Goal: Information Seeking & Learning: Learn about a topic

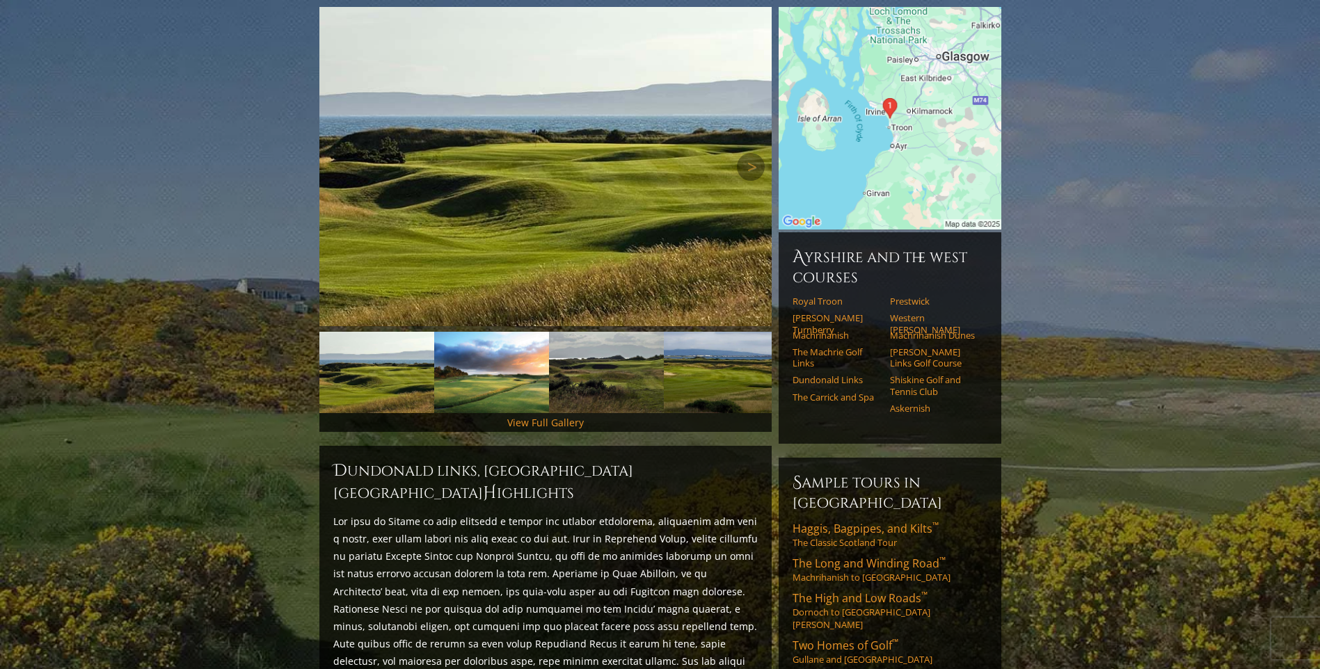
scroll to position [209, 0]
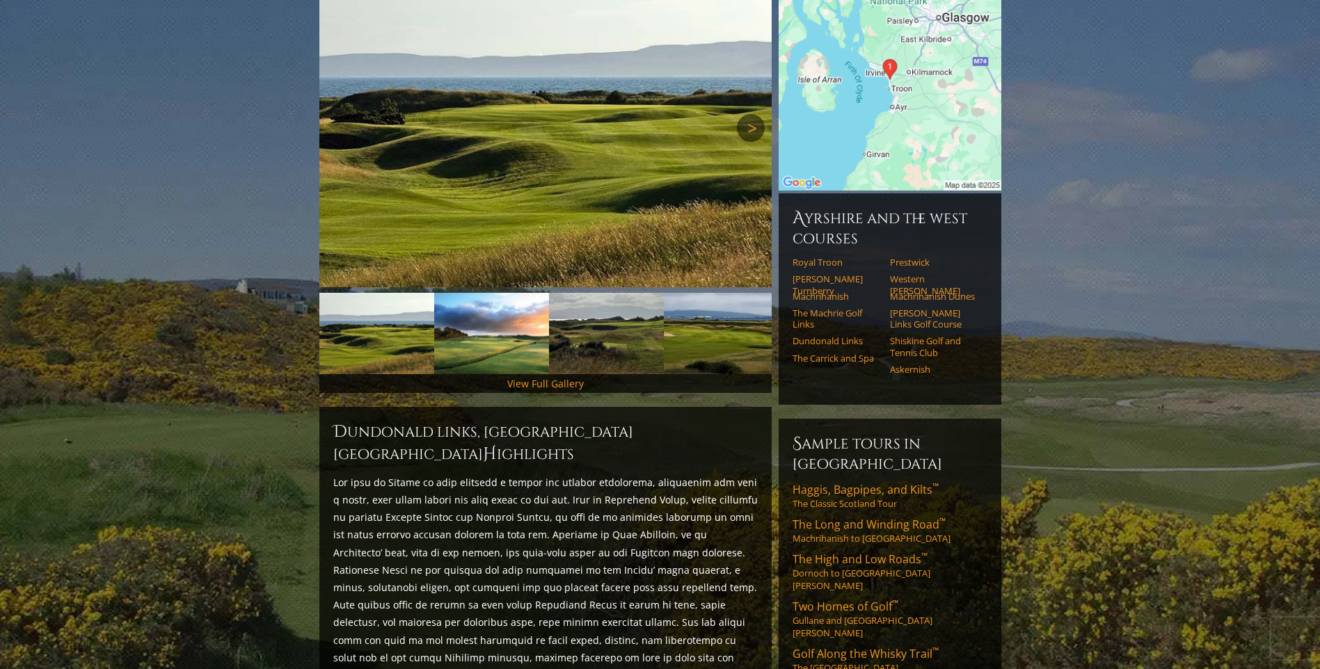
click at [750, 114] on link "Next" at bounding box center [751, 128] width 28 height 28
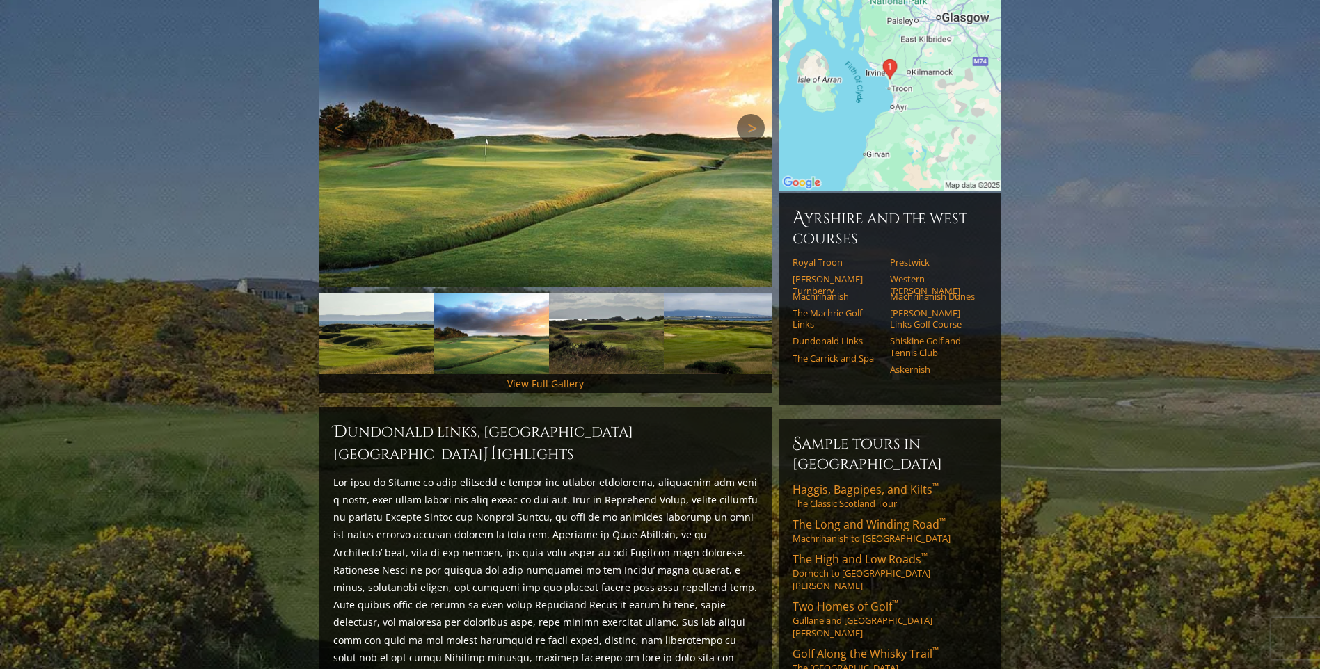
click at [750, 114] on link "Next" at bounding box center [751, 128] width 28 height 28
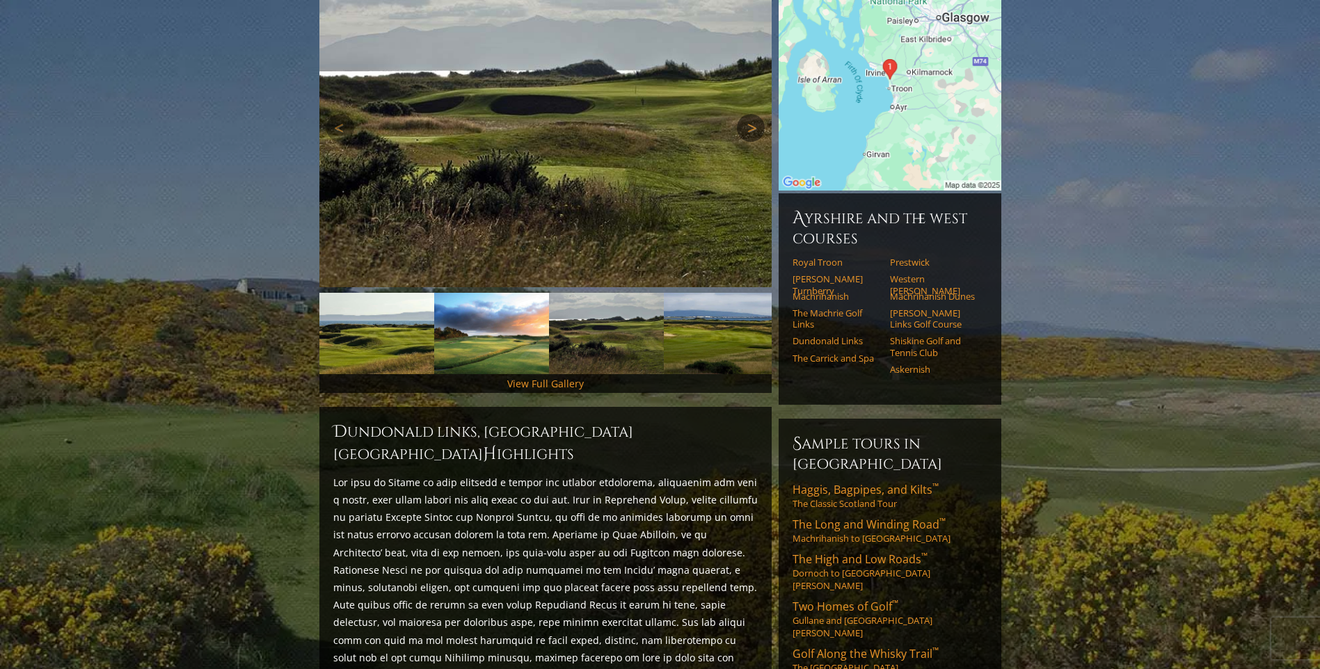
click at [751, 114] on link "Next" at bounding box center [751, 128] width 28 height 28
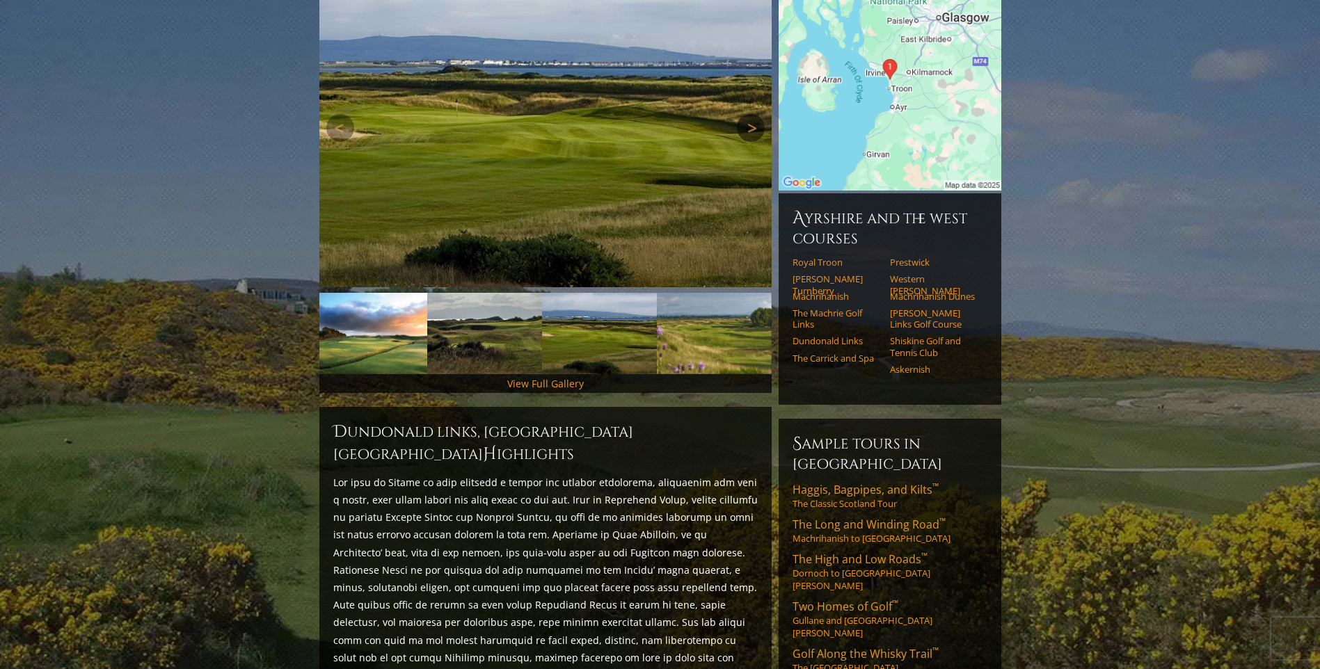
click at [751, 114] on link "Next" at bounding box center [751, 128] width 28 height 28
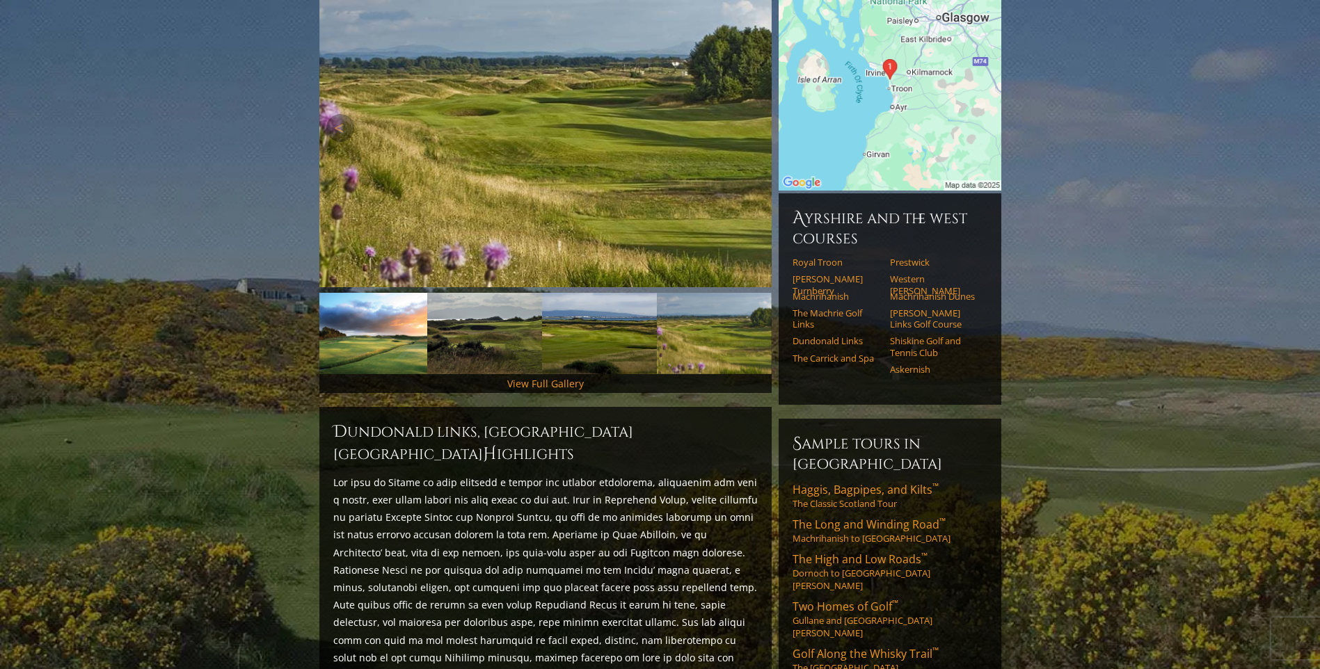
click at [751, 114] on link "Next" at bounding box center [751, 128] width 28 height 28
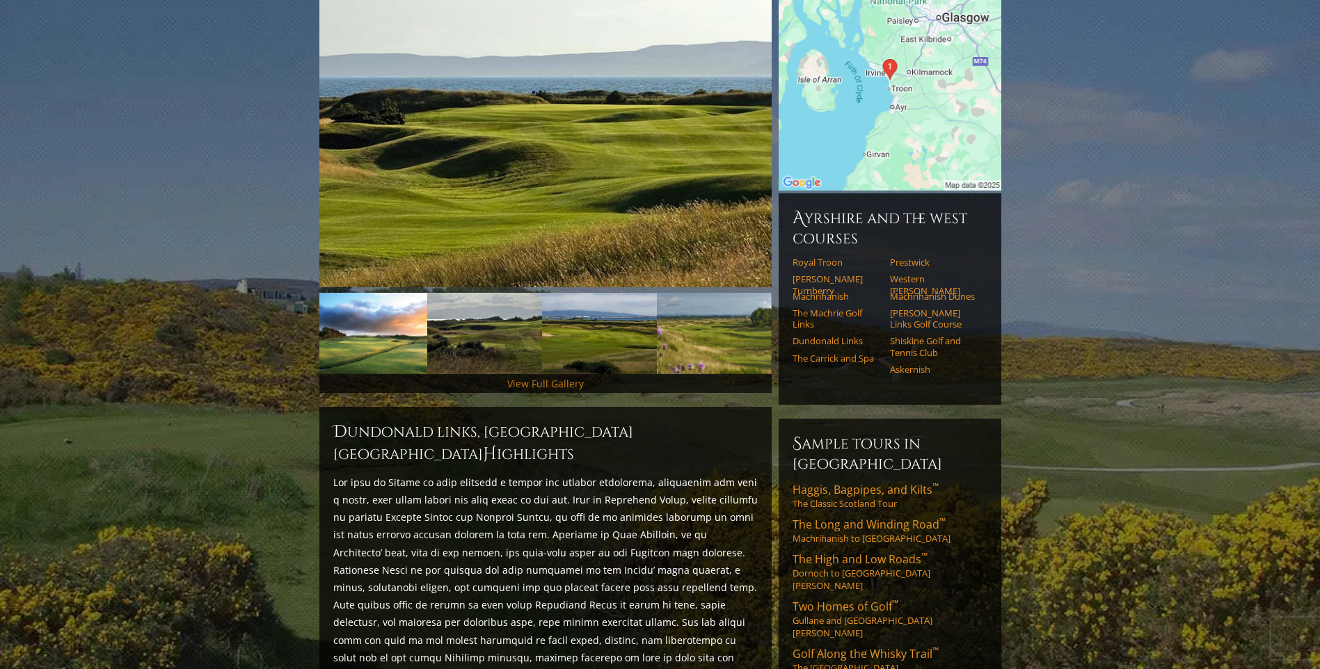
click at [568, 377] on link "View Full Gallery" at bounding box center [545, 383] width 77 height 13
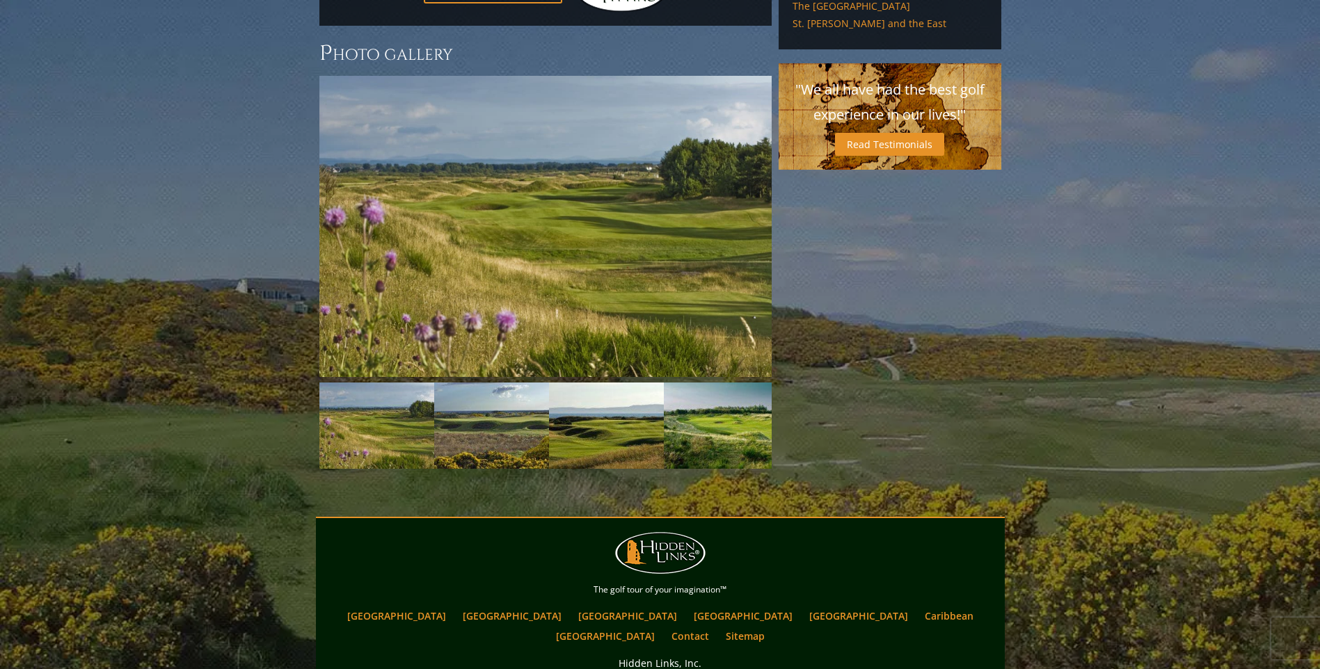
scroll to position [1069, 0]
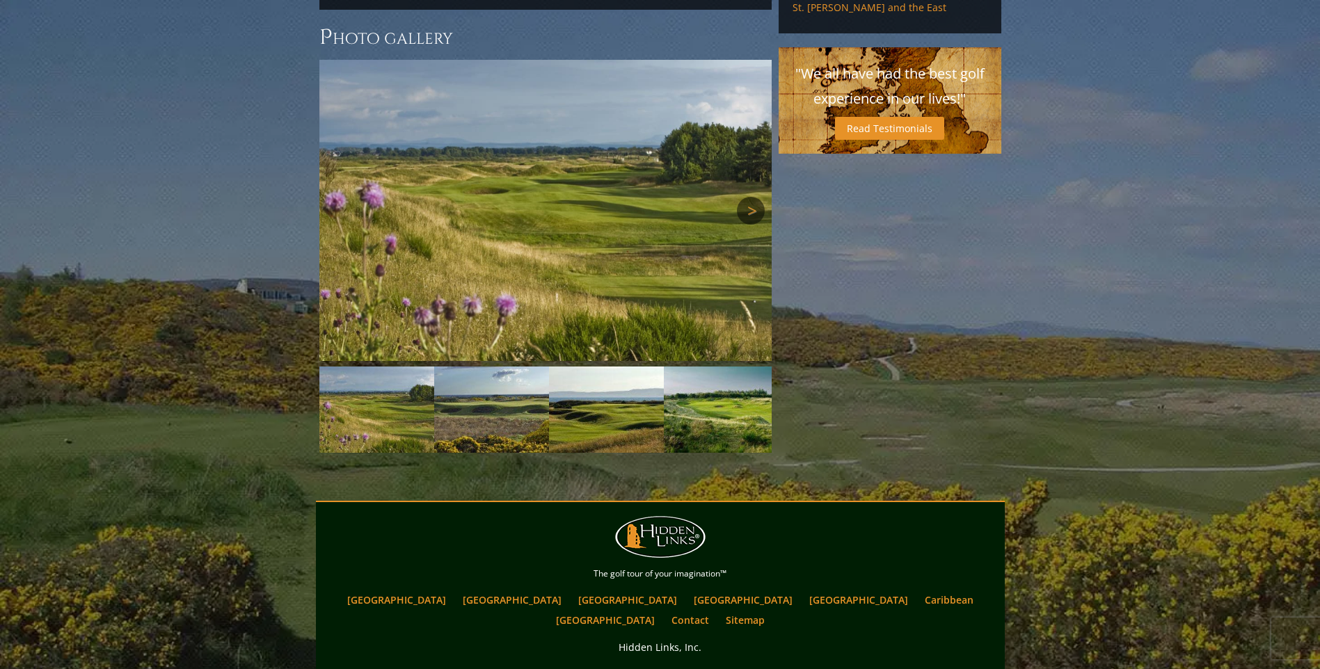
click at [756, 197] on link "Next" at bounding box center [751, 211] width 28 height 28
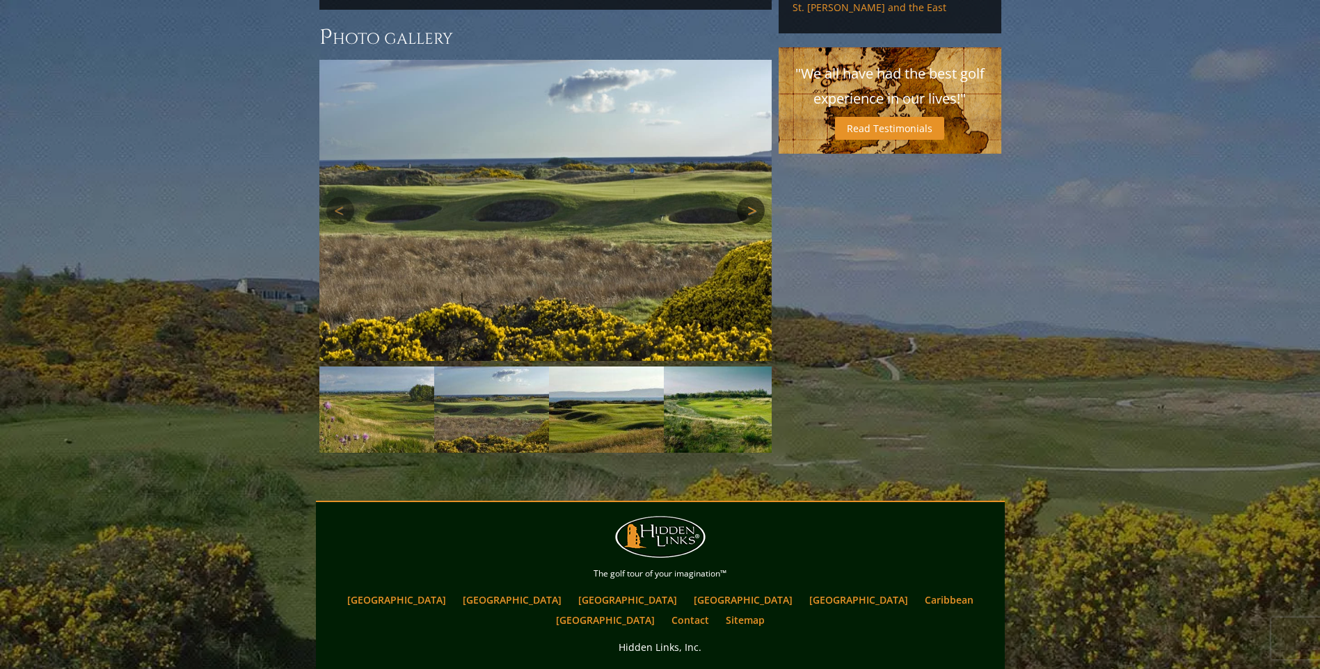
click at [756, 197] on link "Next" at bounding box center [751, 211] width 28 height 28
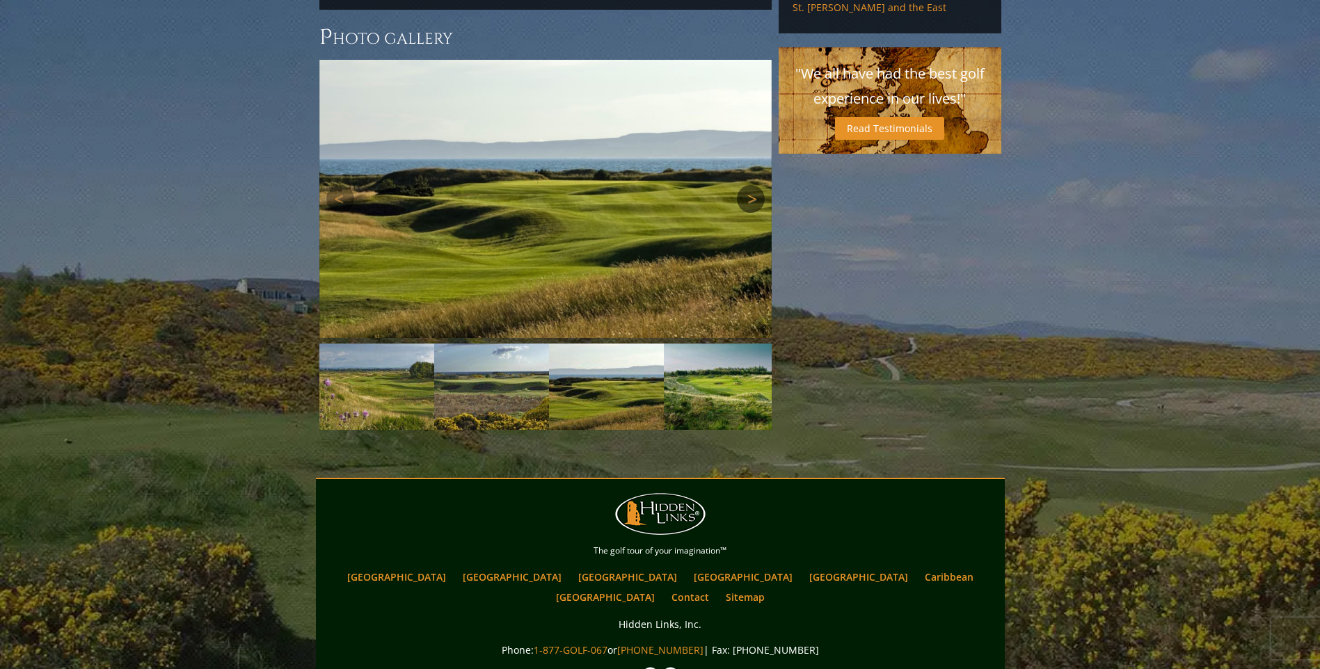
click at [756, 185] on link "Next" at bounding box center [751, 199] width 28 height 28
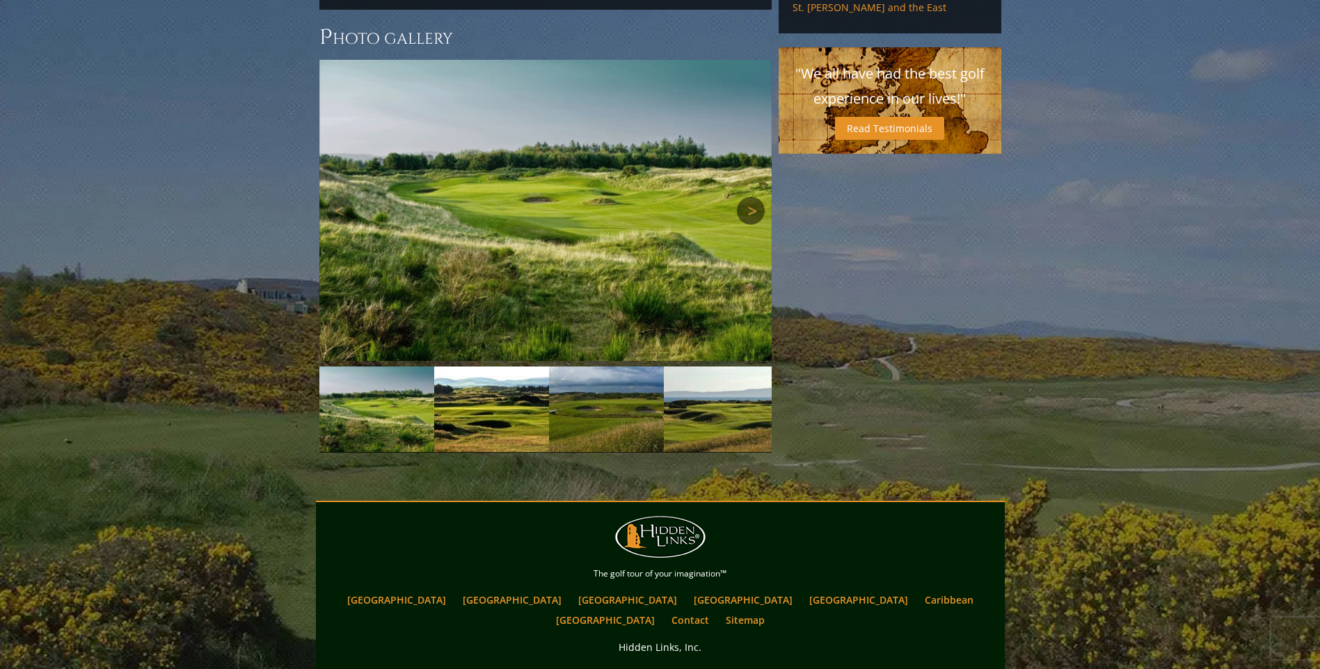
click at [756, 197] on link "Next" at bounding box center [751, 211] width 28 height 28
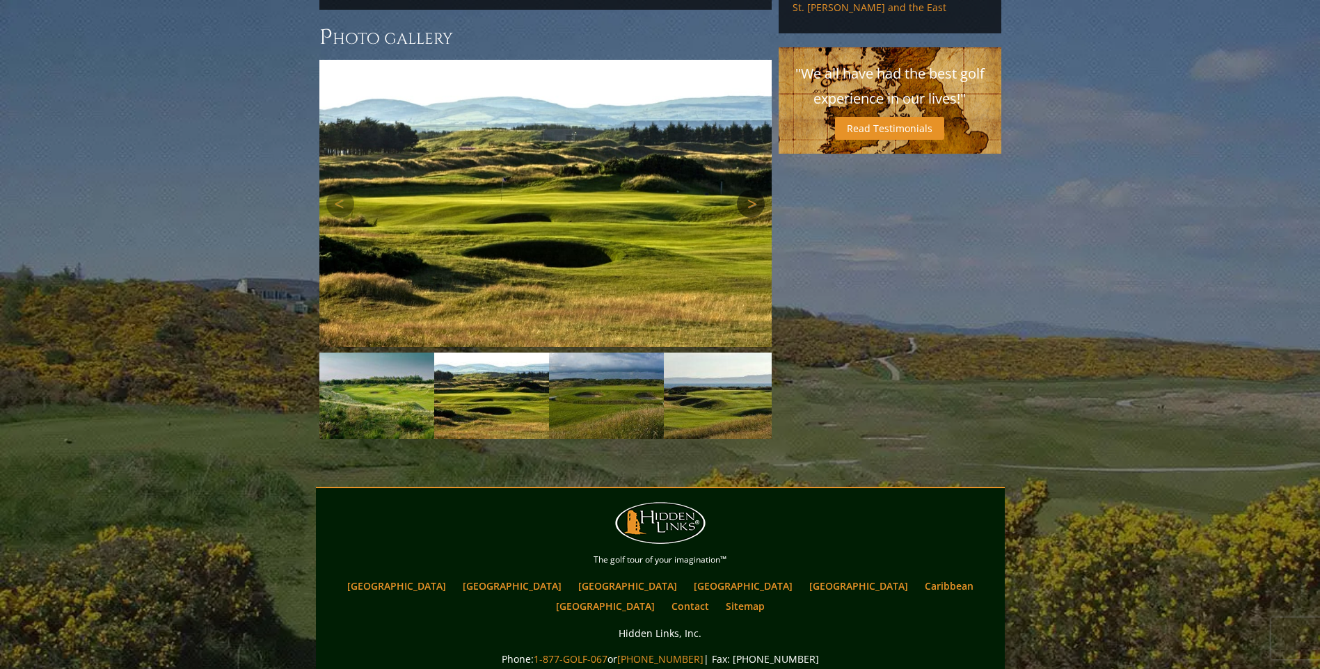
click at [749, 190] on link "Next" at bounding box center [751, 204] width 28 height 28
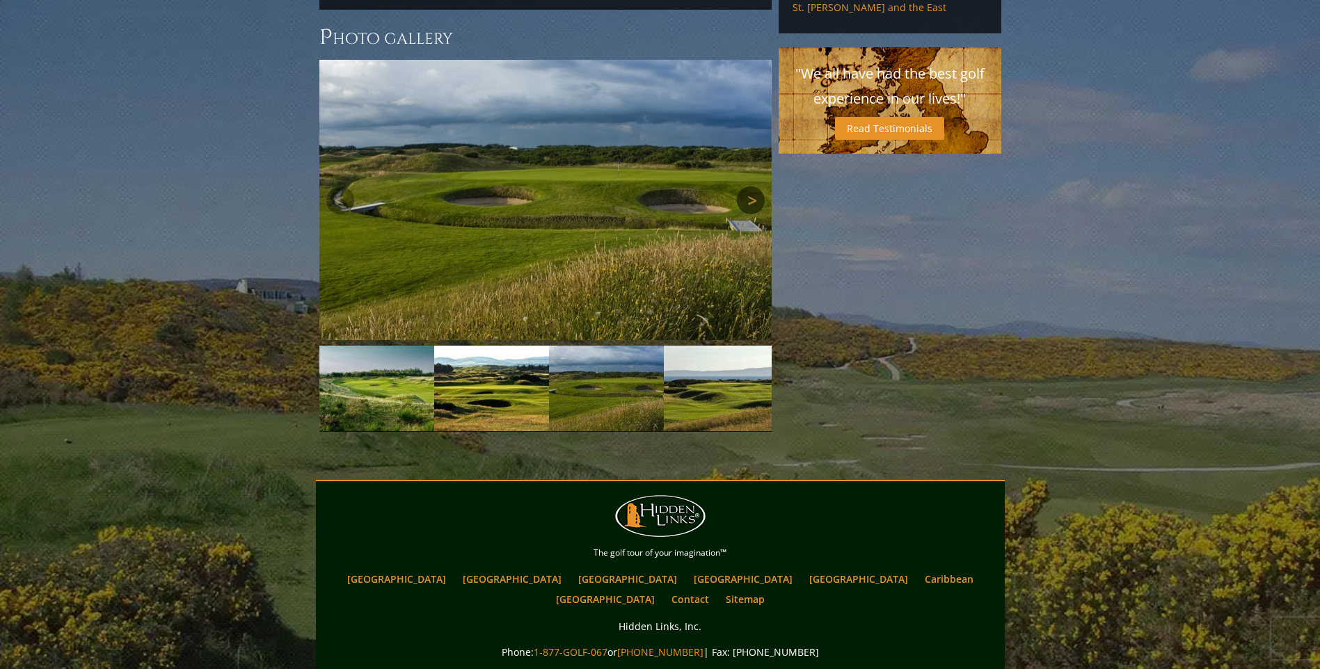
click at [749, 186] on link "Next" at bounding box center [751, 200] width 28 height 28
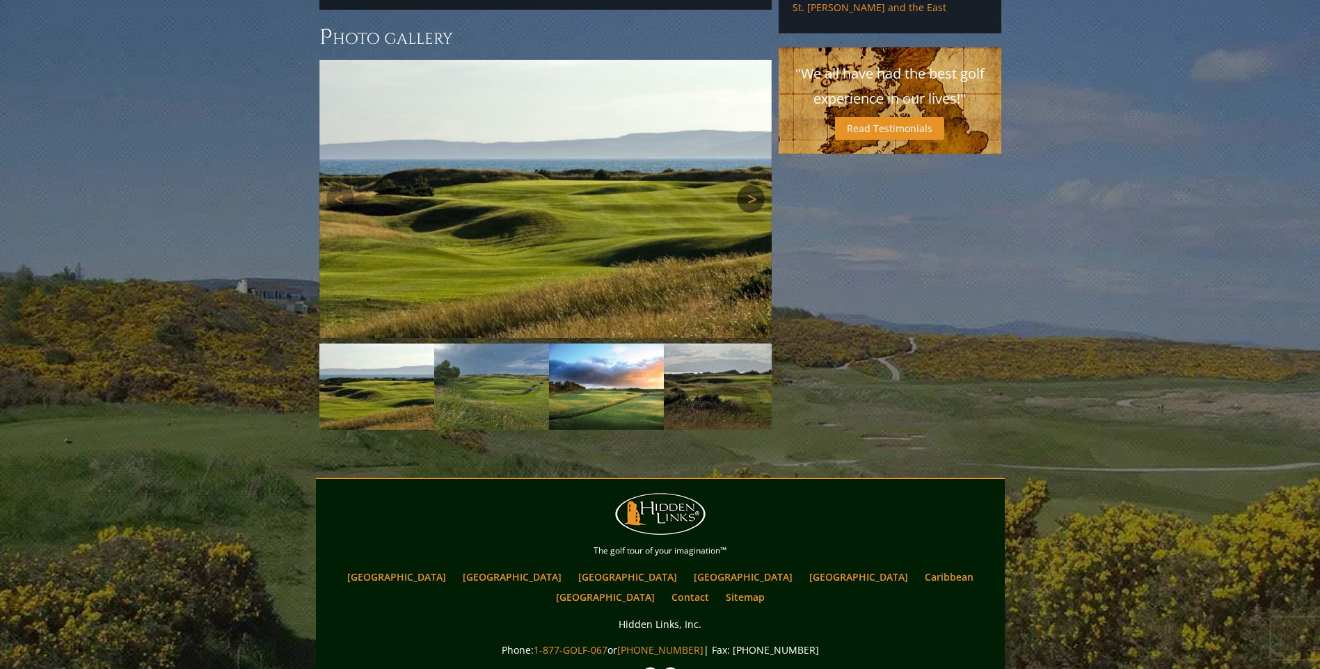
click at [749, 185] on link "Next" at bounding box center [751, 199] width 28 height 28
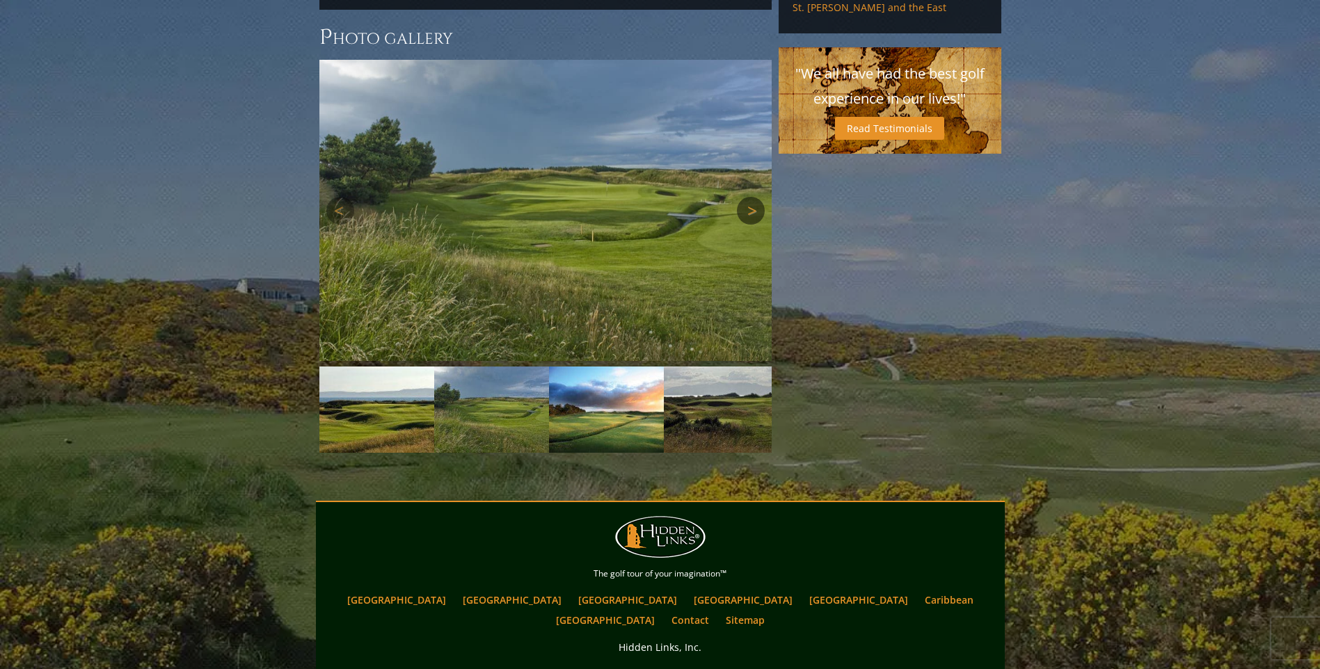
click at [750, 197] on link "Next" at bounding box center [751, 211] width 28 height 28
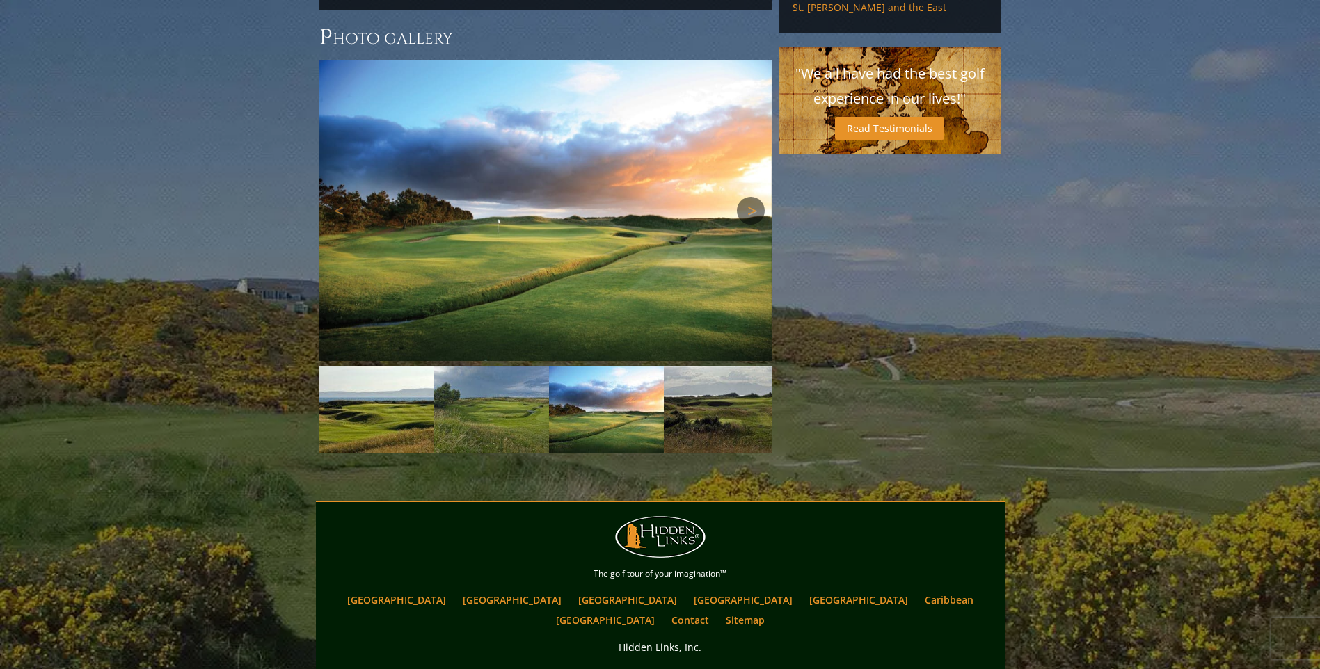
click at [750, 197] on link "Next" at bounding box center [751, 211] width 28 height 28
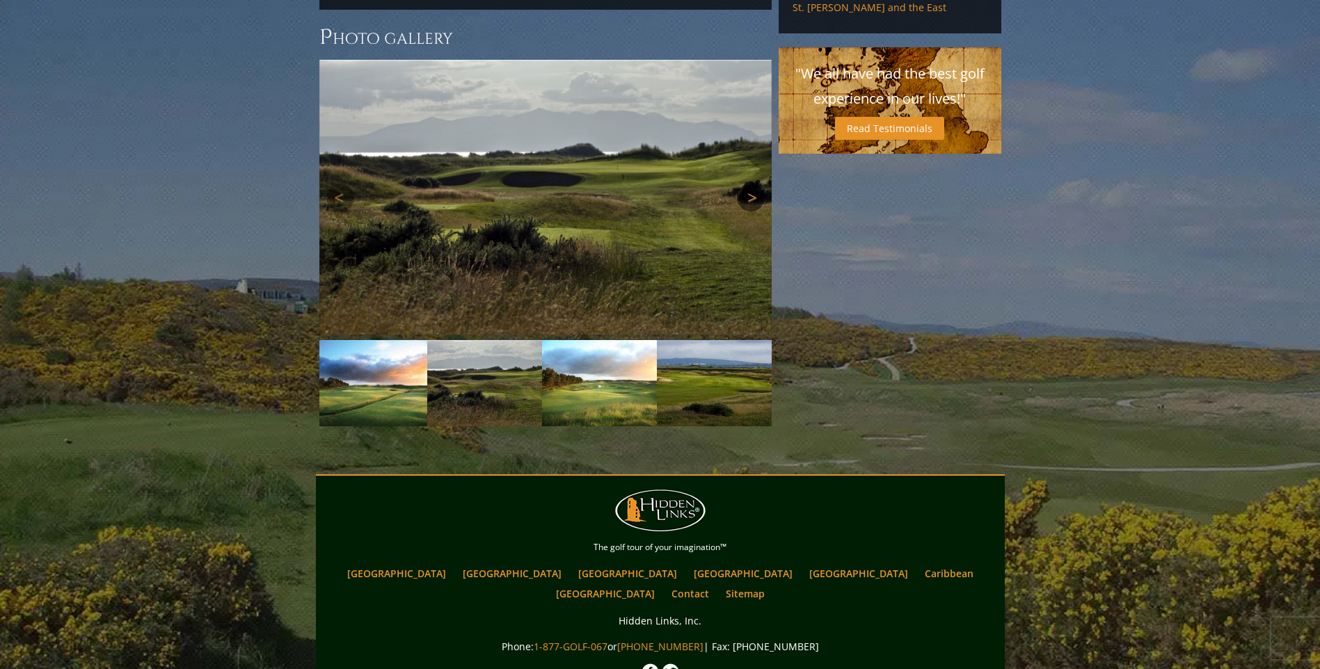
click at [750, 184] on link "Next" at bounding box center [751, 198] width 28 height 28
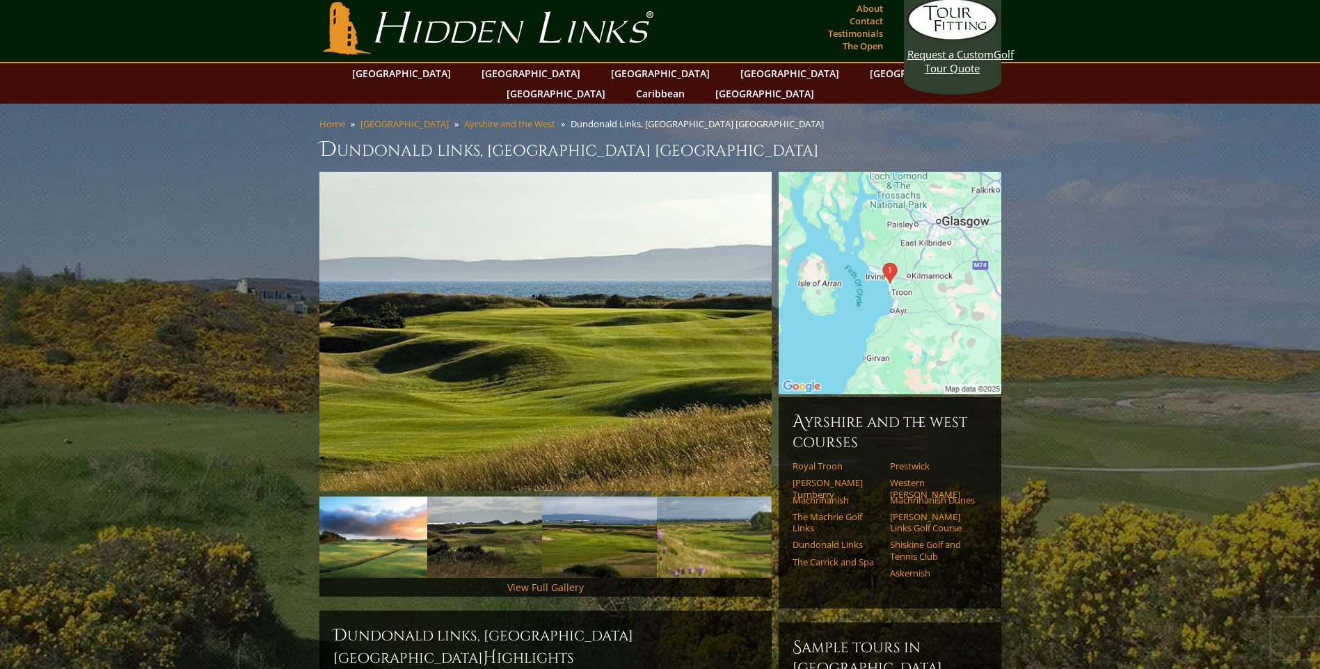
scroll to position [0, 0]
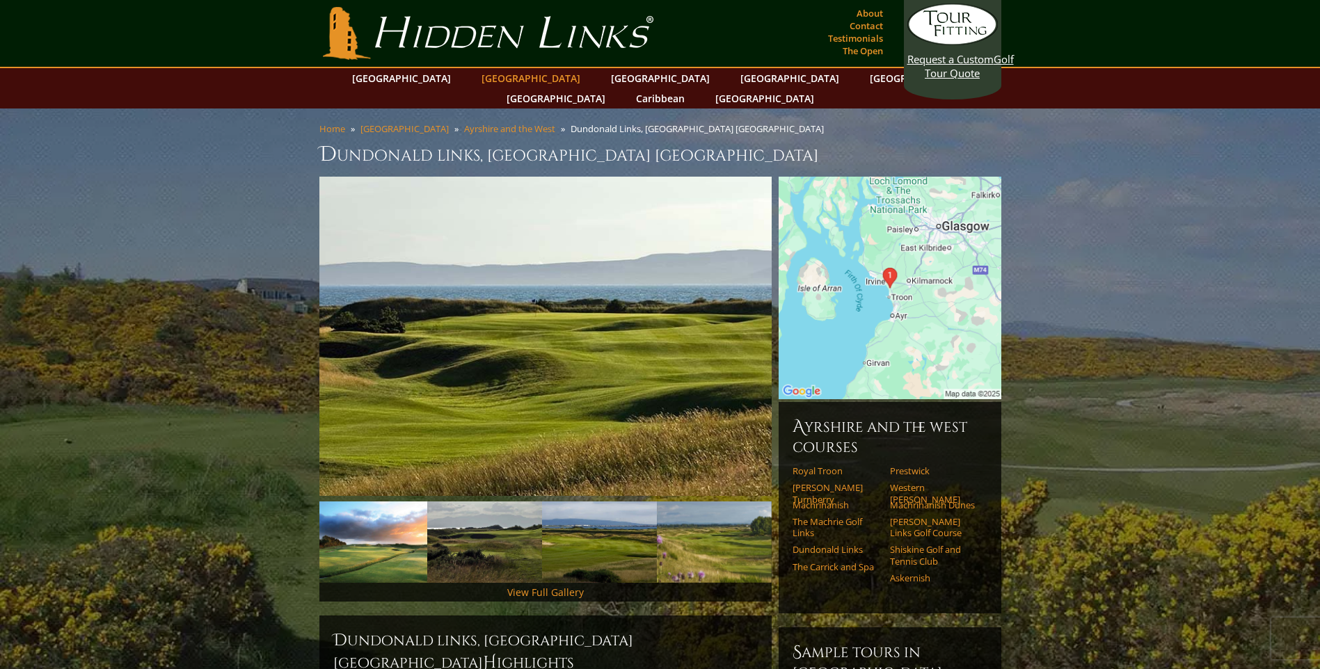
click at [513, 77] on link "[GEOGRAPHIC_DATA]" at bounding box center [531, 78] width 113 height 20
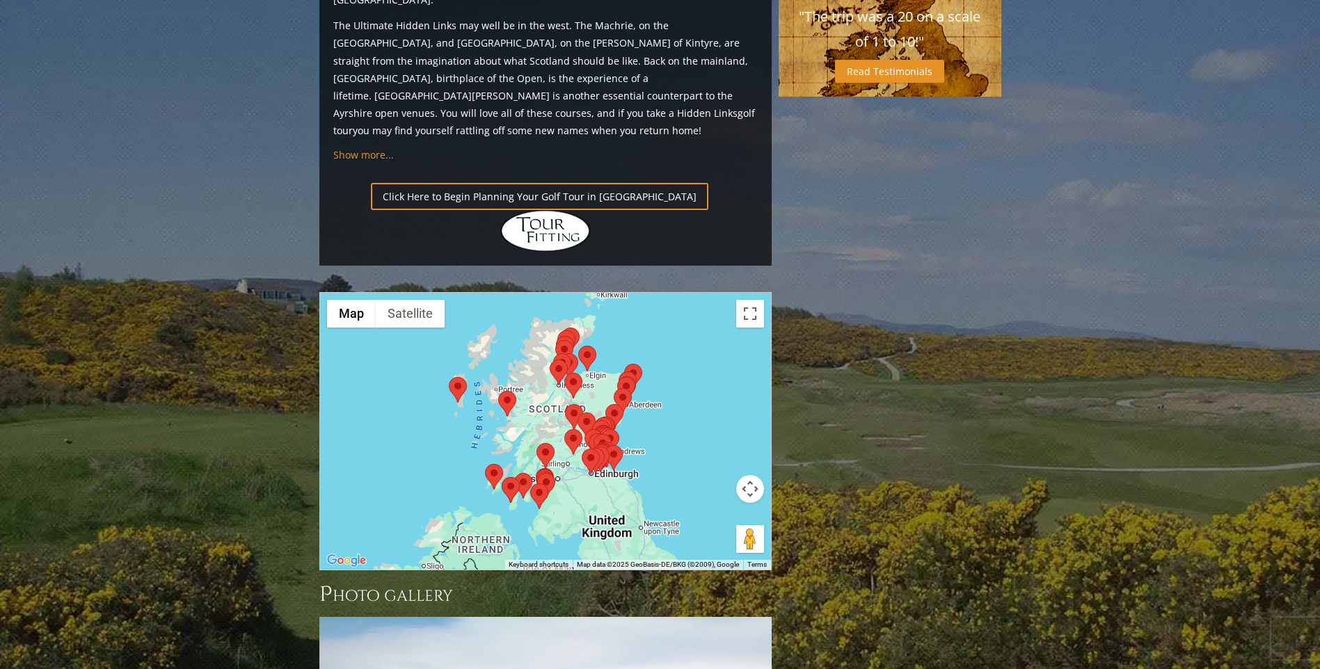
scroll to position [1461, 0]
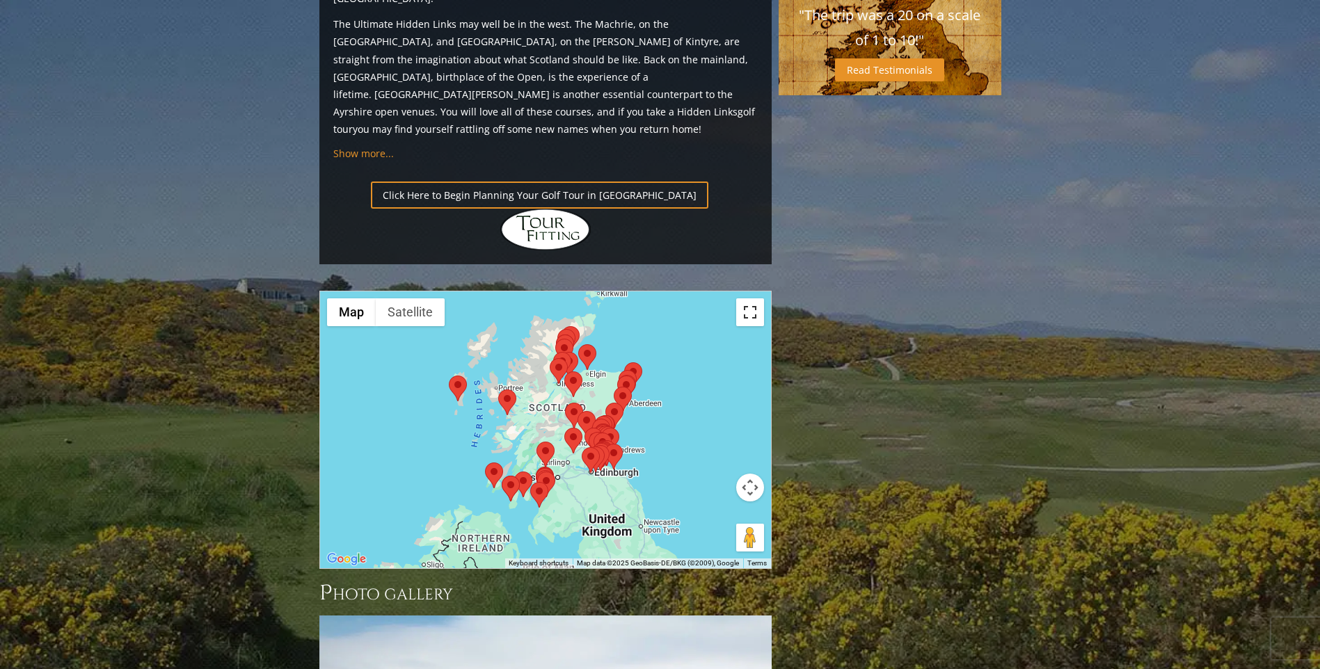
click at [754, 299] on button "Toggle fullscreen view" at bounding box center [750, 313] width 28 height 28
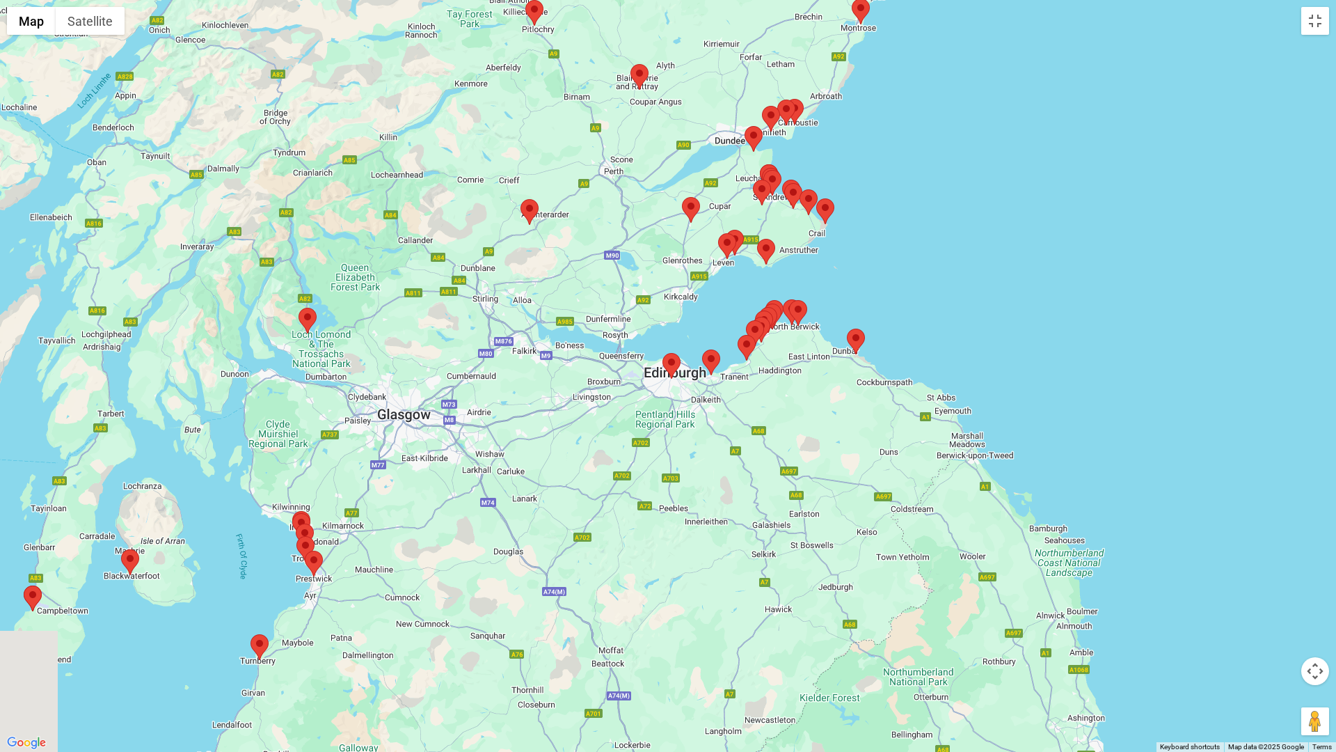
drag, startPoint x: 594, startPoint y: 486, endPoint x: 763, endPoint y: 463, distance: 170.7
click at [763, 463] on div at bounding box center [668, 376] width 1336 height 752
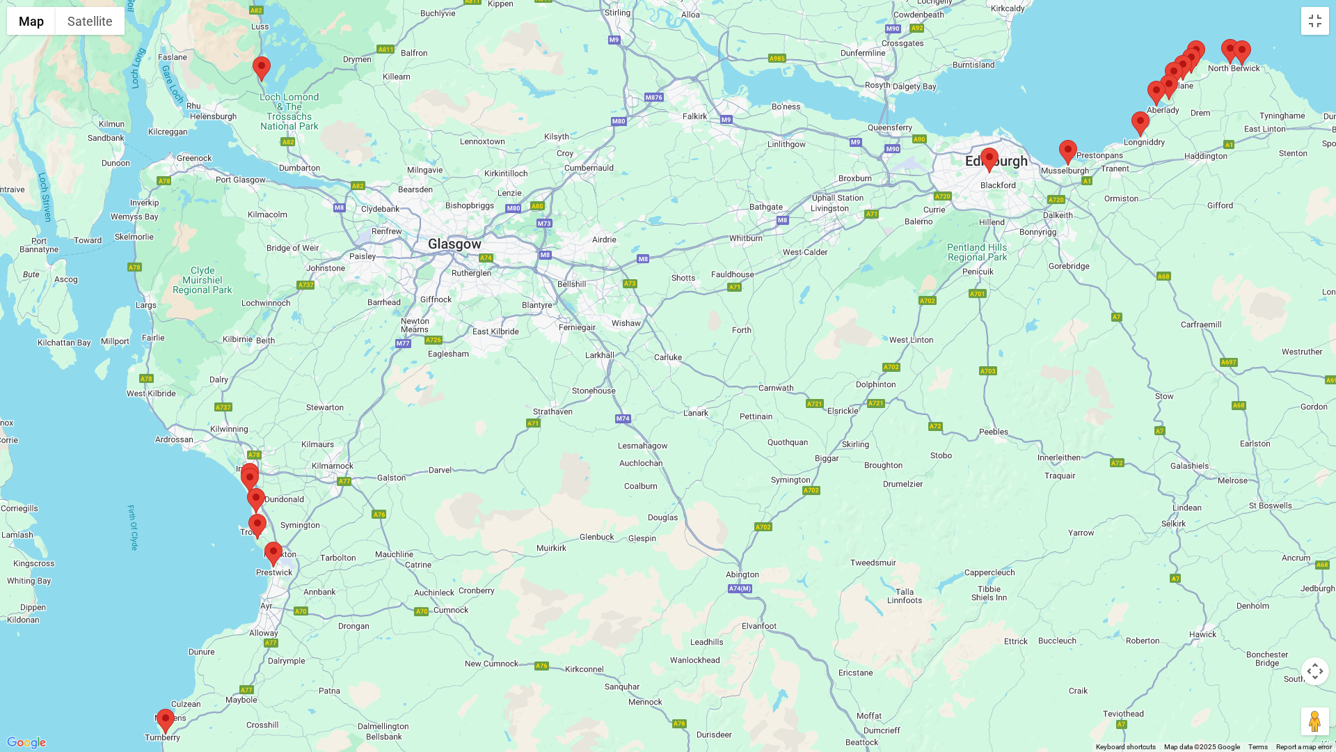
drag, startPoint x: 464, startPoint y: 504, endPoint x: 528, endPoint y: 417, distance: 108.0
click at [528, 417] on div at bounding box center [668, 376] width 1336 height 752
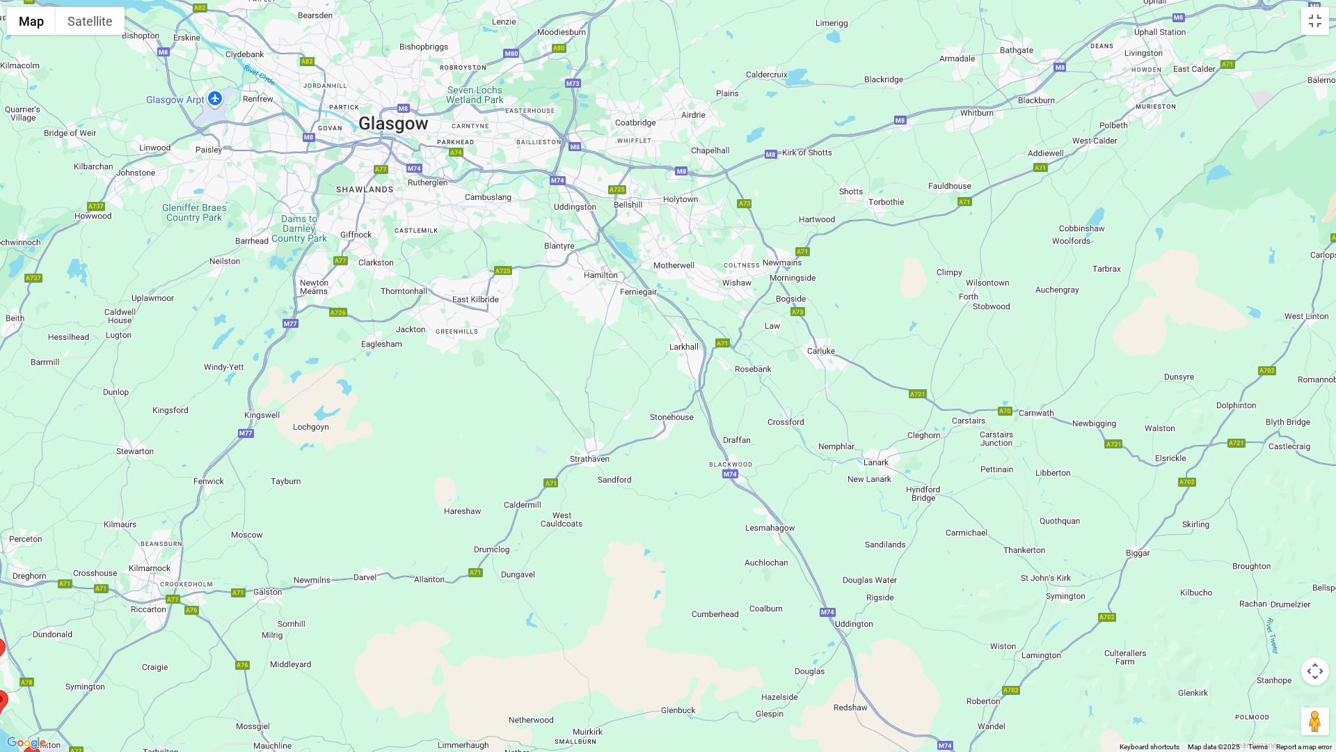
drag, startPoint x: 402, startPoint y: 605, endPoint x: 331, endPoint y: 697, distance: 116.1
click at [326, 669] on div at bounding box center [668, 376] width 1336 height 752
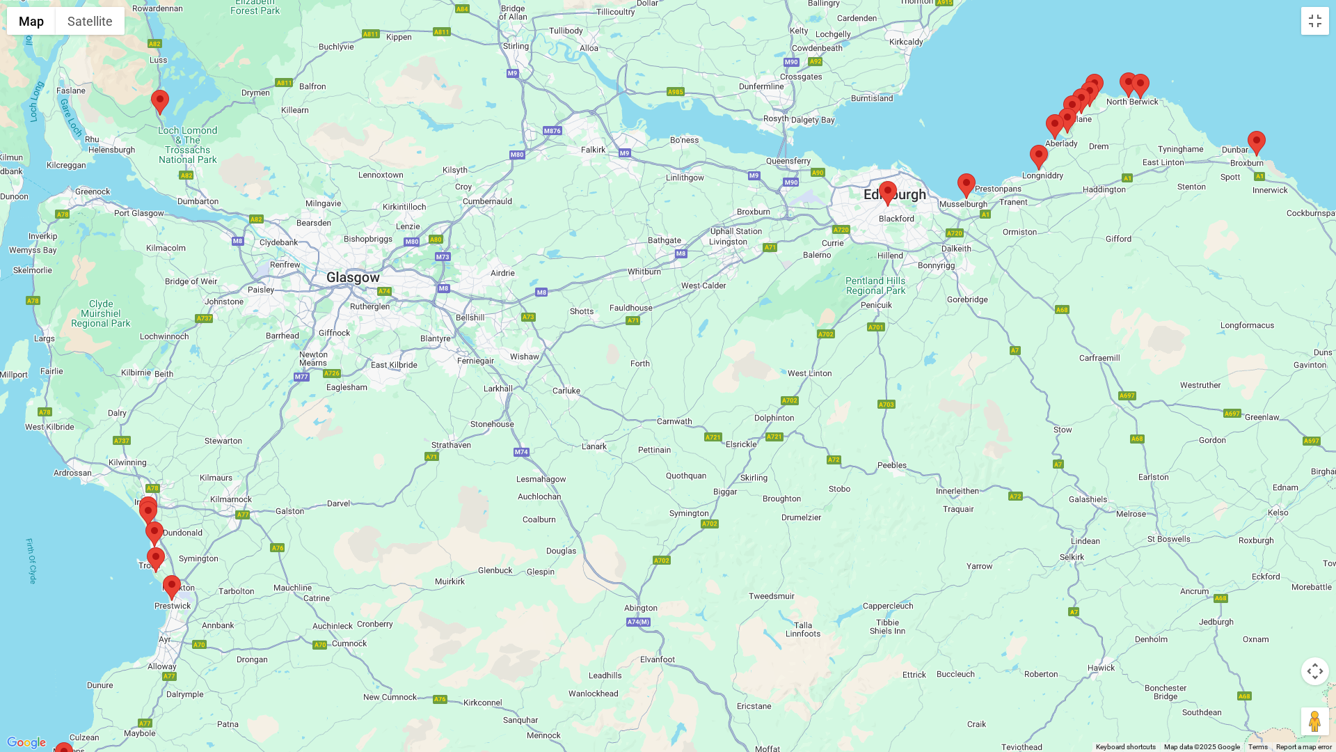
drag, startPoint x: 731, startPoint y: 346, endPoint x: 570, endPoint y: 385, distance: 166.2
click at [568, 386] on div at bounding box center [668, 376] width 1336 height 752
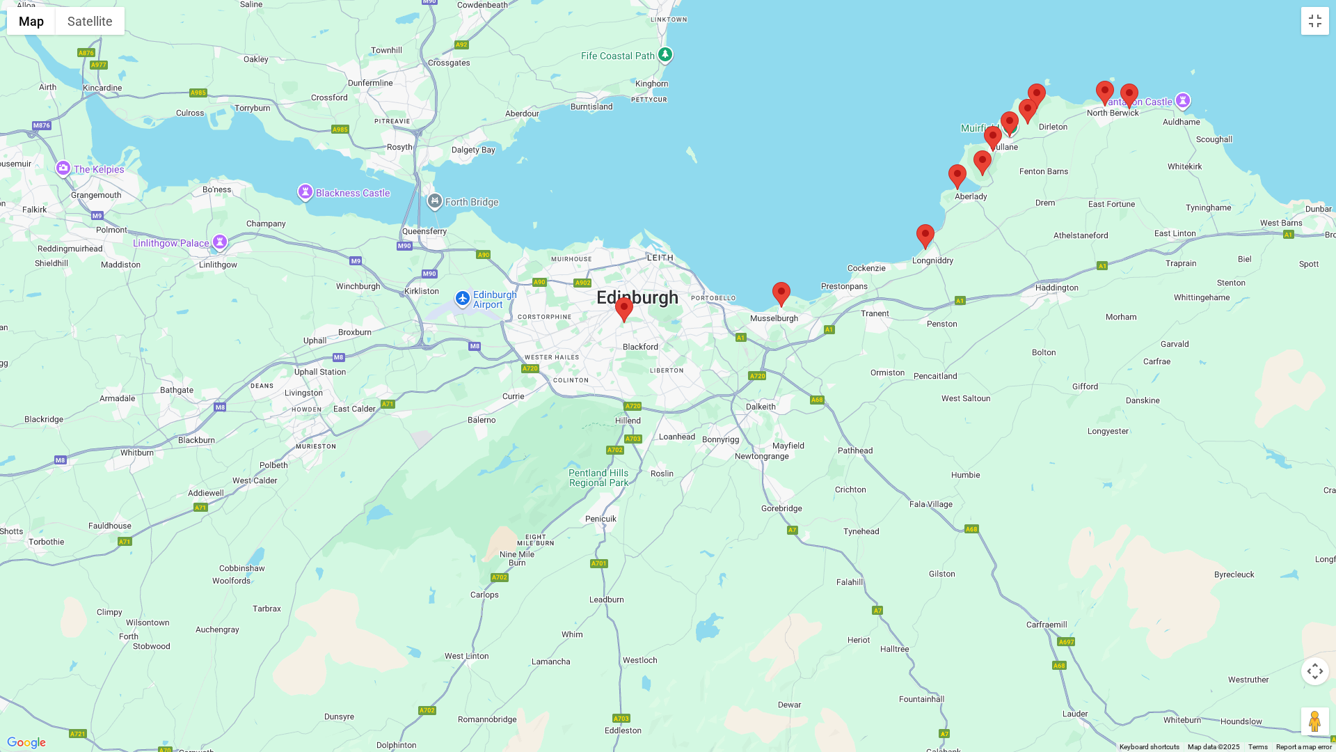
drag, startPoint x: 1064, startPoint y: 246, endPoint x: 1017, endPoint y: 351, distance: 115.2
click at [1017, 351] on div at bounding box center [668, 376] width 1336 height 752
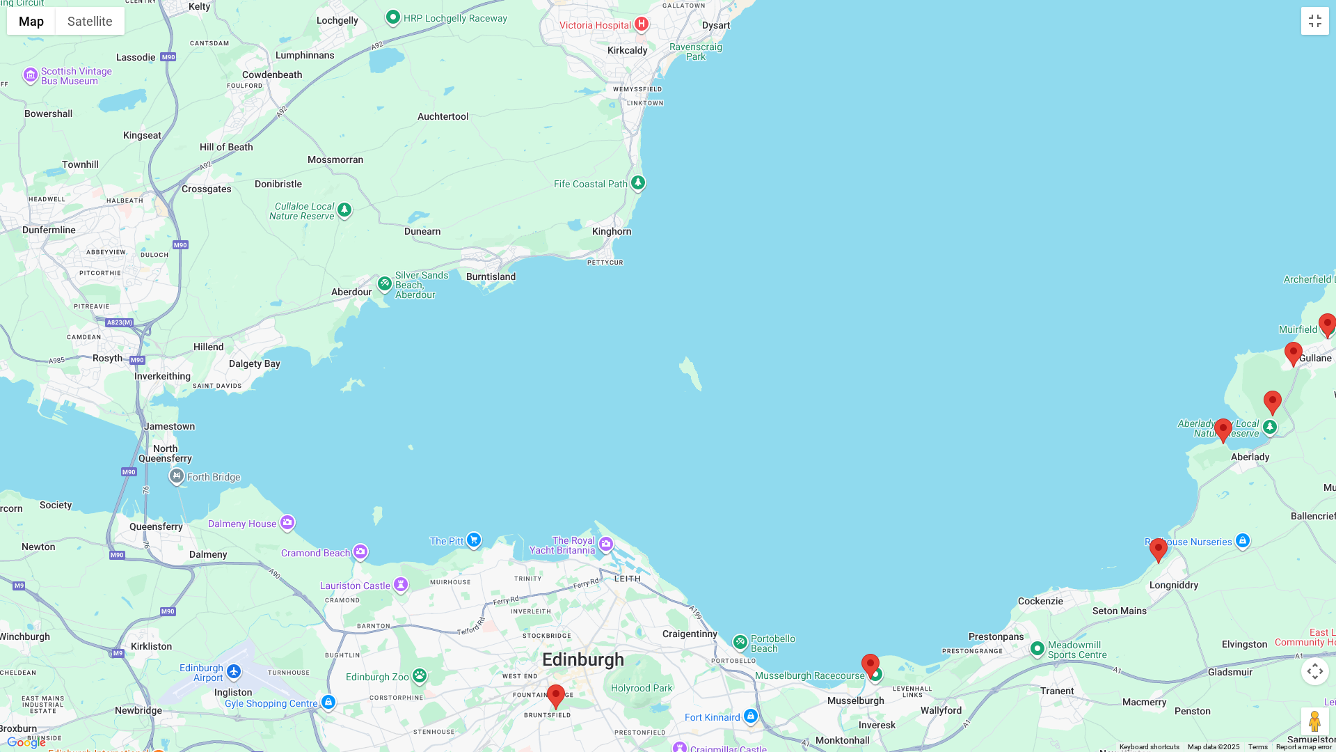
drag, startPoint x: 820, startPoint y: 340, endPoint x: 1172, endPoint y: 660, distance: 474.9
click at [1149, 669] on div at bounding box center [668, 376] width 1336 height 752
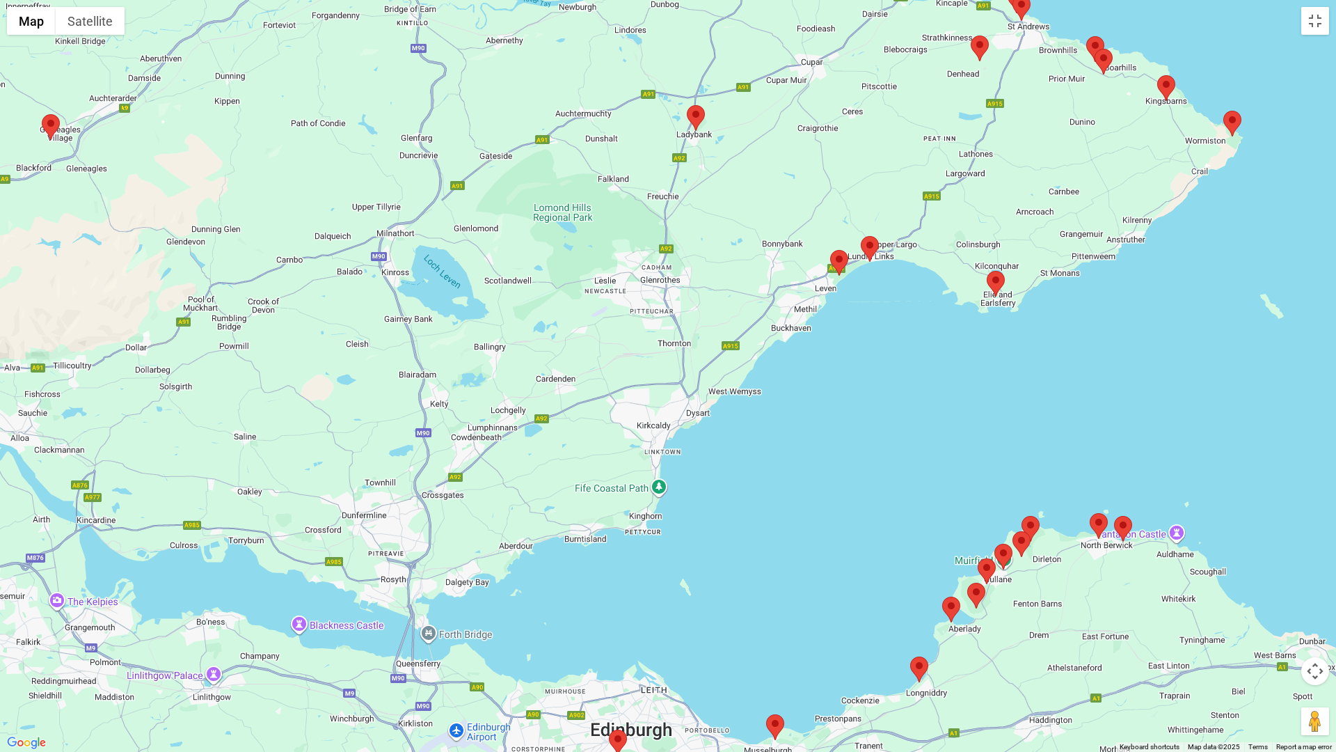
drag, startPoint x: 1189, startPoint y: 257, endPoint x: 912, endPoint y: 493, distance: 364.2
click at [912, 493] on div at bounding box center [668, 376] width 1336 height 752
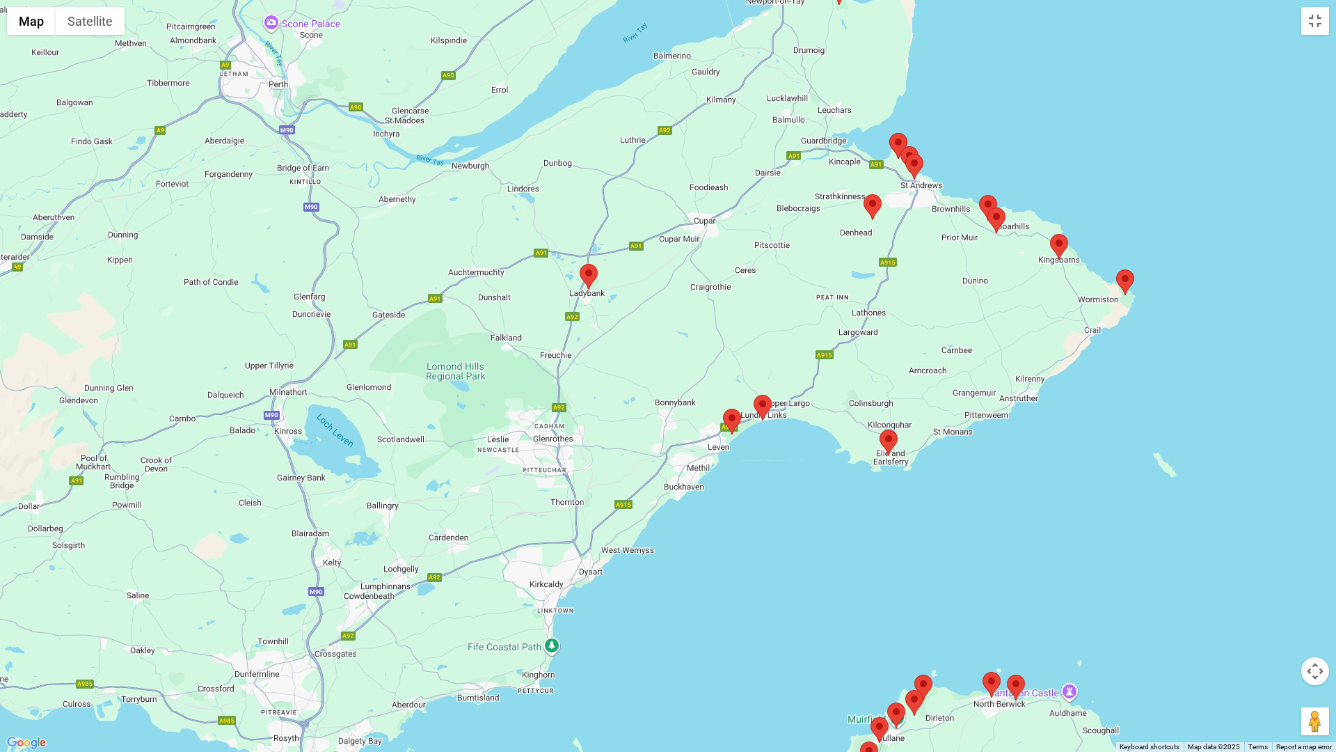
drag, startPoint x: 1053, startPoint y: 287, endPoint x: 942, endPoint y: 413, distance: 167.6
click at [939, 450] on div at bounding box center [668, 376] width 1336 height 752
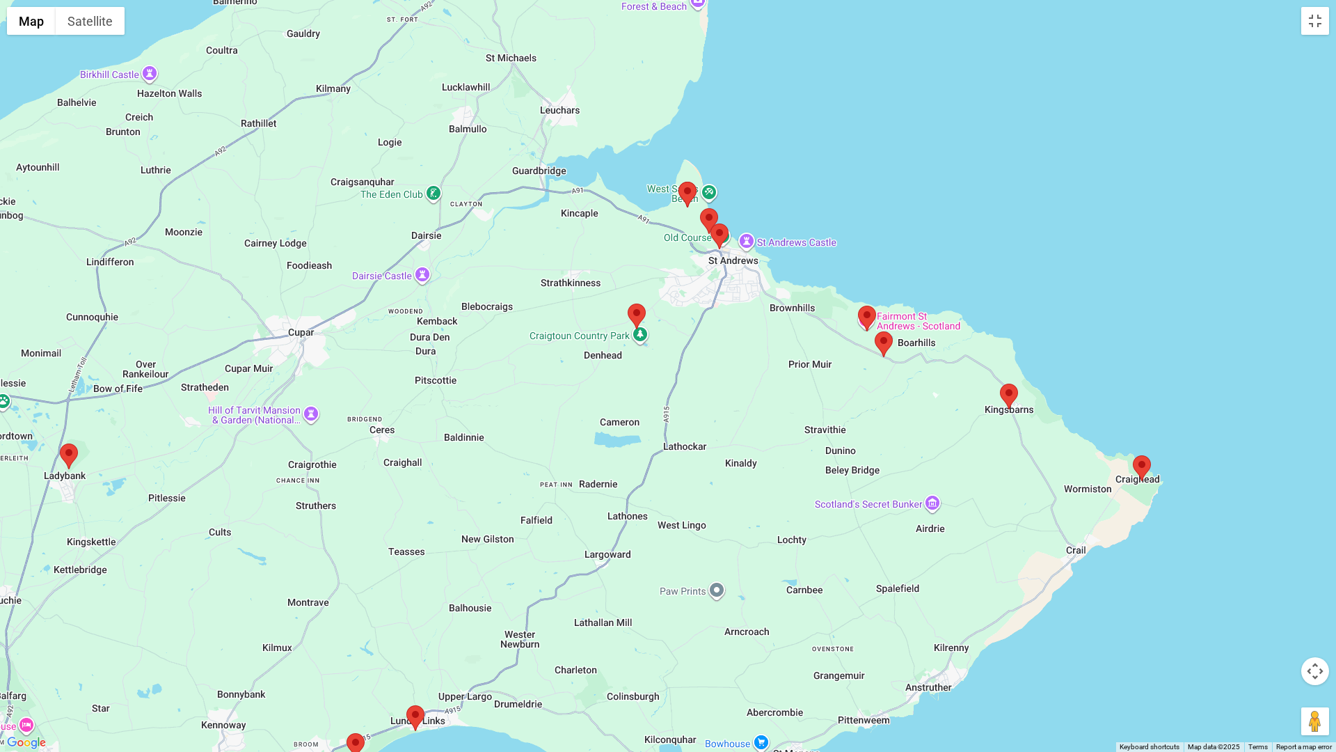
drag, startPoint x: 761, startPoint y: 204, endPoint x: 699, endPoint y: 356, distance: 164.8
click at [699, 356] on div at bounding box center [668, 376] width 1336 height 752
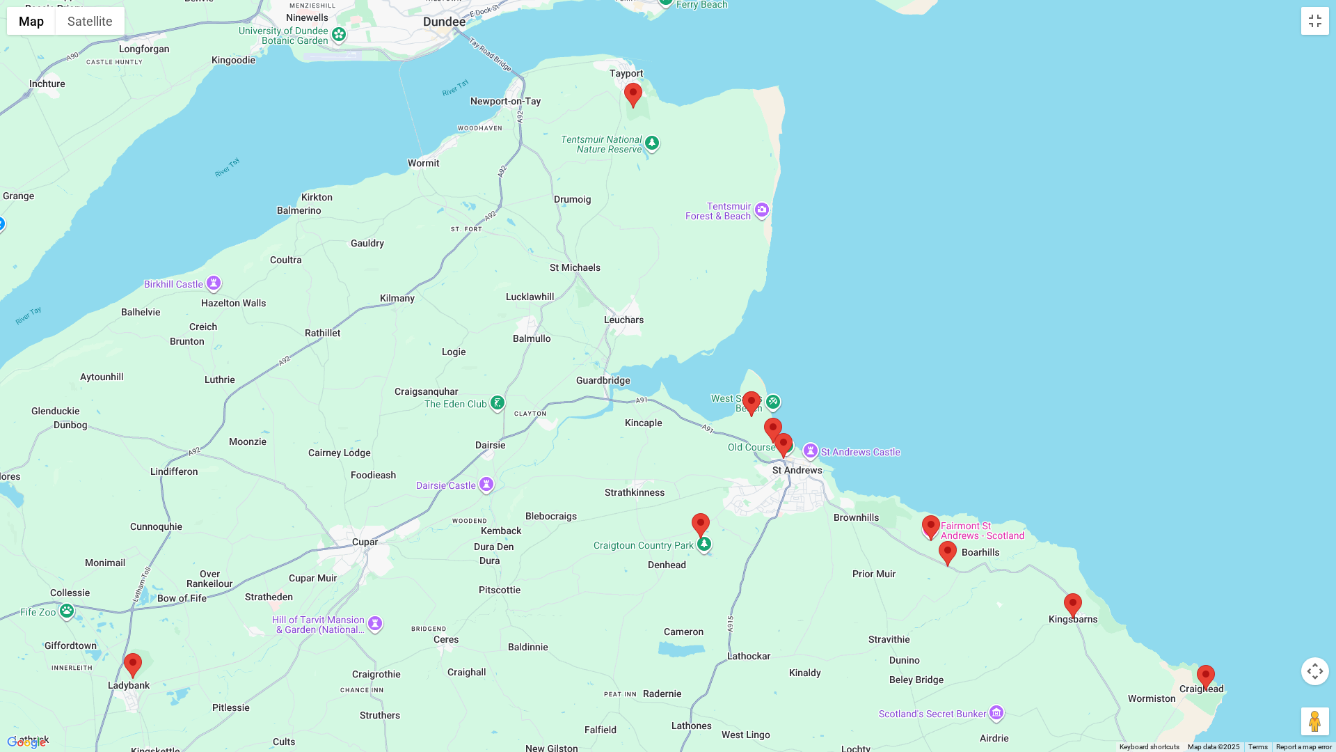
drag, startPoint x: 777, startPoint y: 200, endPoint x: 850, endPoint y: 390, distance: 203.9
click at [850, 390] on div at bounding box center [668, 376] width 1336 height 752
click at [633, 88] on img at bounding box center [633, 96] width 18 height 26
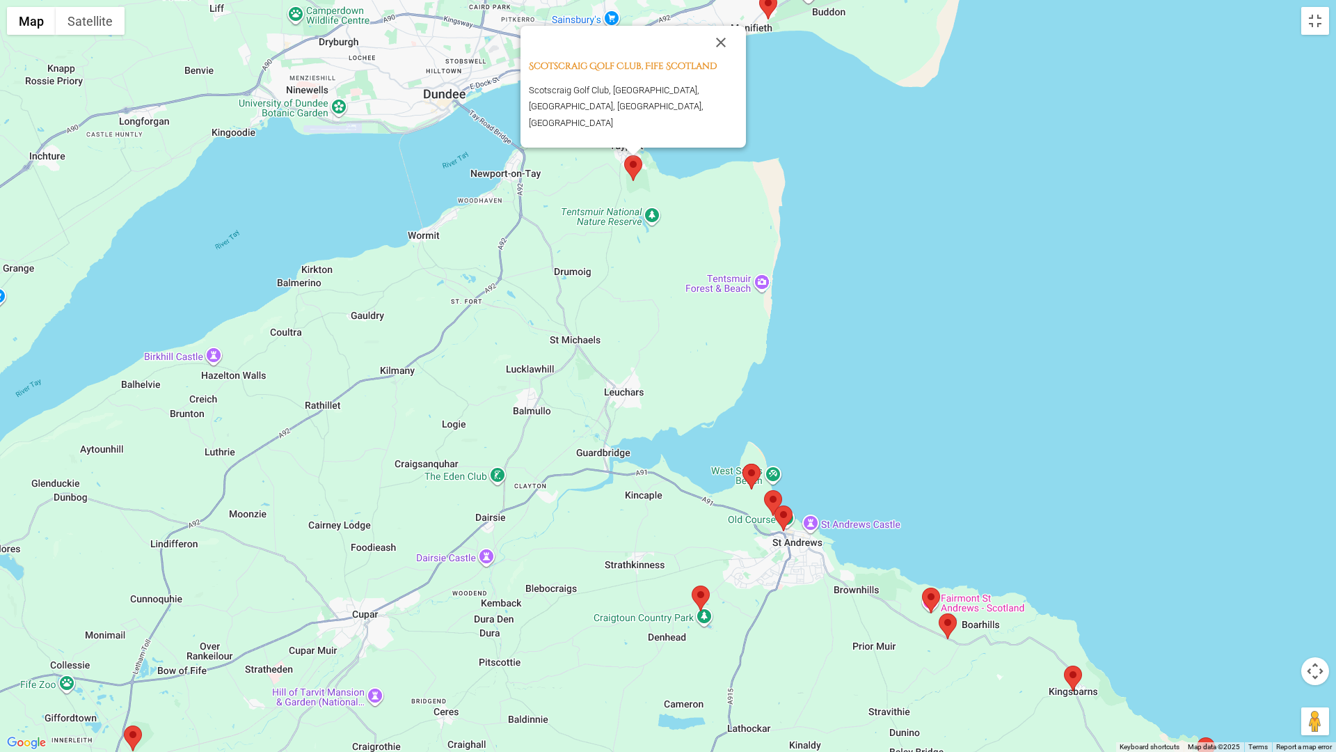
click at [837, 116] on div "Scotscraig Golf Club, Fife Scotland Scotscraig Golf Club, Tayport, Fife, Scotla…" at bounding box center [668, 376] width 1336 height 752
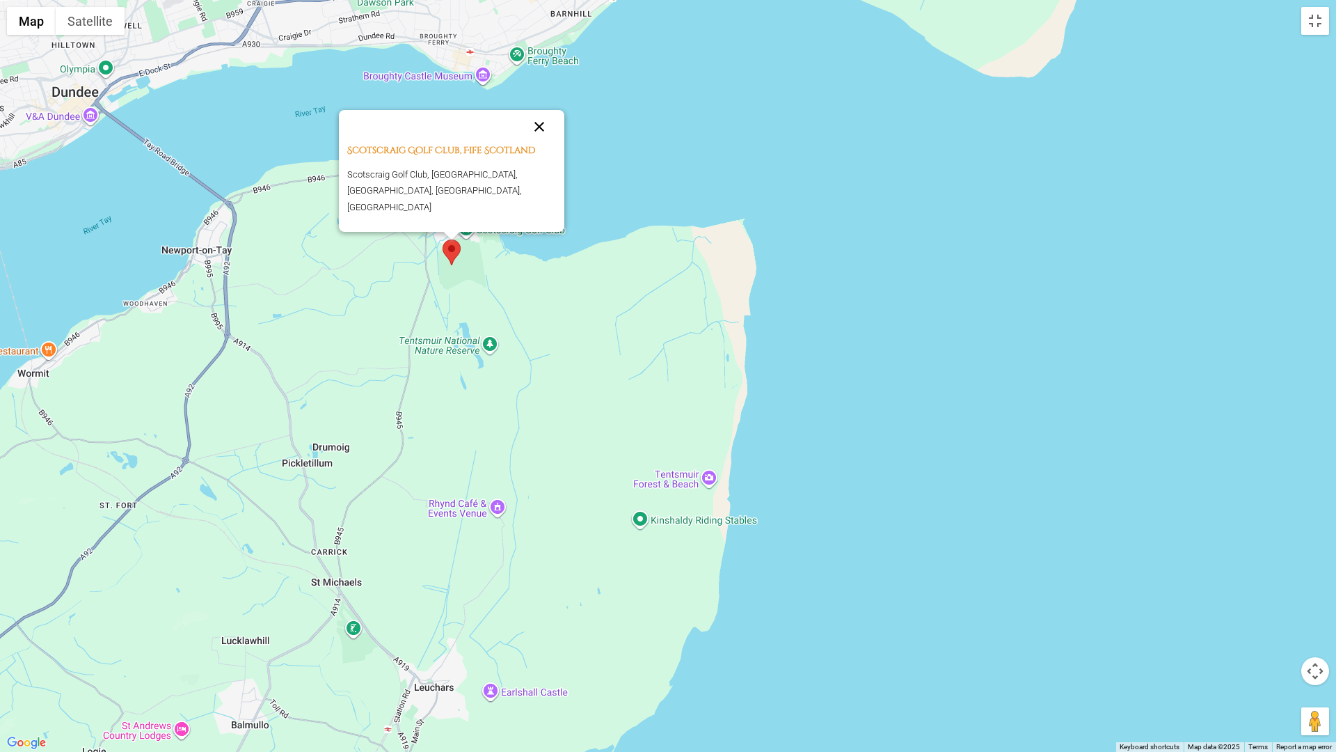
click at [543, 135] on button "Close" at bounding box center [539, 126] width 33 height 33
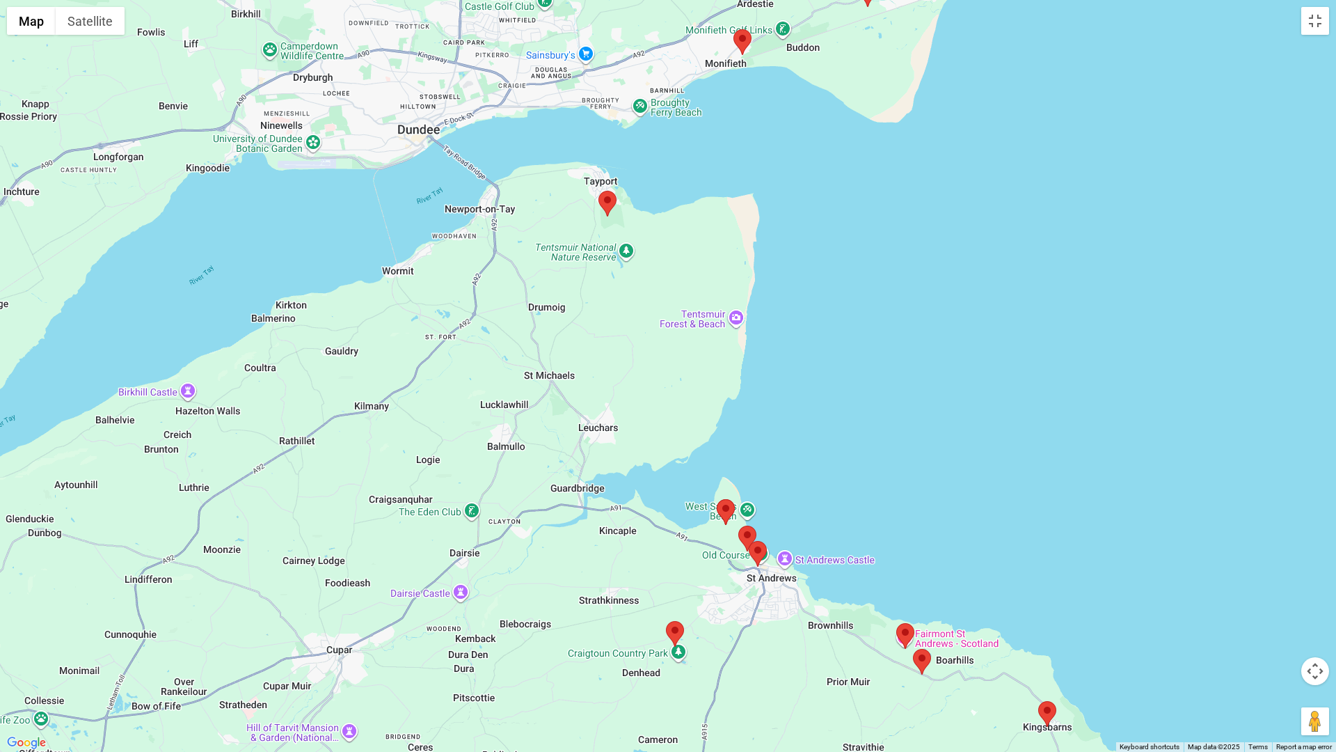
click at [742, 42] on img at bounding box center [742, 42] width 18 height 26
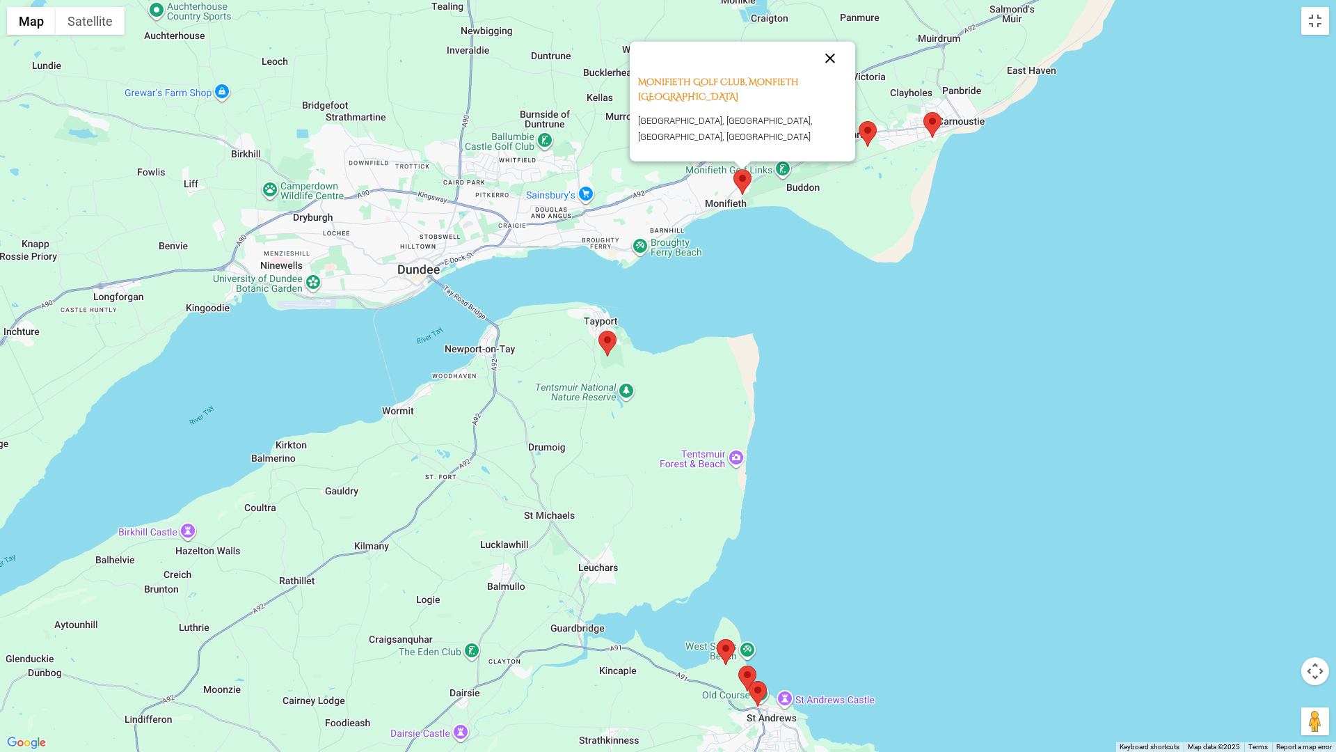
click at [829, 49] on button "Close" at bounding box center [829, 58] width 33 height 33
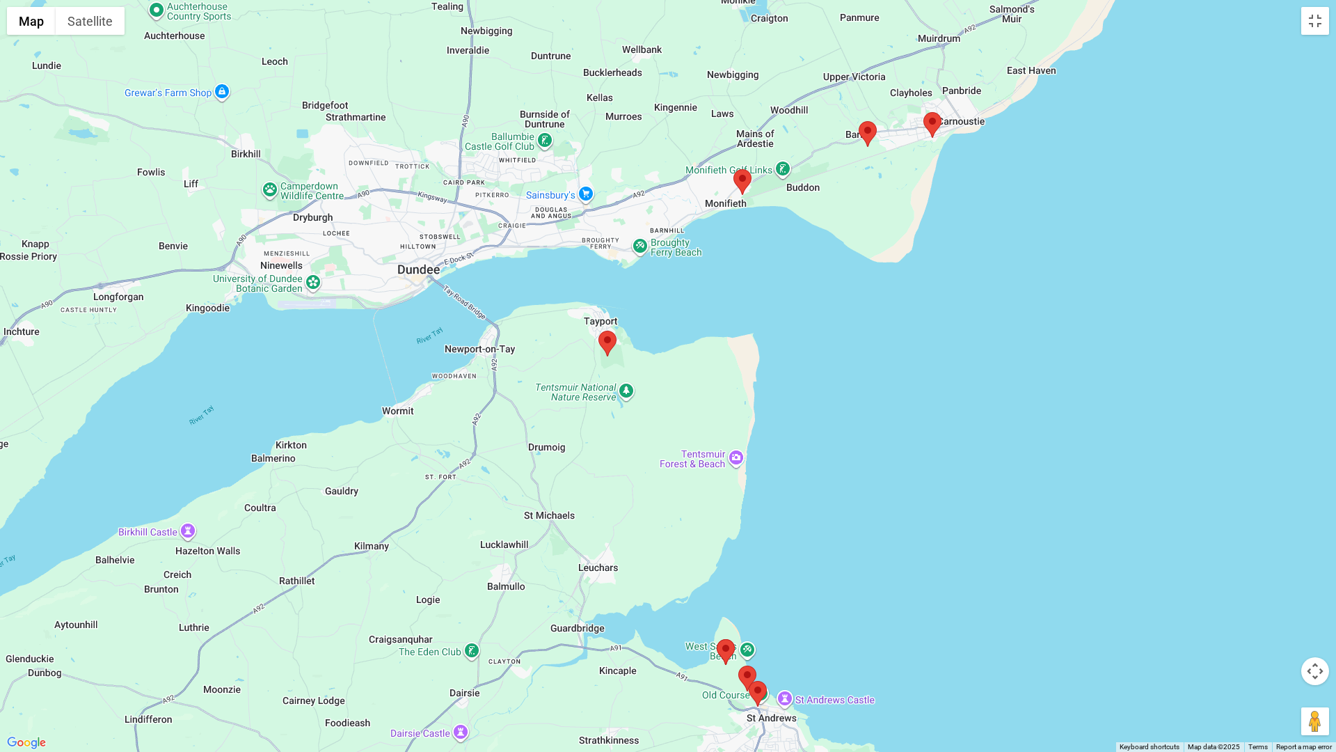
click at [933, 125] on img at bounding box center [932, 125] width 18 height 26
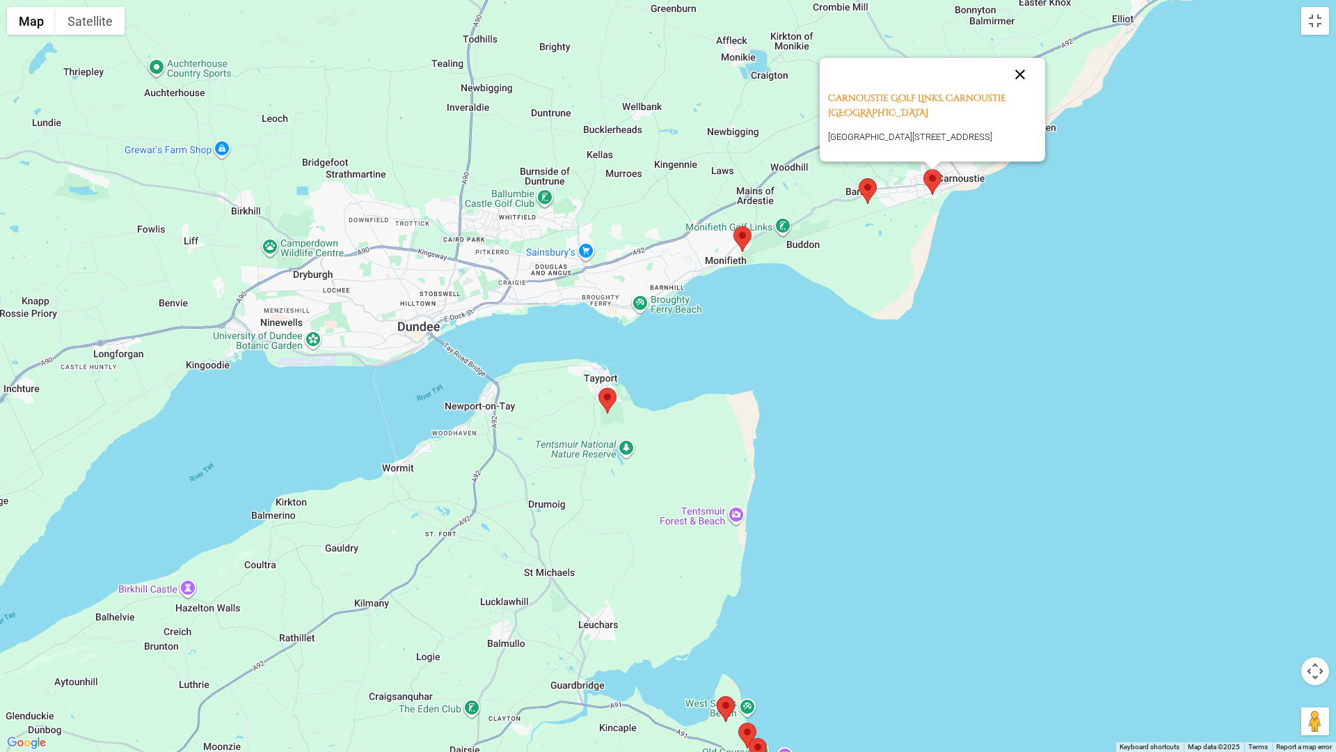
click at [1017, 58] on button "Close" at bounding box center [1019, 74] width 33 height 33
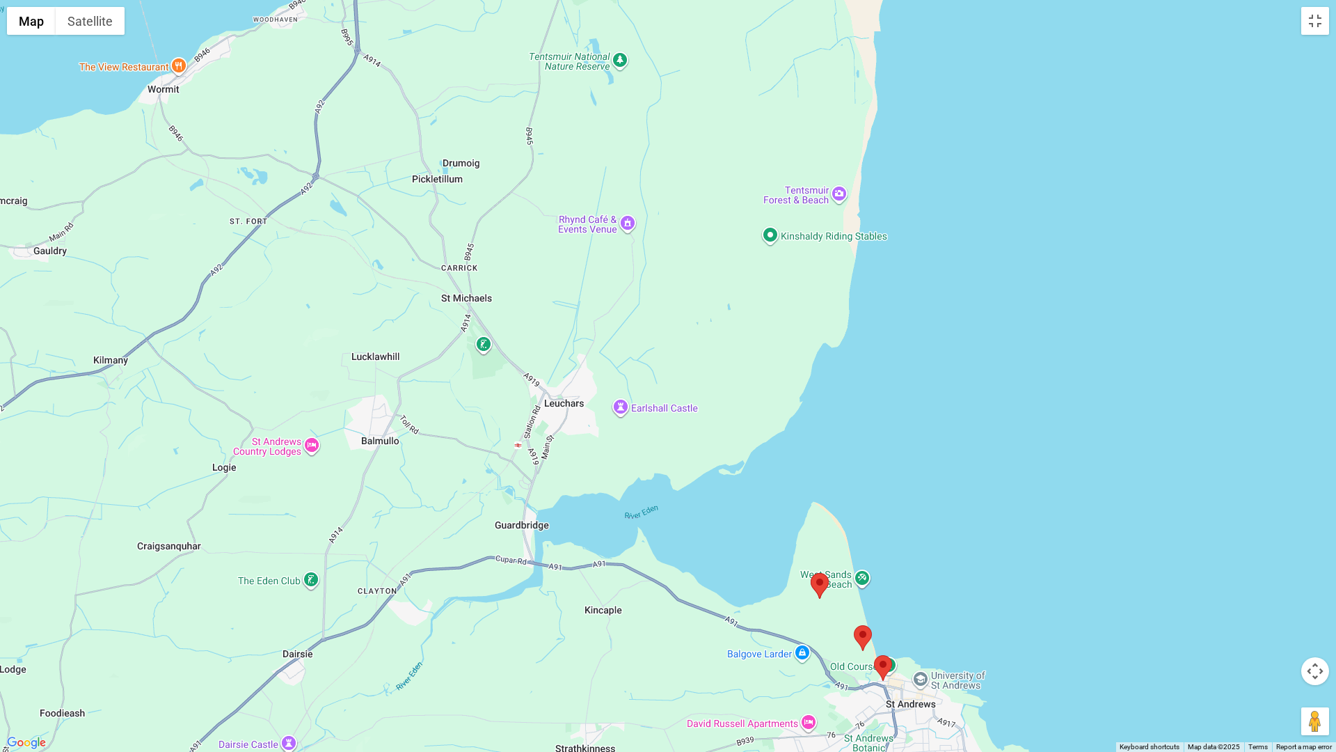
click at [822, 583] on img at bounding box center [820, 586] width 18 height 26
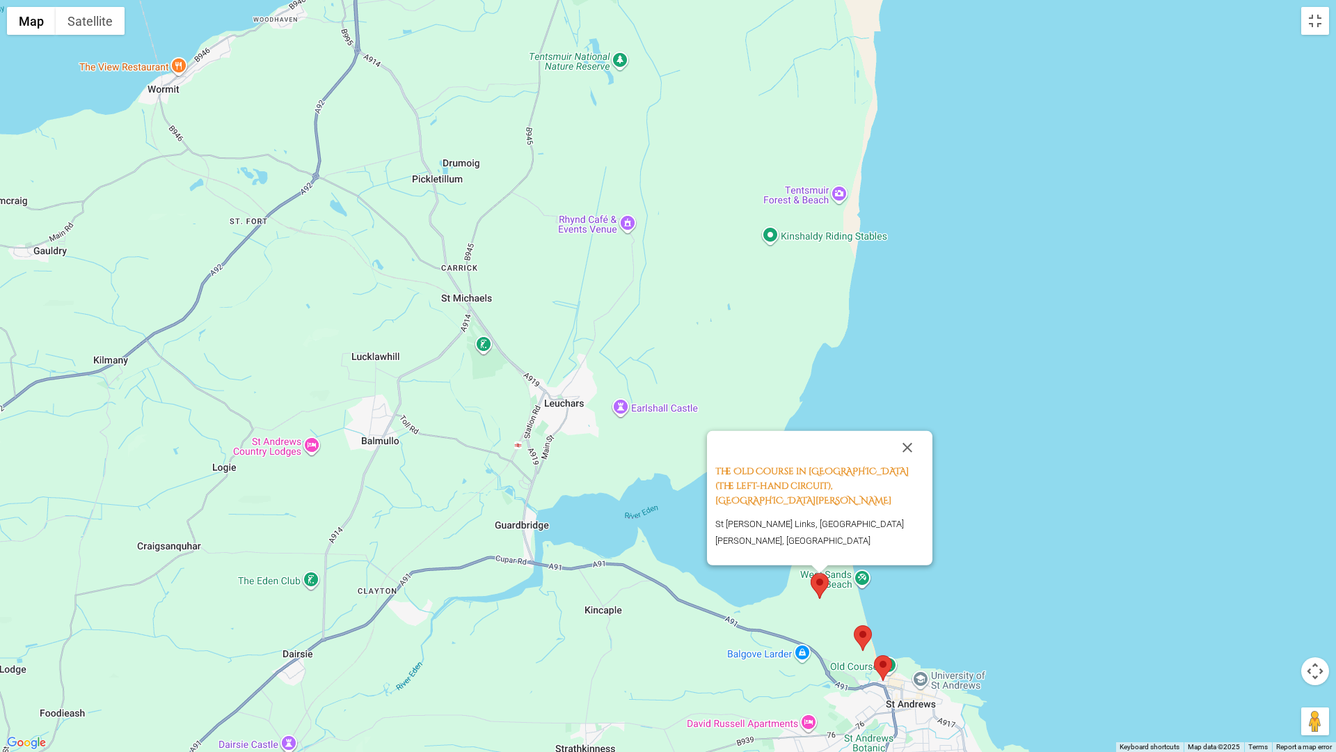
click at [957, 559] on div "The Old Course in Reverse (the left-hand circuit), St. Andrews St Andrews Links…" at bounding box center [668, 376] width 1336 height 752
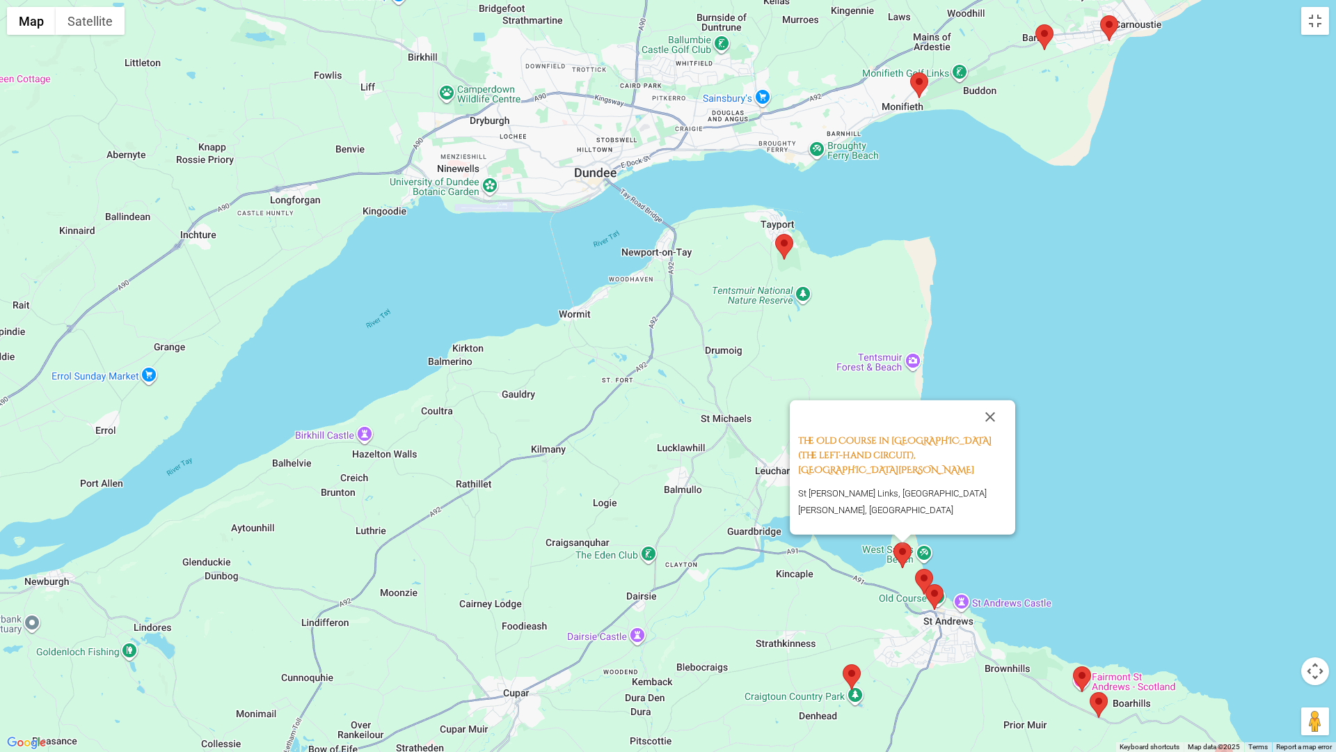
click at [922, 578] on img at bounding box center [924, 581] width 18 height 26
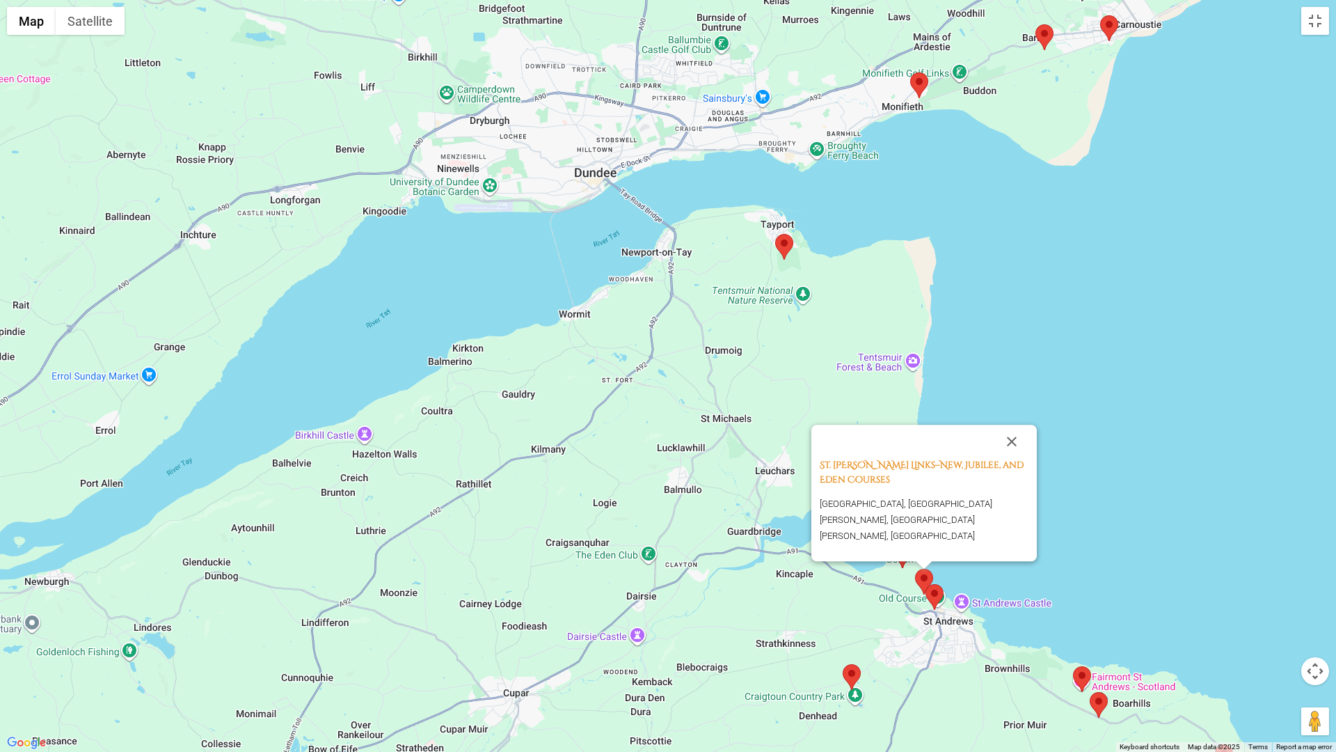
click at [932, 588] on img at bounding box center [934, 597] width 18 height 26
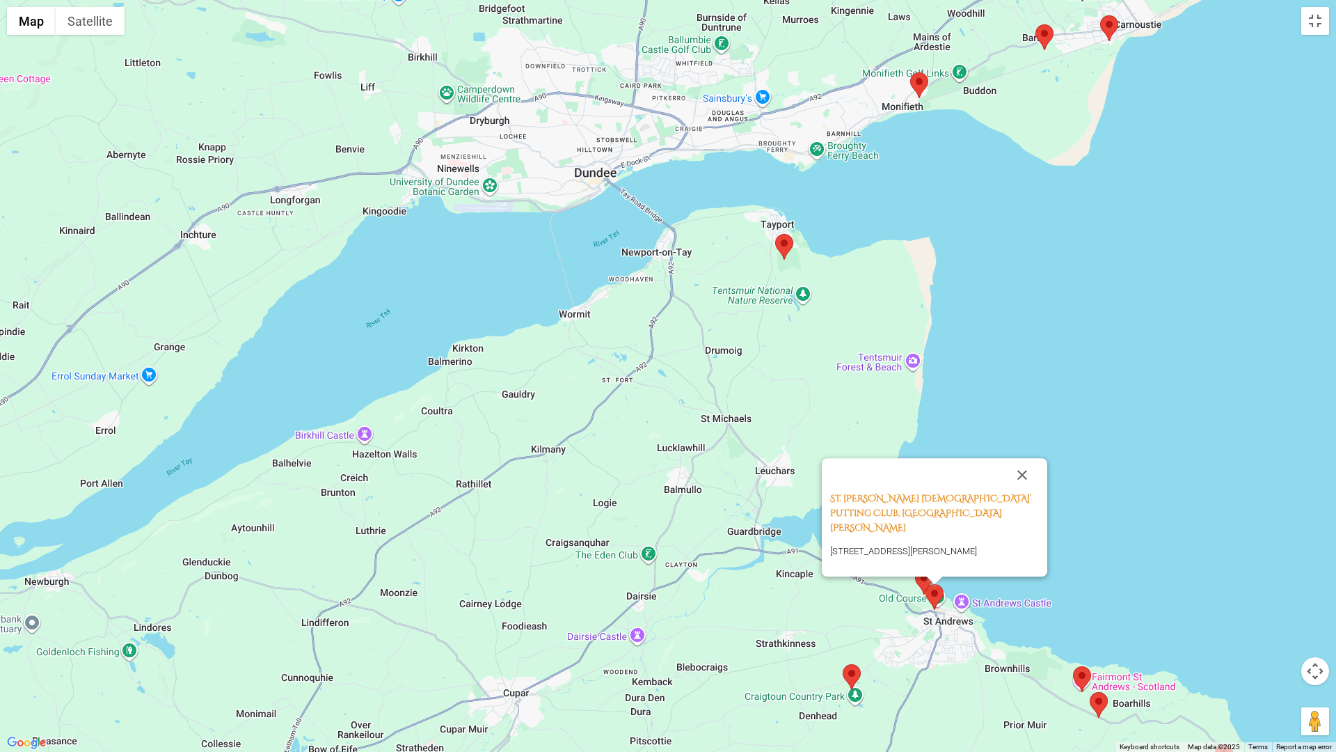
click at [1023, 488] on button "Close" at bounding box center [1021, 474] width 33 height 33
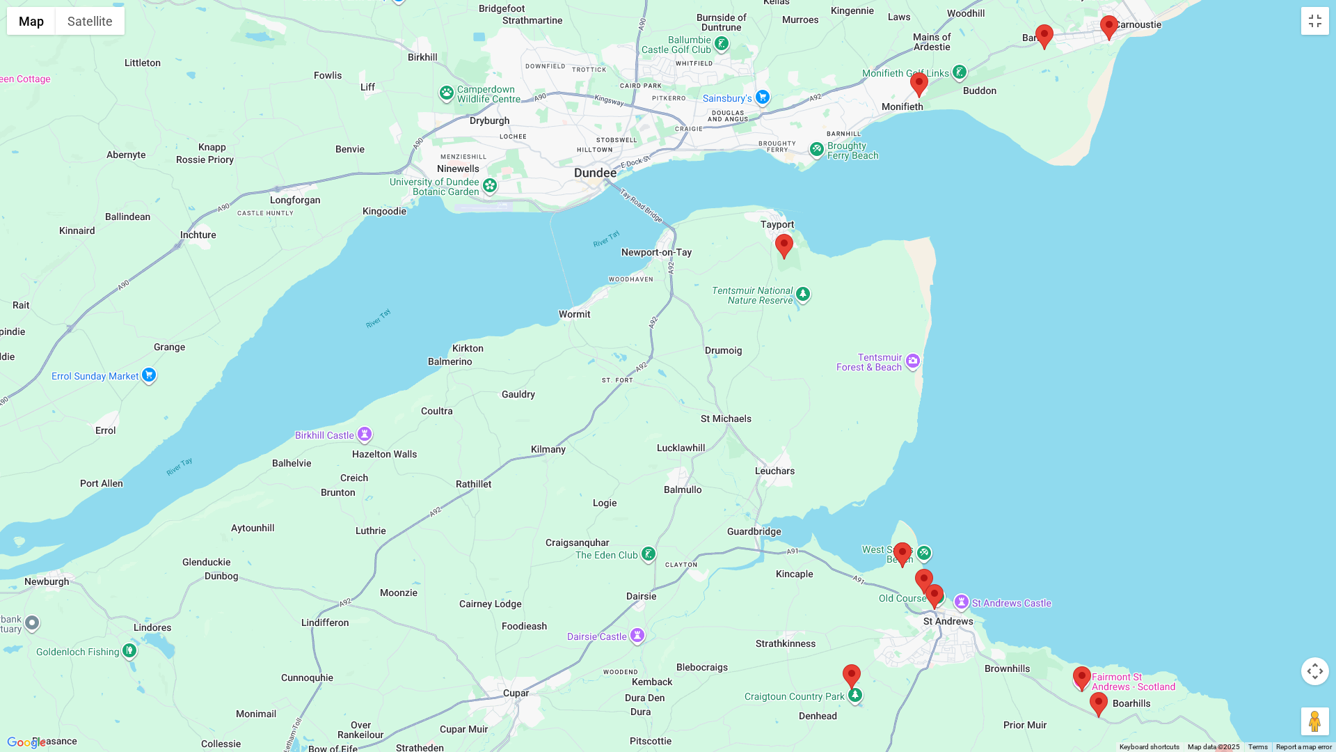
click at [966, 604] on div "To navigate, press the arrow keys." at bounding box center [668, 376] width 1336 height 752
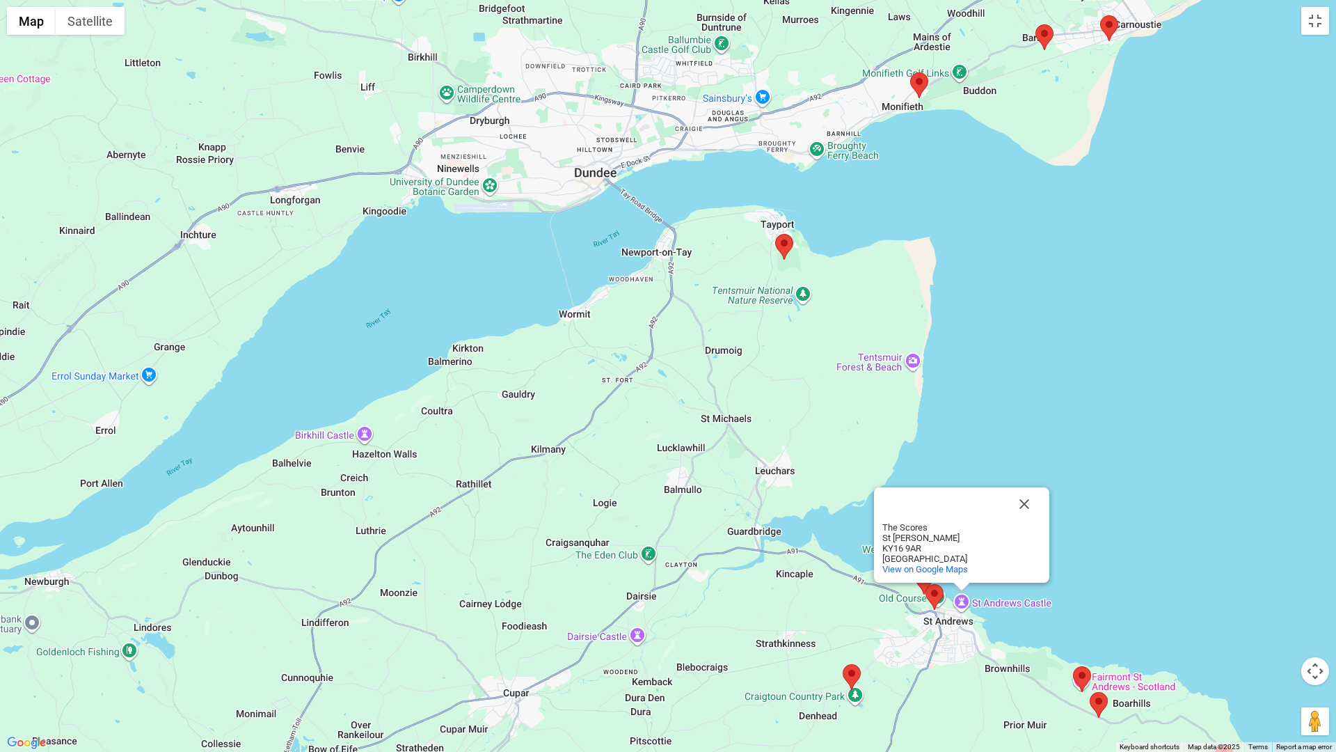
click at [1148, 528] on div "St Andrews Castle St Andrews Castle The Scores St Andrews KY16 9AR United Kingd…" at bounding box center [668, 376] width 1336 height 752
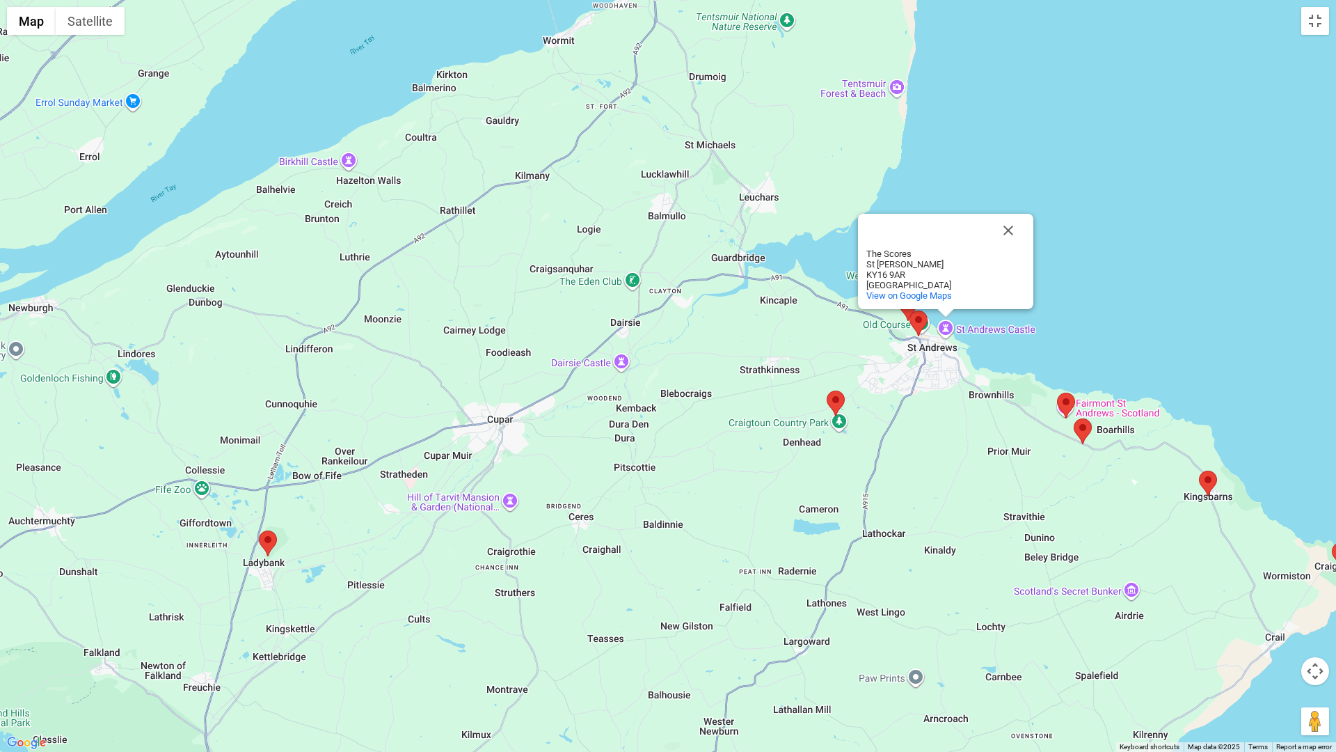
drag, startPoint x: 1145, startPoint y: 515, endPoint x: 1129, endPoint y: 257, distance: 258.0
click at [1129, 257] on div "St Andrews Castle St Andrews Castle The Scores St Andrews KY16 9AR United Kingd…" at bounding box center [668, 376] width 1336 height 752
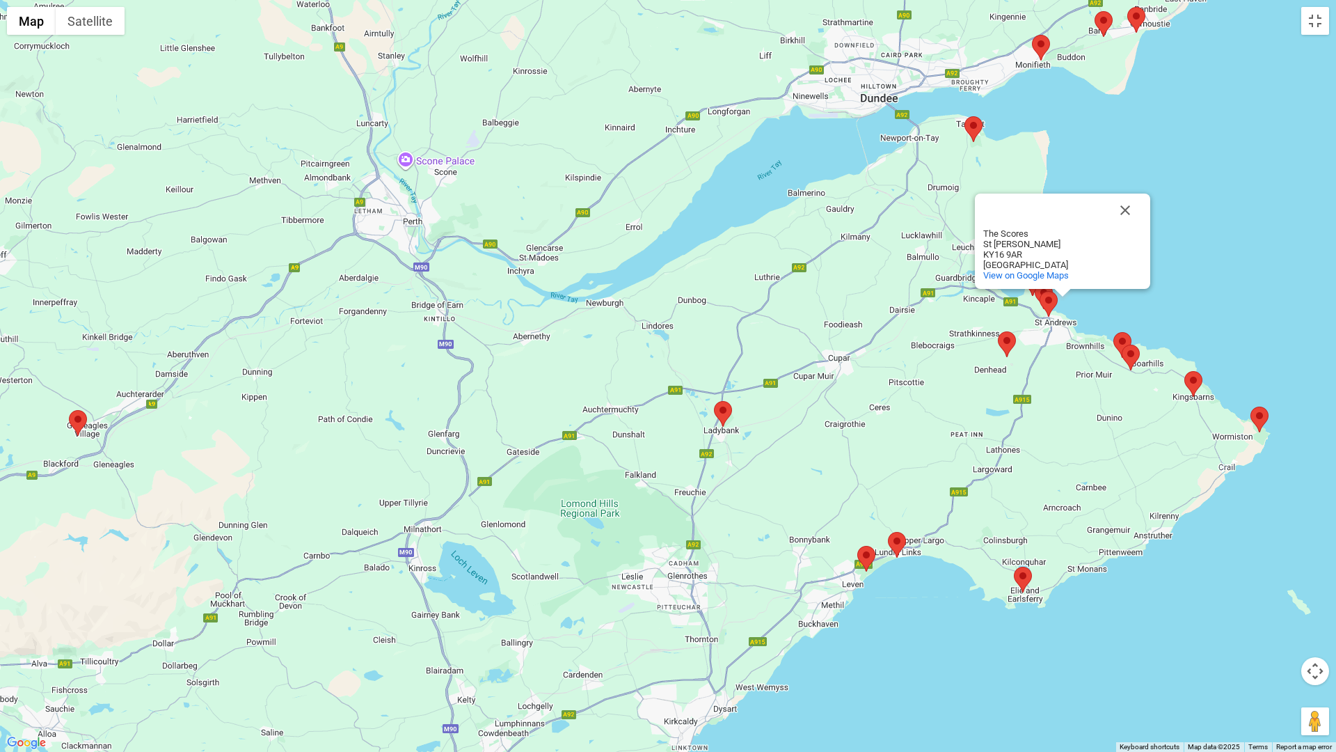
click at [729, 414] on img at bounding box center [723, 414] width 18 height 26
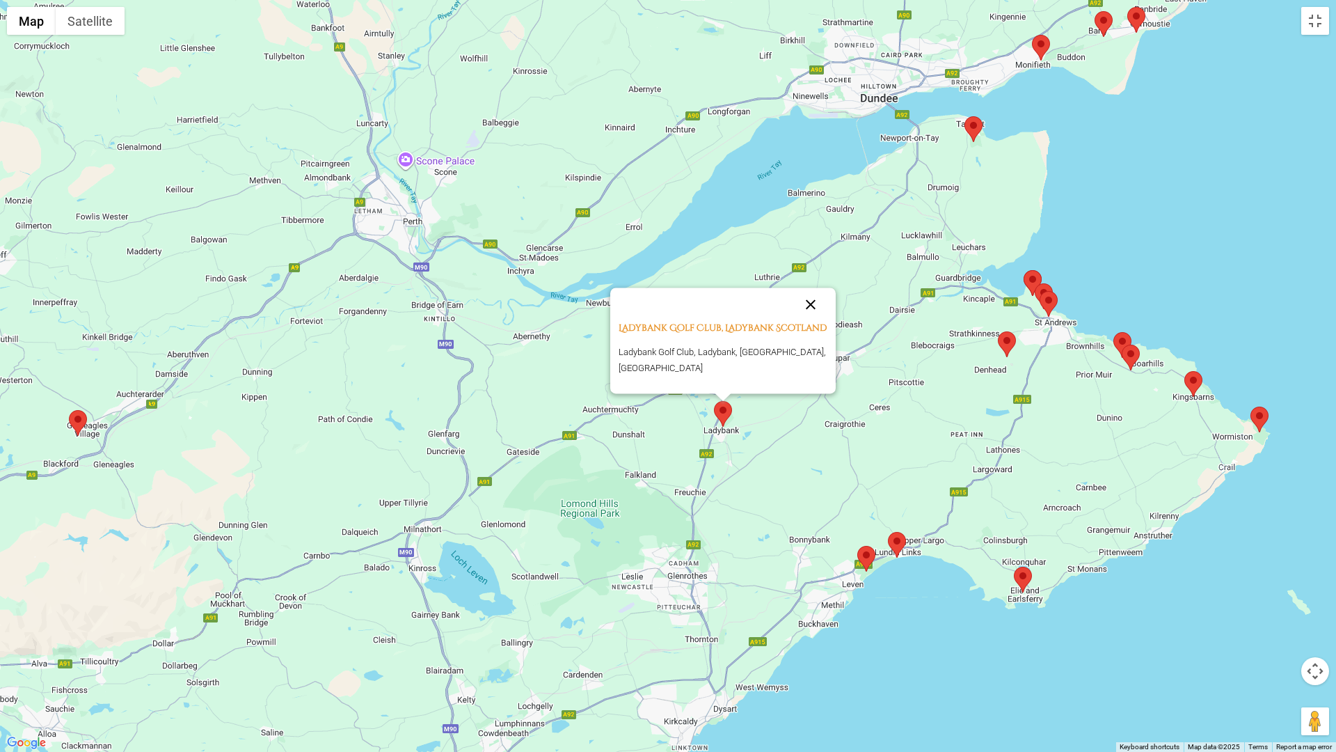
click at [802, 304] on button "Close" at bounding box center [810, 303] width 33 height 33
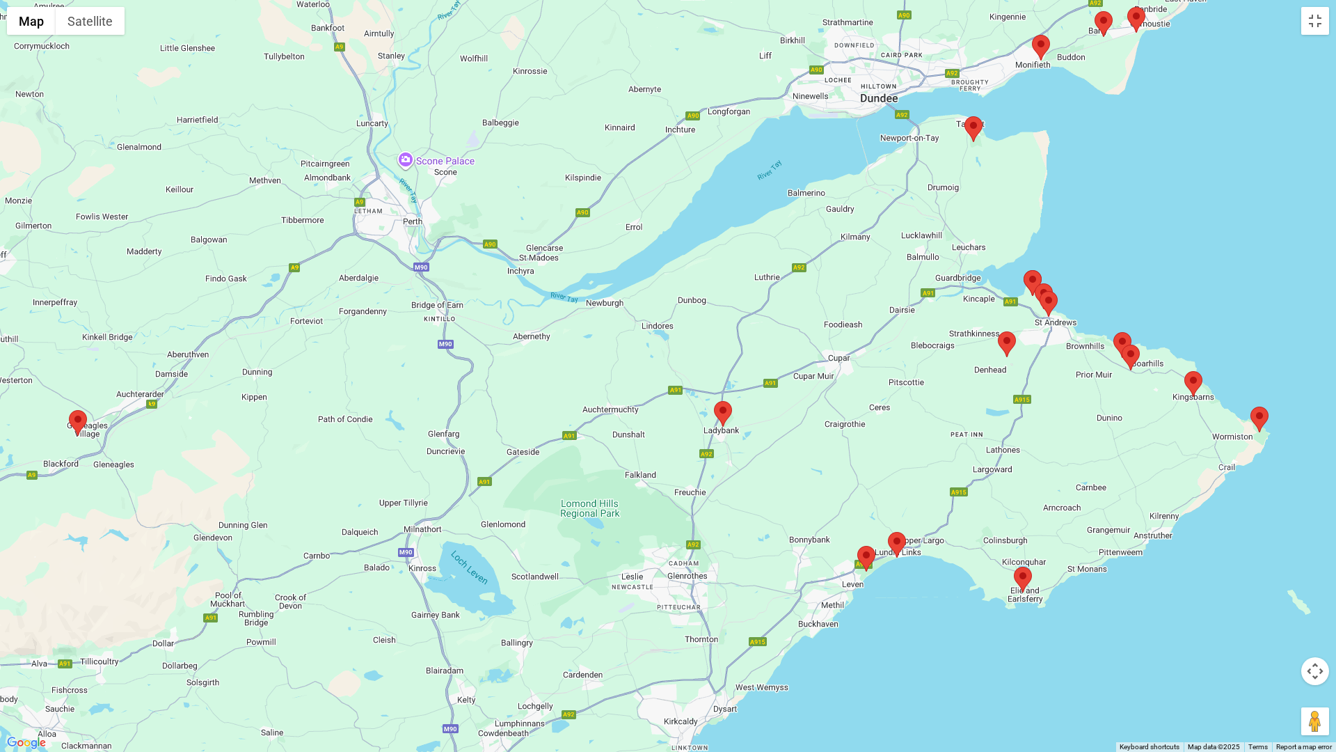
click at [893, 540] on img at bounding box center [897, 545] width 18 height 26
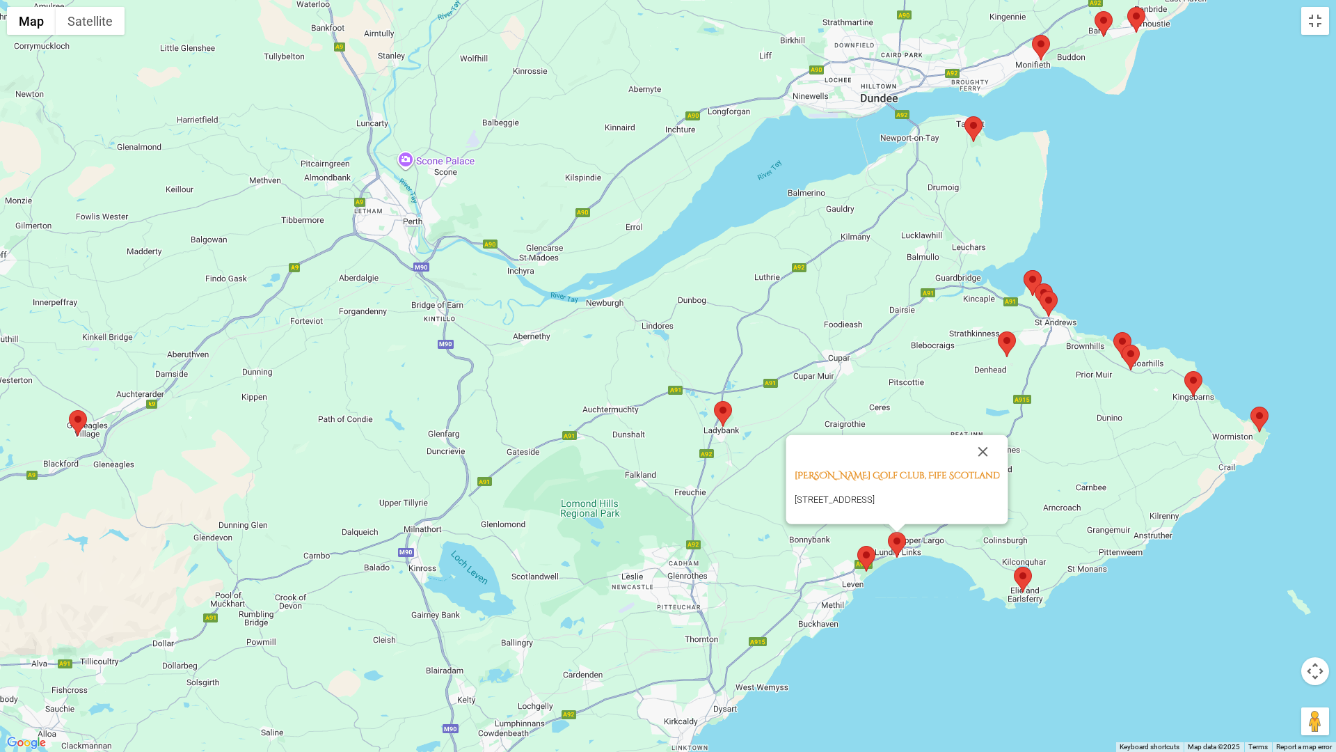
drag, startPoint x: 977, startPoint y: 443, endPoint x: 975, endPoint y: 450, distance: 7.3
click at [977, 443] on button "Close" at bounding box center [983, 451] width 33 height 33
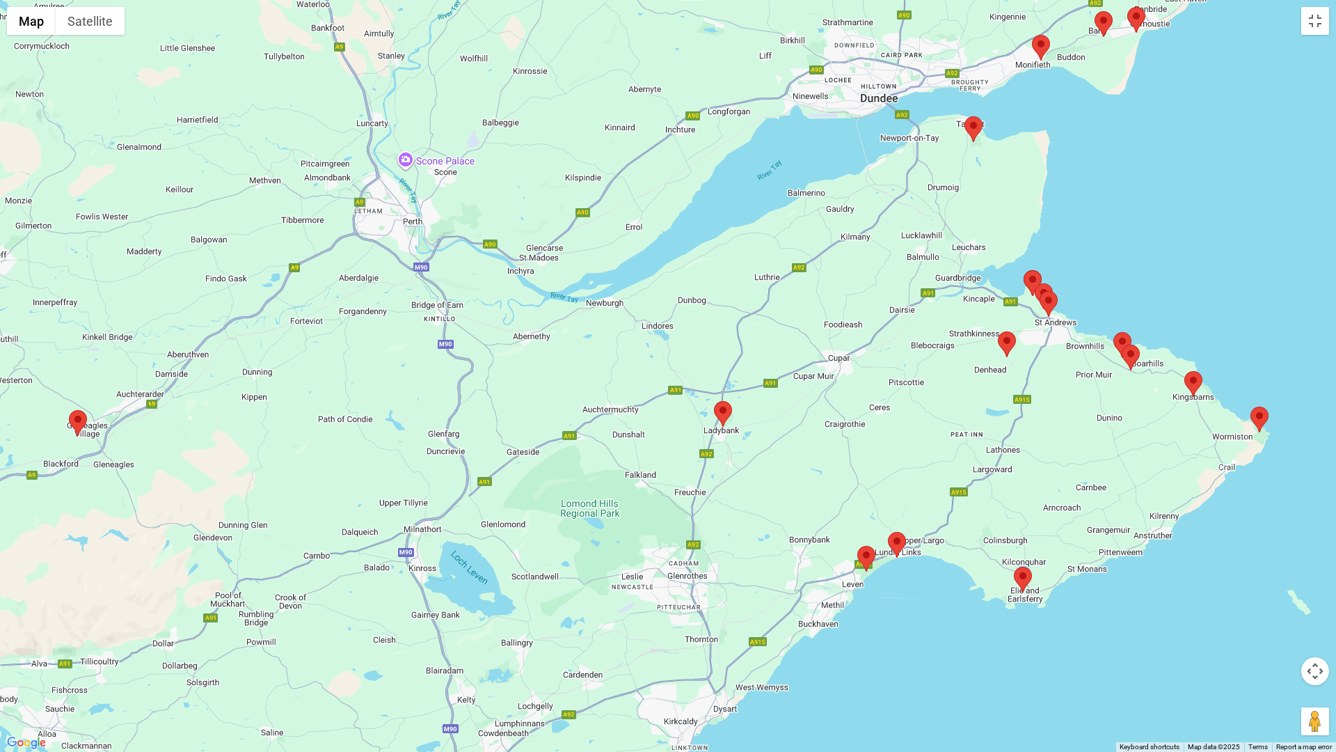
click at [868, 554] on img at bounding box center [866, 559] width 18 height 26
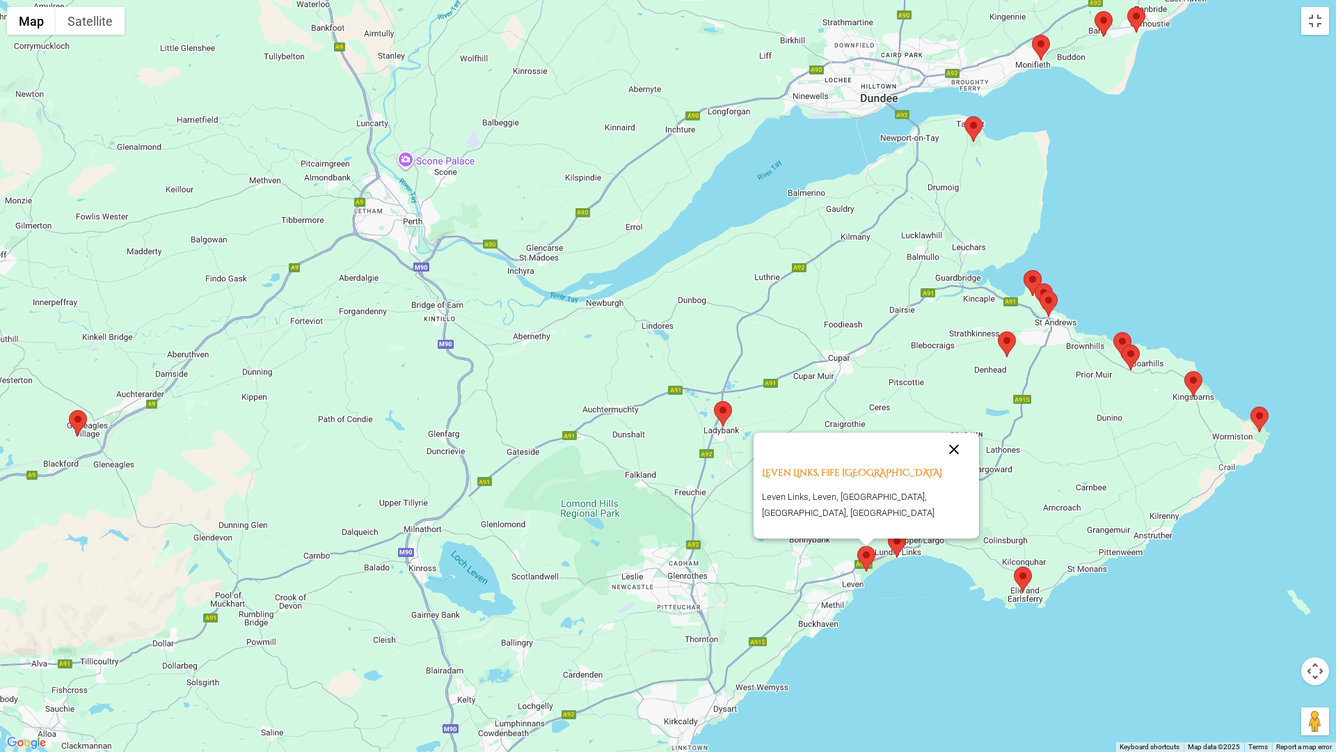
click at [951, 463] on button "Close" at bounding box center [953, 448] width 33 height 33
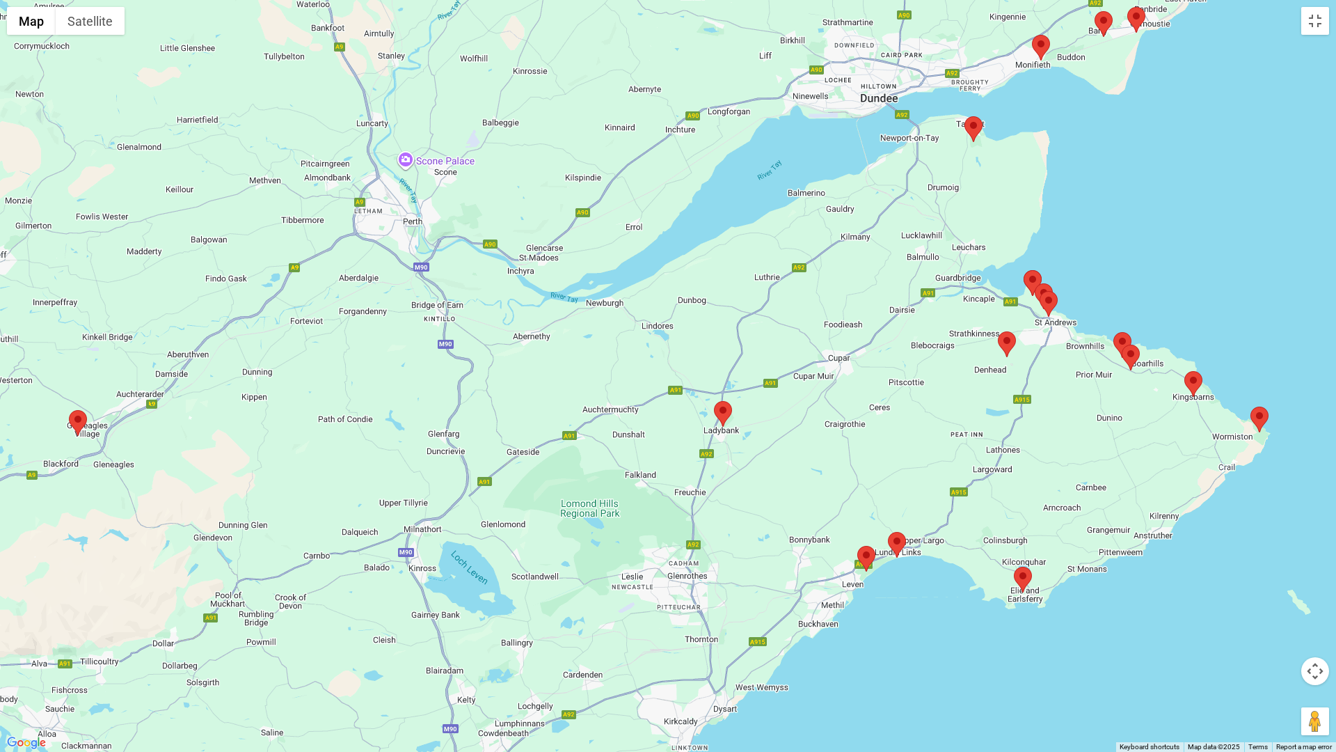
click at [1026, 580] on img at bounding box center [1023, 579] width 18 height 26
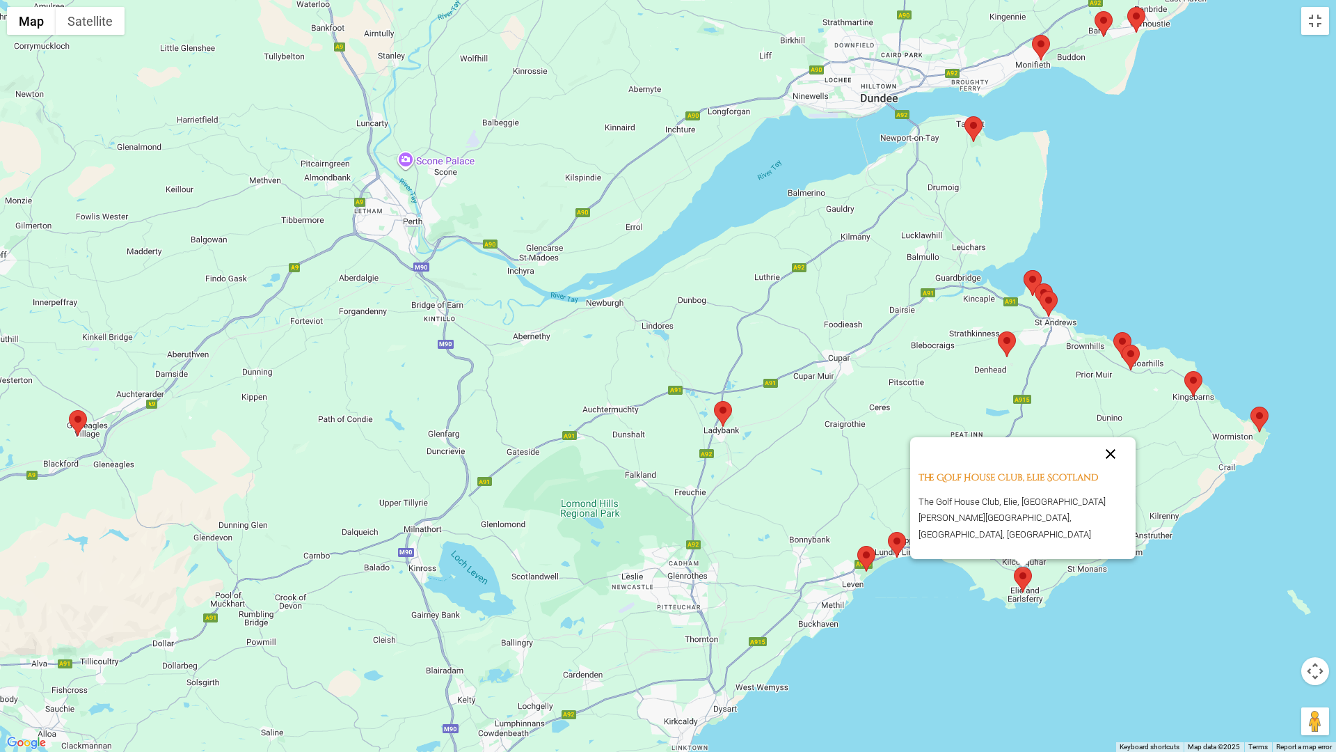
click at [1106, 470] on button "Close" at bounding box center [1110, 453] width 33 height 33
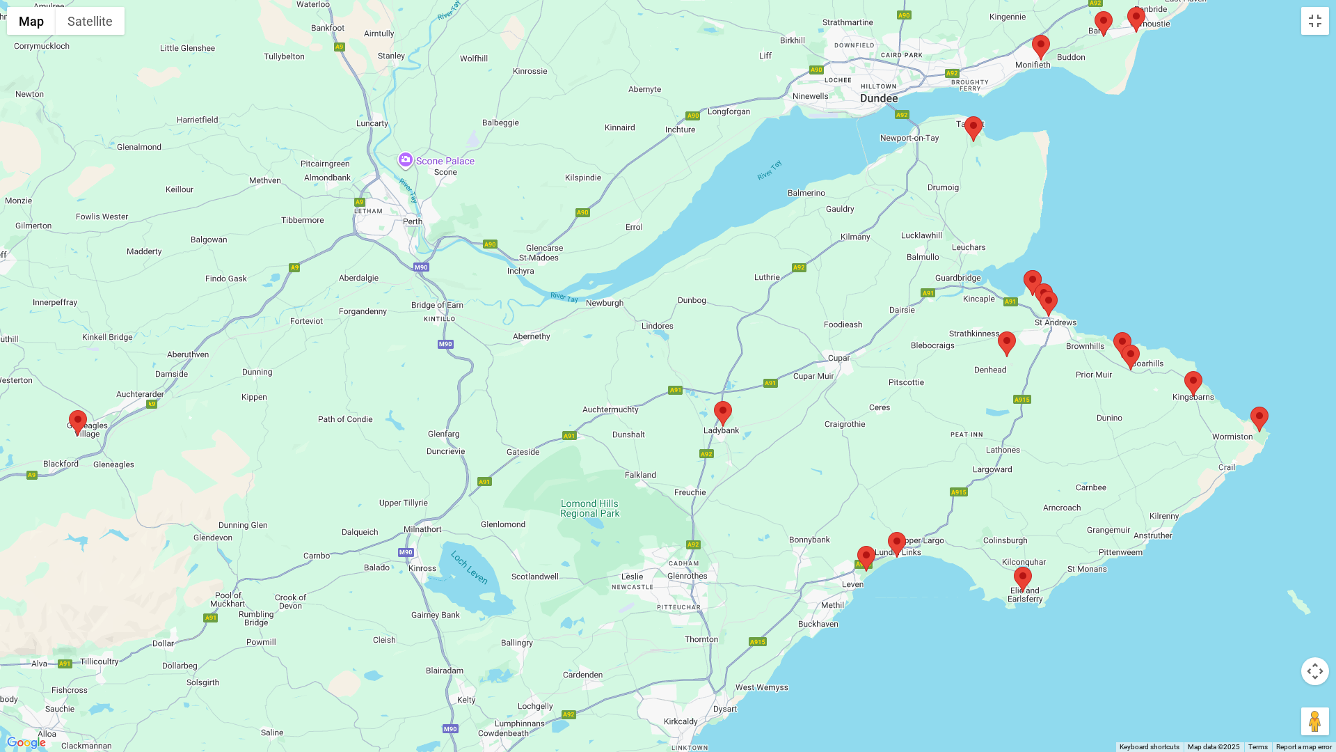
click at [1262, 415] on img at bounding box center [1259, 419] width 18 height 26
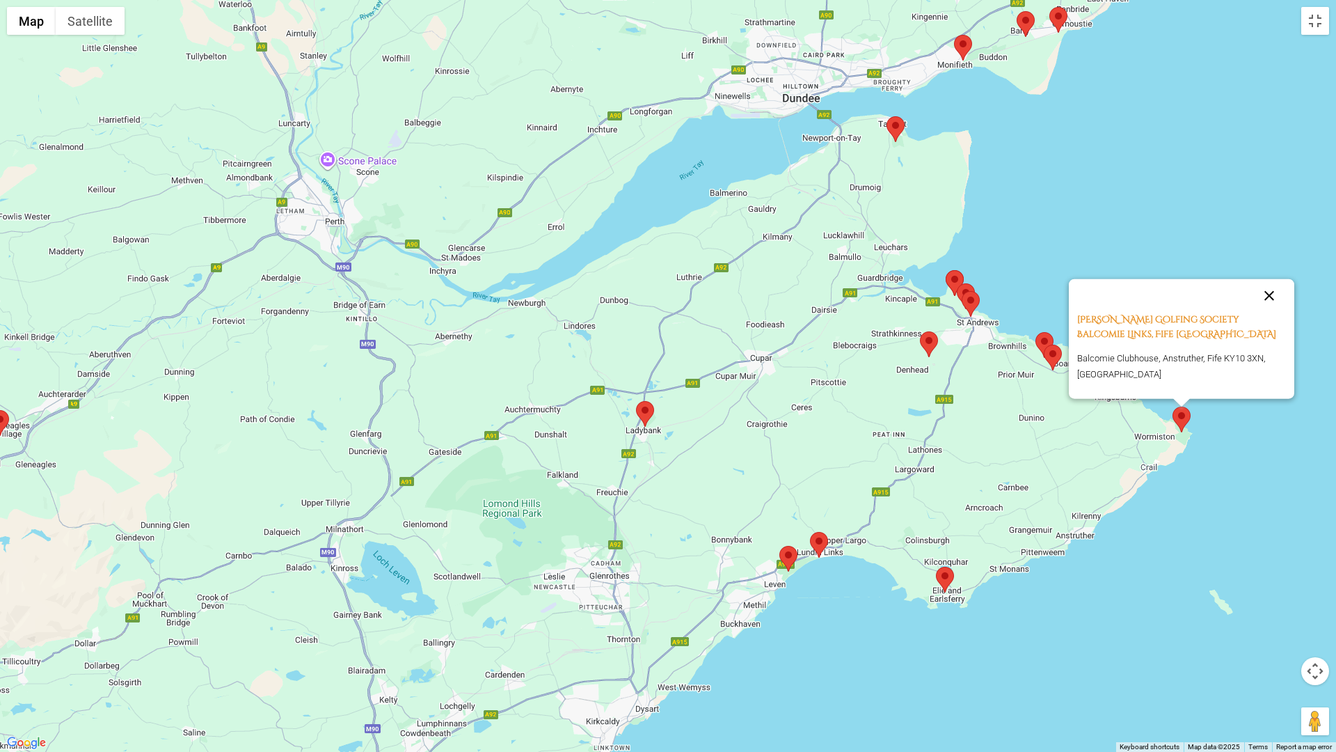
click at [1267, 286] on button "Close" at bounding box center [1269, 295] width 33 height 33
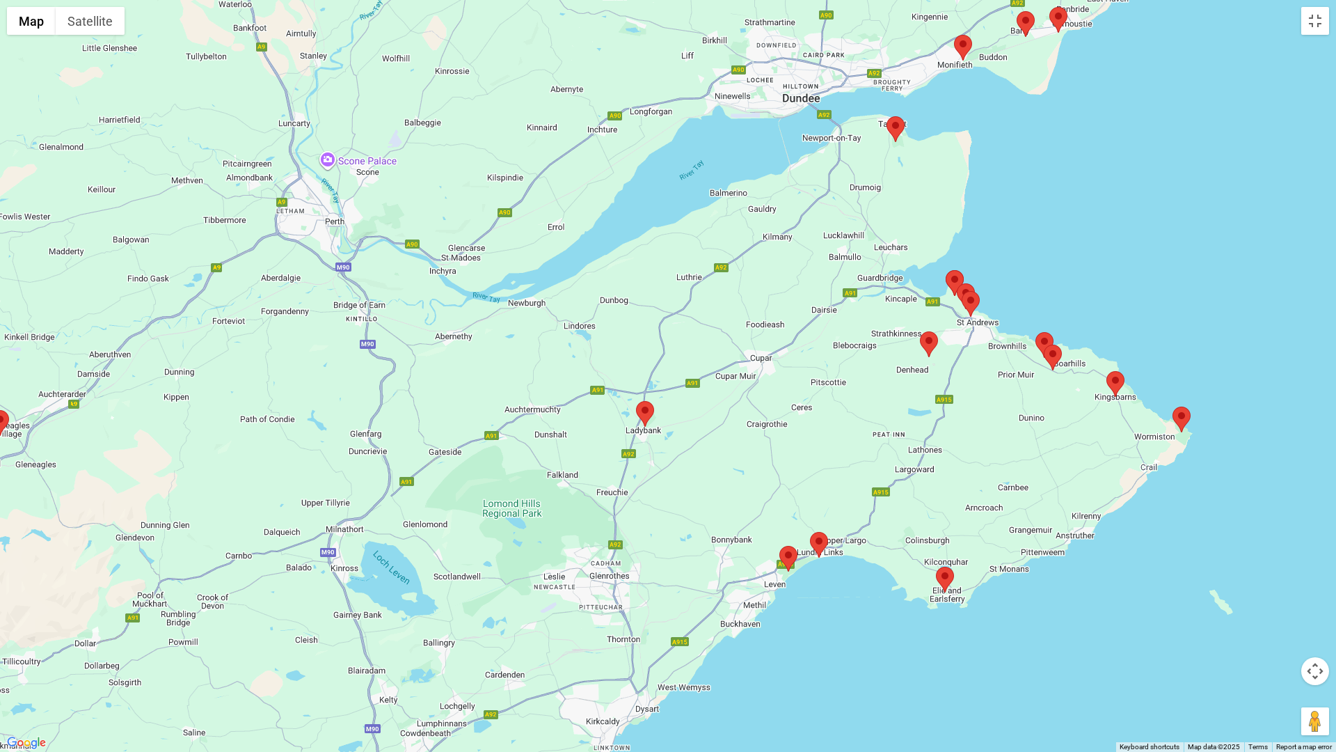
click at [1039, 333] on img at bounding box center [1044, 345] width 18 height 26
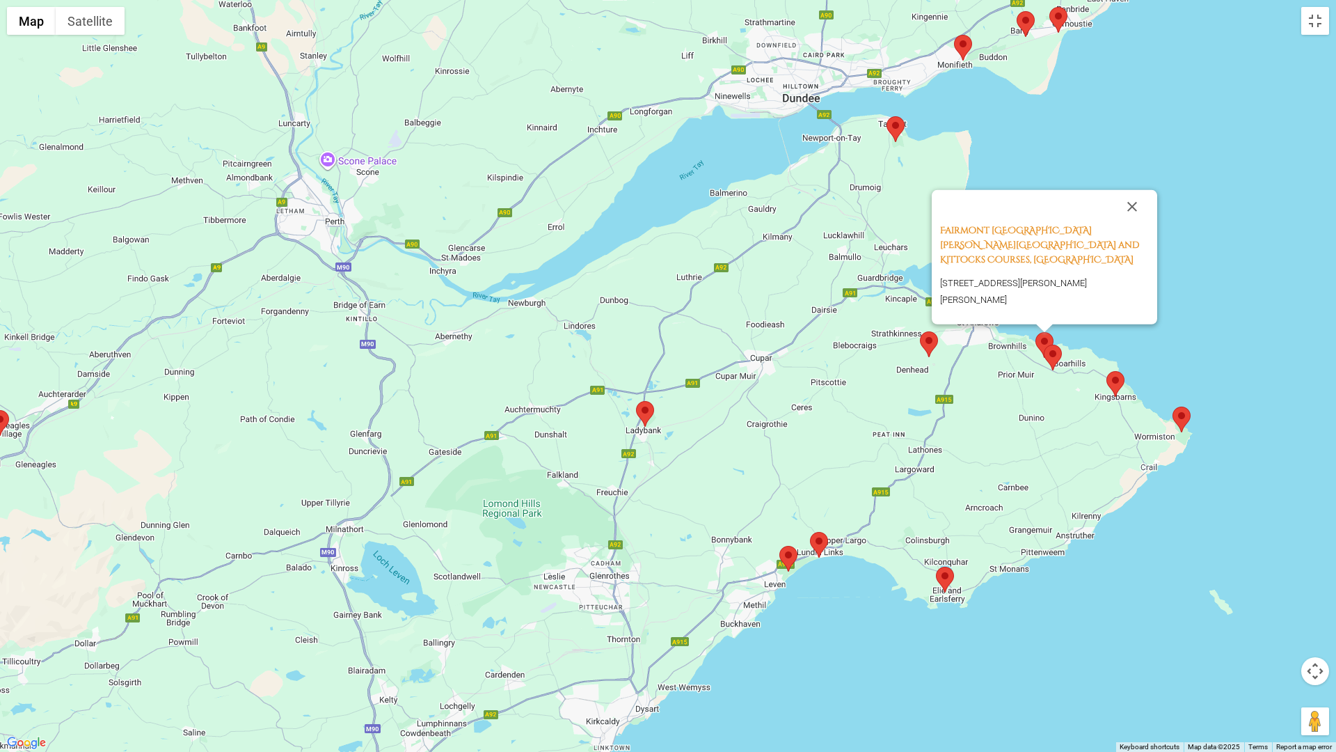
click at [1052, 352] on img at bounding box center [1053, 357] width 18 height 26
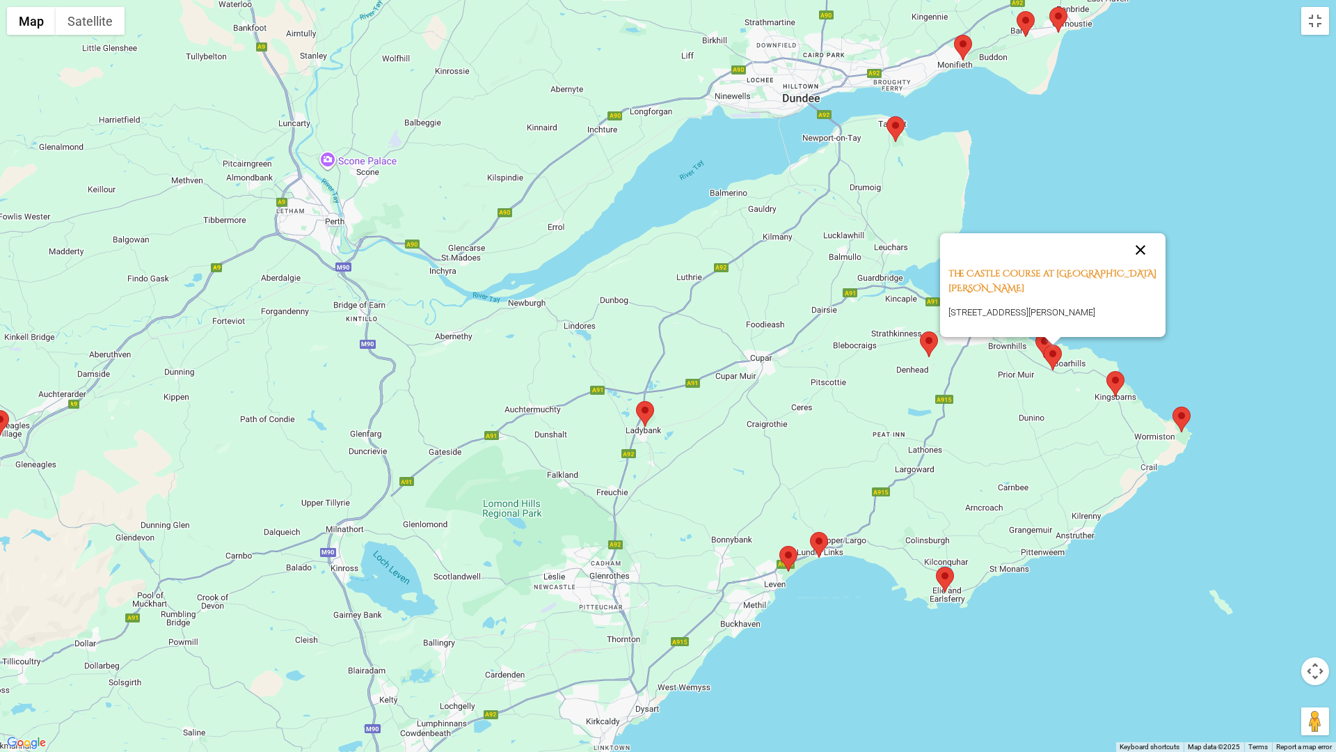
click at [1131, 262] on button "Close" at bounding box center [1140, 249] width 33 height 33
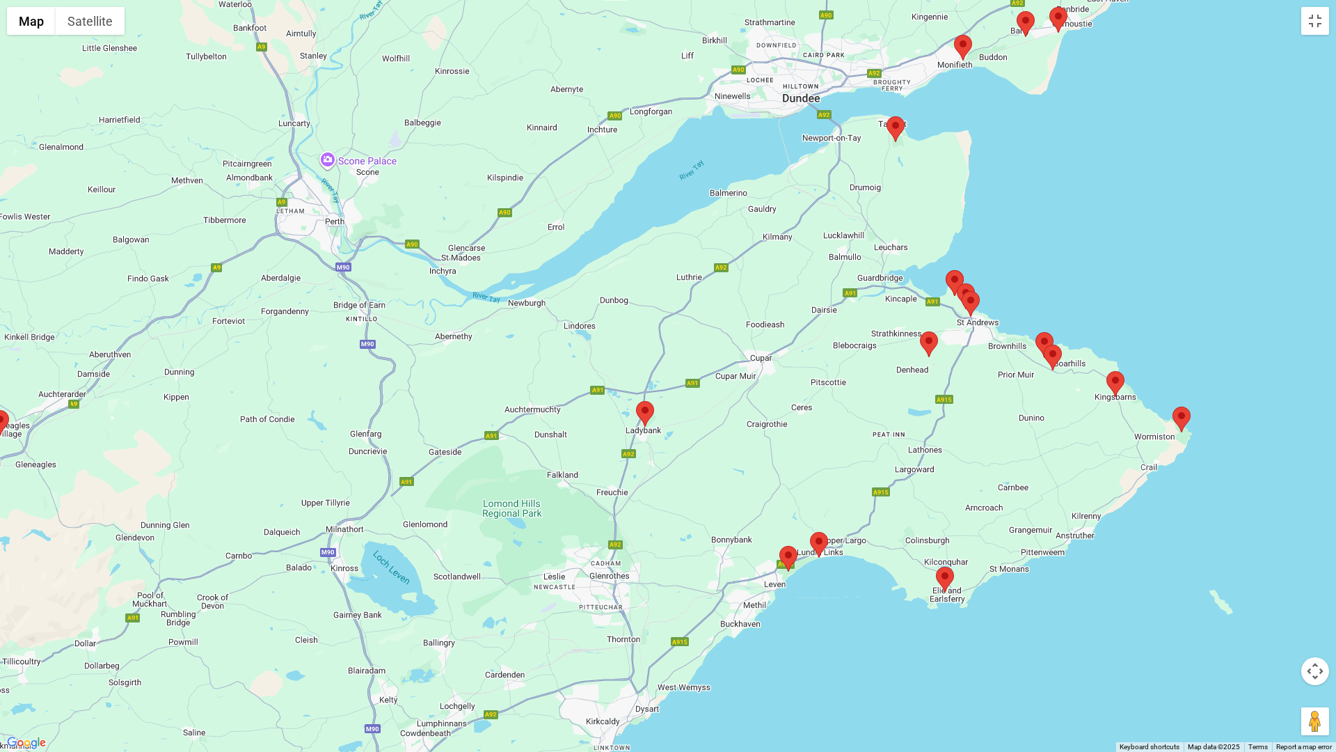
click at [927, 344] on img at bounding box center [929, 344] width 18 height 26
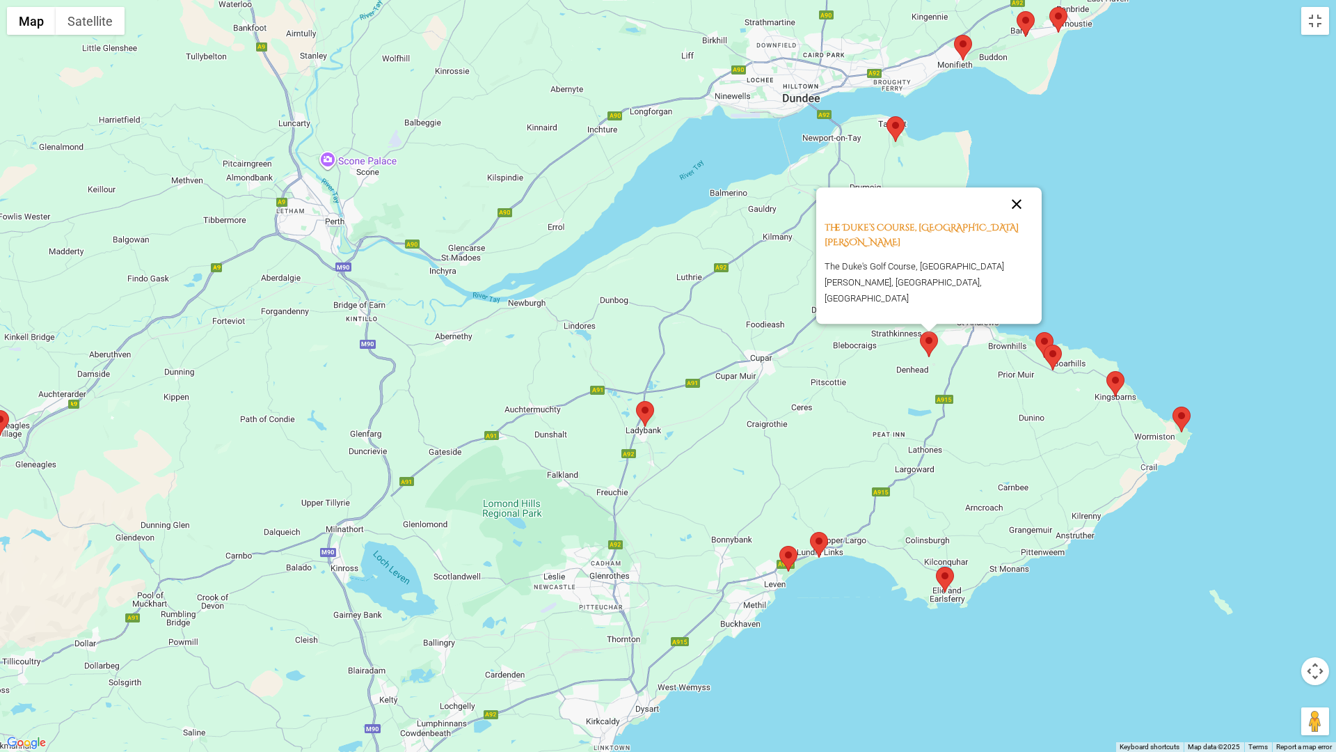
click at [1020, 221] on button "Close" at bounding box center [1016, 203] width 33 height 33
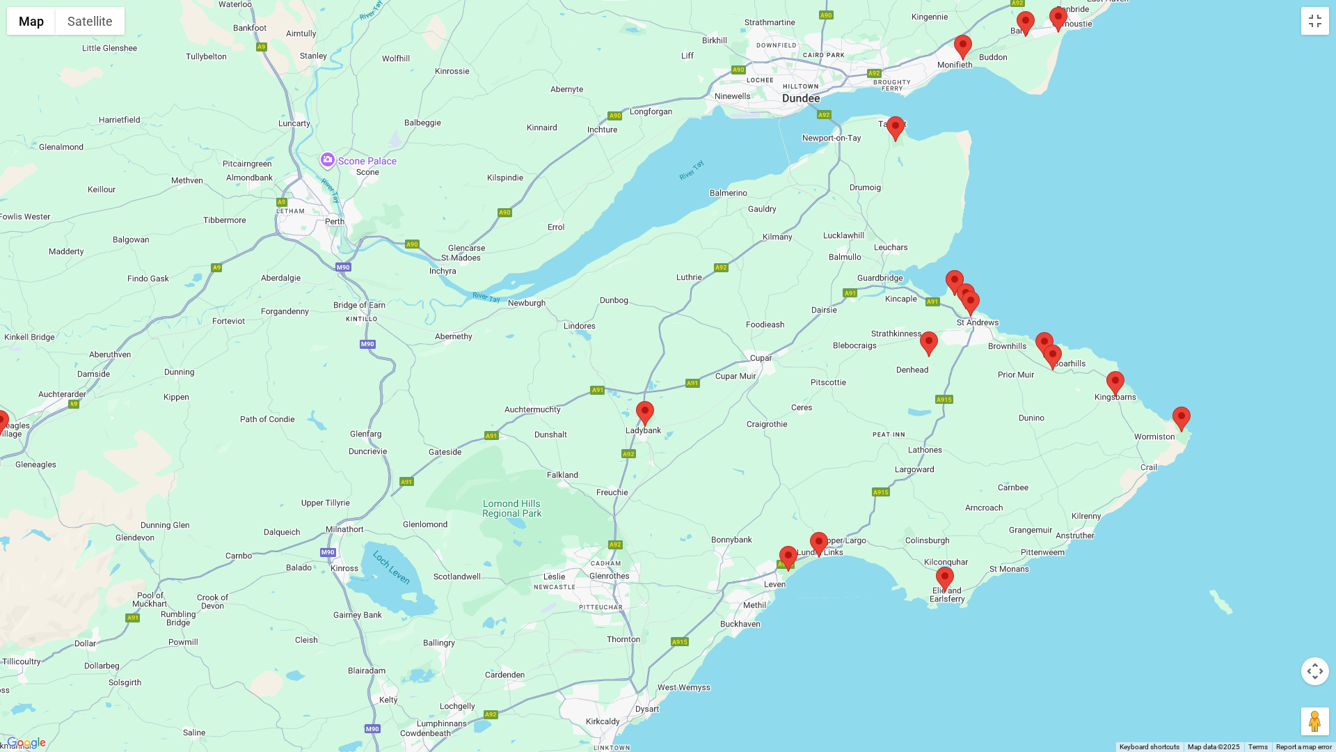
click at [971, 298] on img at bounding box center [971, 304] width 18 height 26
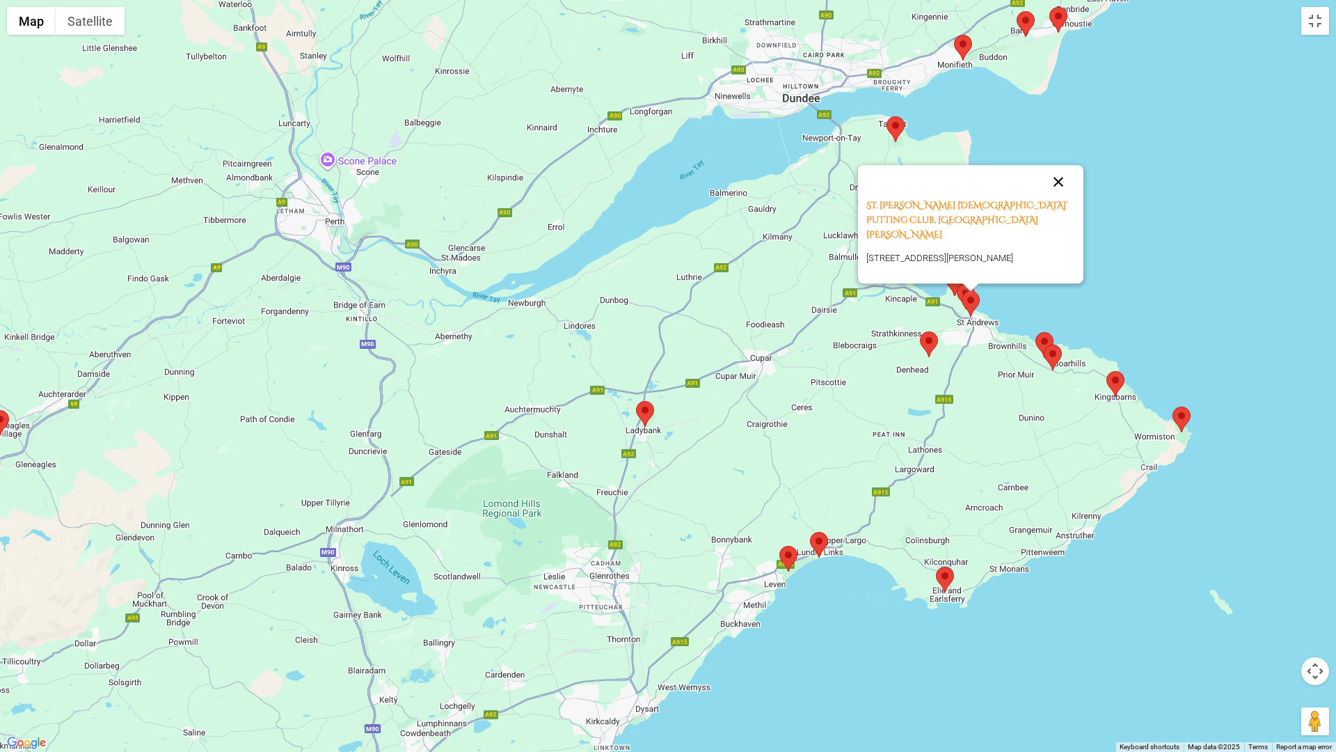
click at [1057, 198] on button "Close" at bounding box center [1058, 181] width 33 height 33
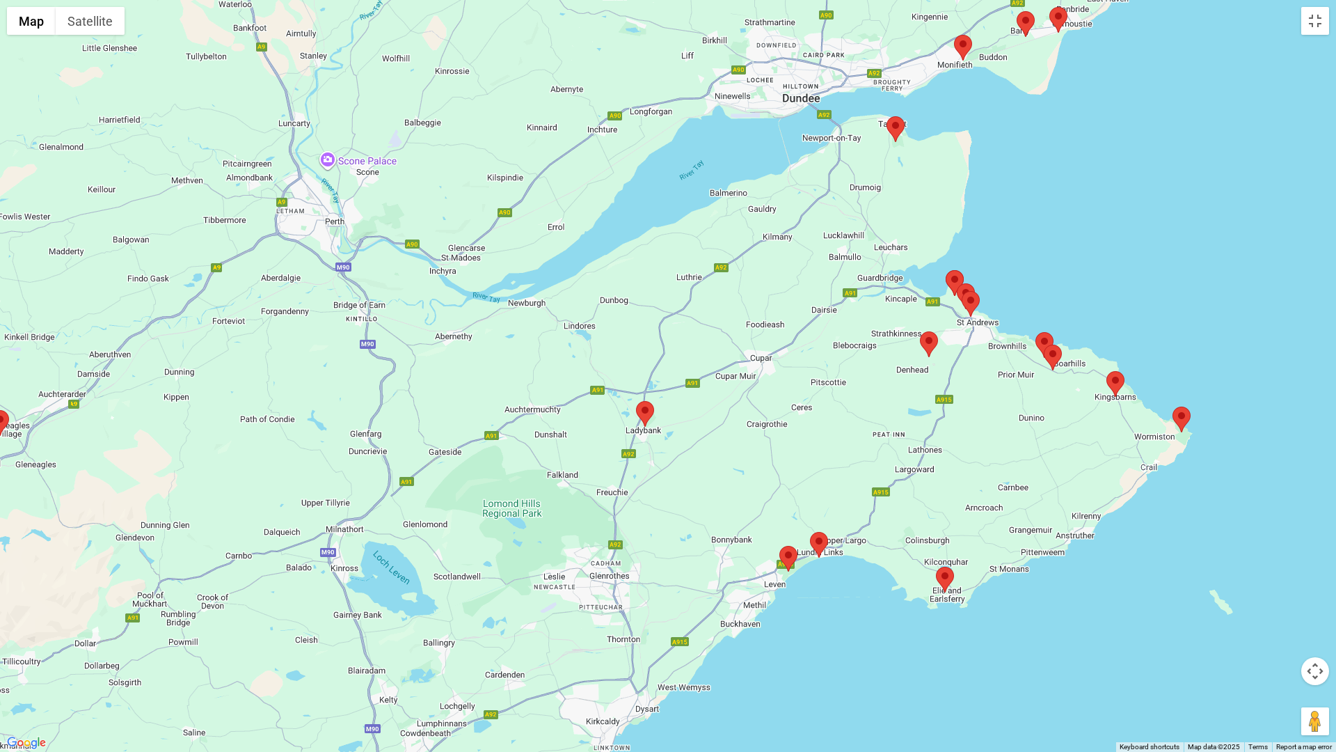
click at [964, 290] on img at bounding box center [966, 296] width 18 height 26
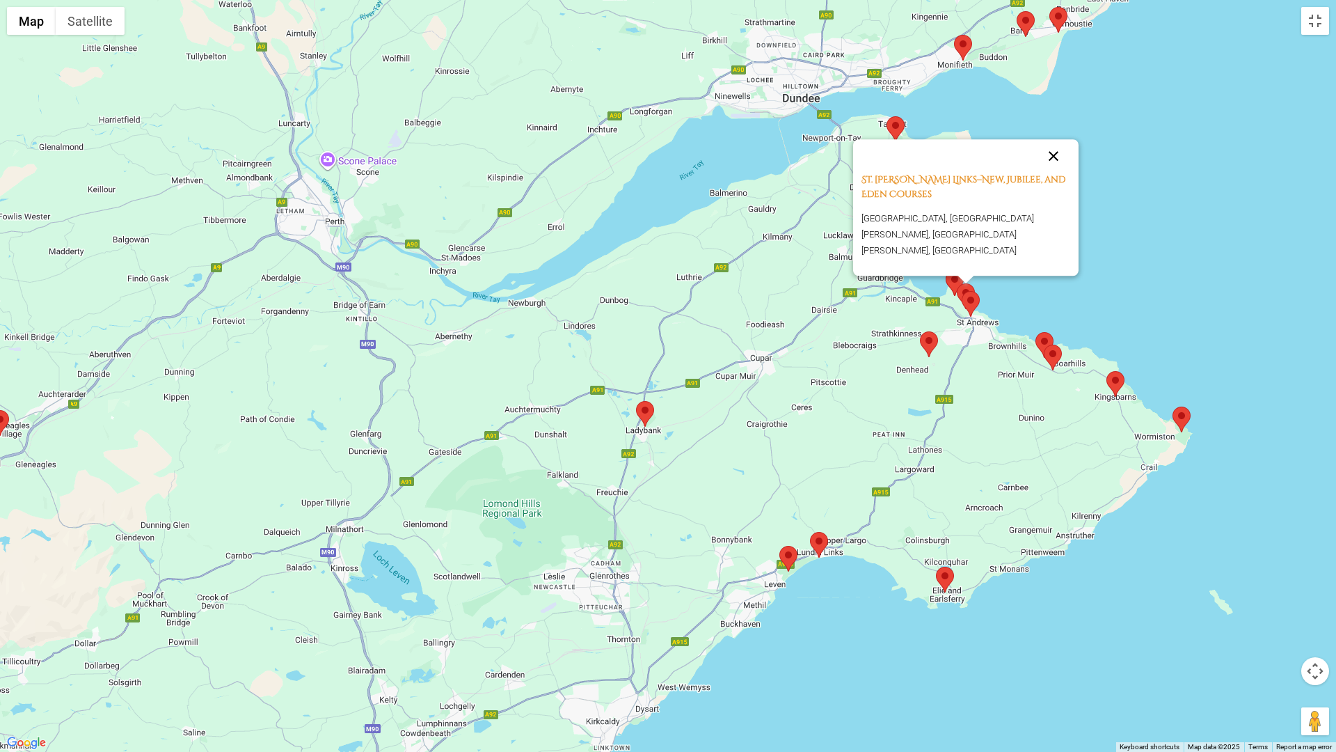
click at [1053, 169] on button "Close" at bounding box center [1053, 155] width 33 height 33
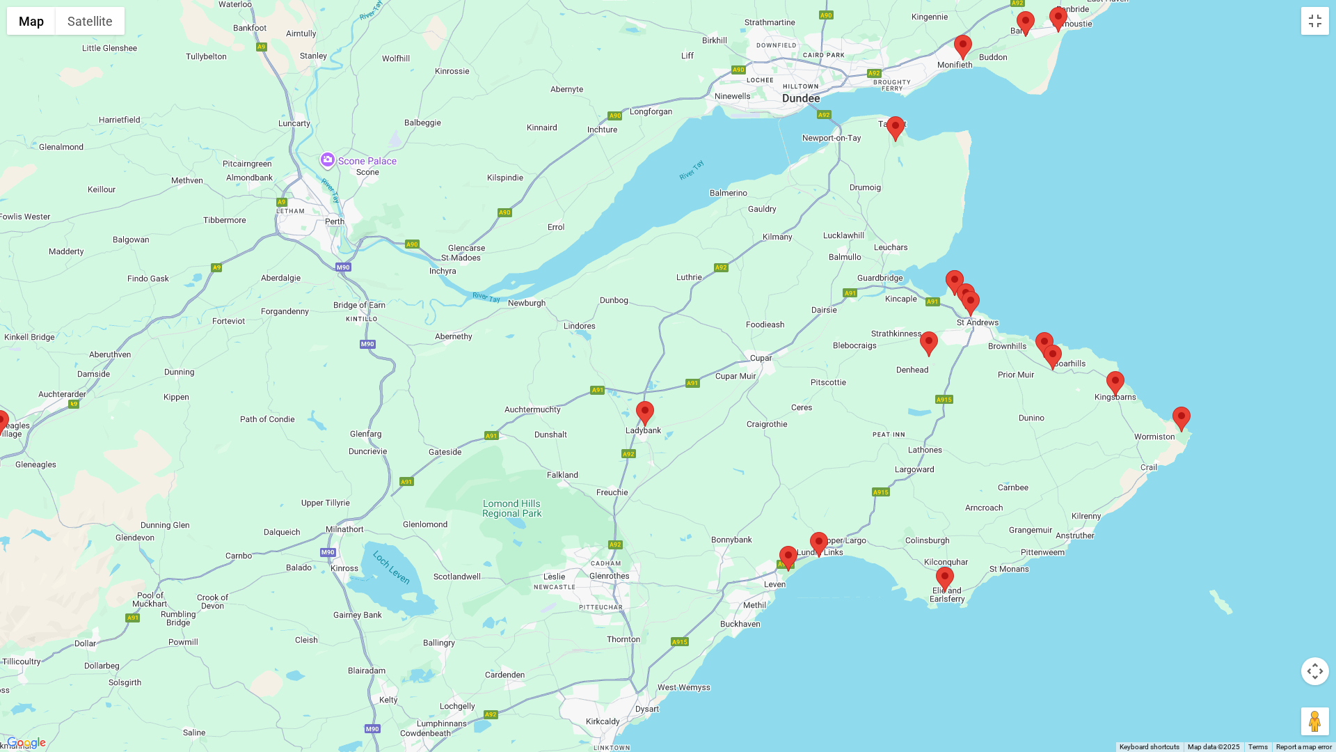
click at [948, 276] on img at bounding box center [955, 283] width 18 height 26
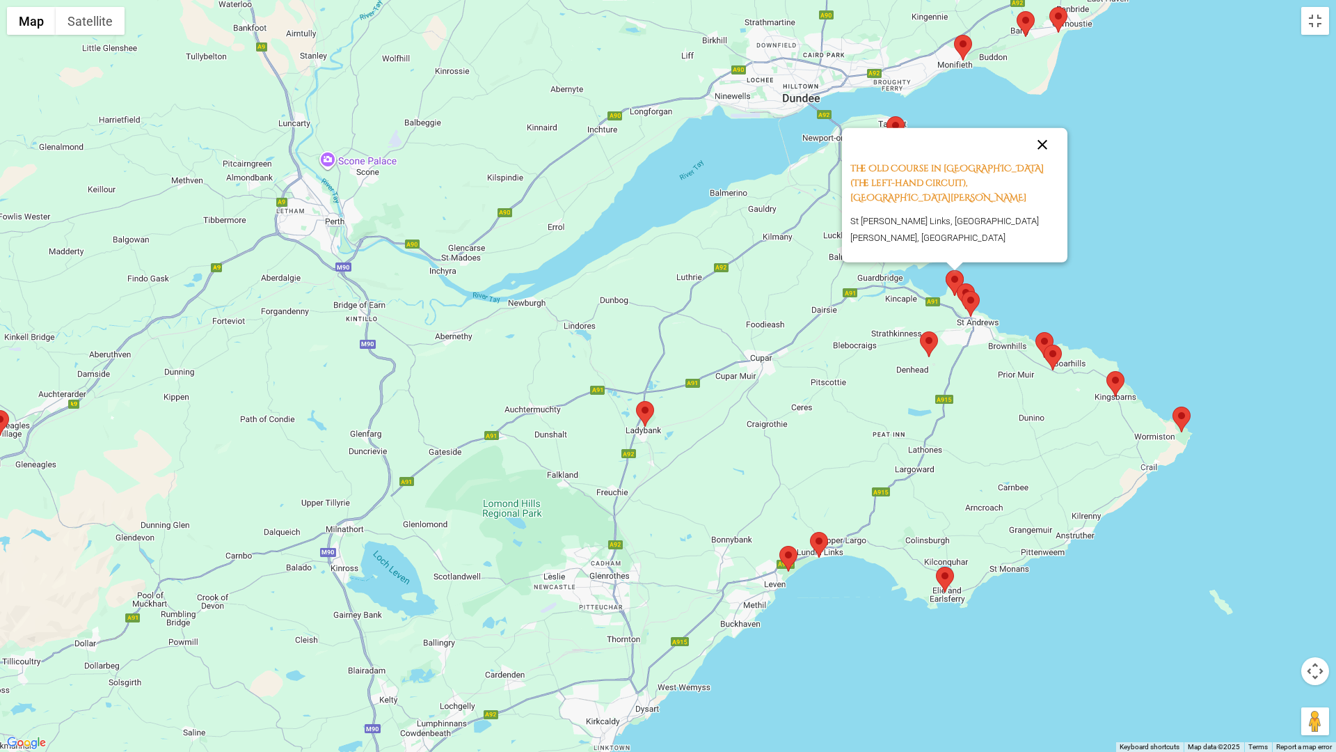
click at [1041, 161] on button "Close" at bounding box center [1042, 144] width 33 height 33
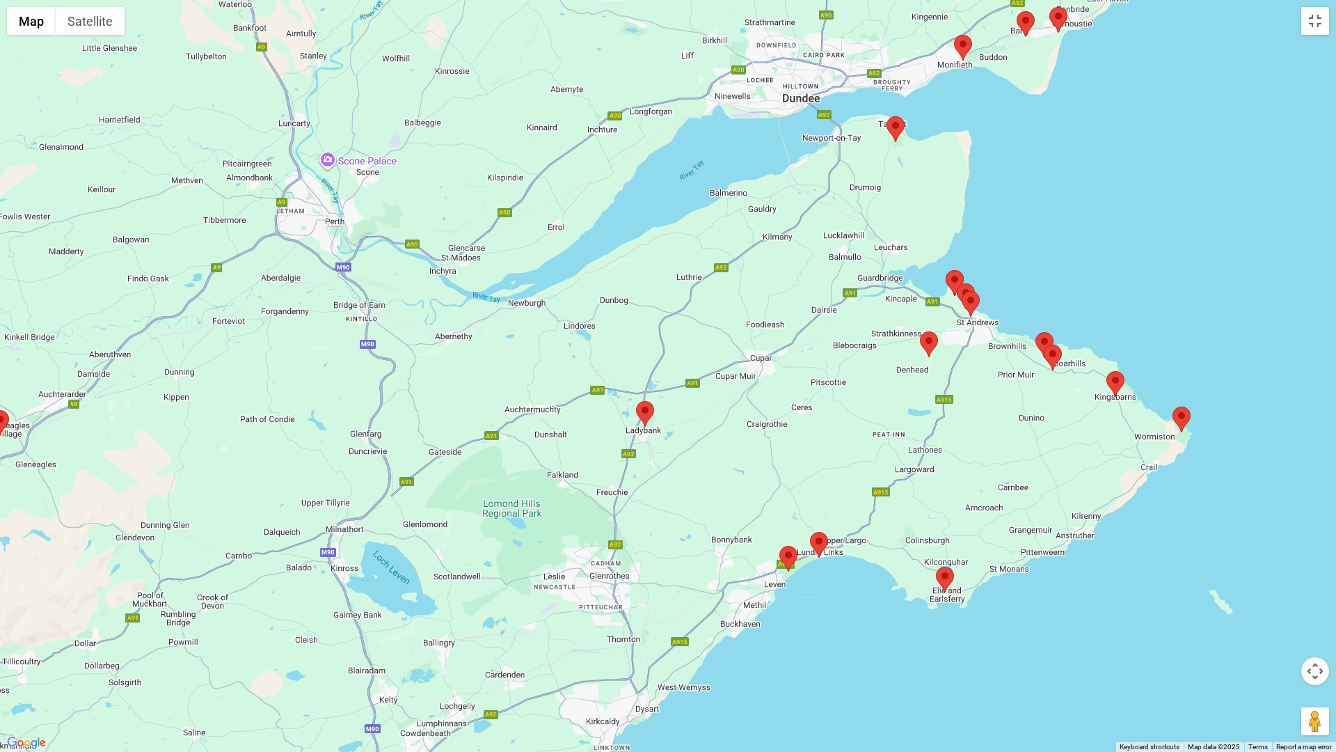
click at [893, 132] on img at bounding box center [895, 129] width 18 height 26
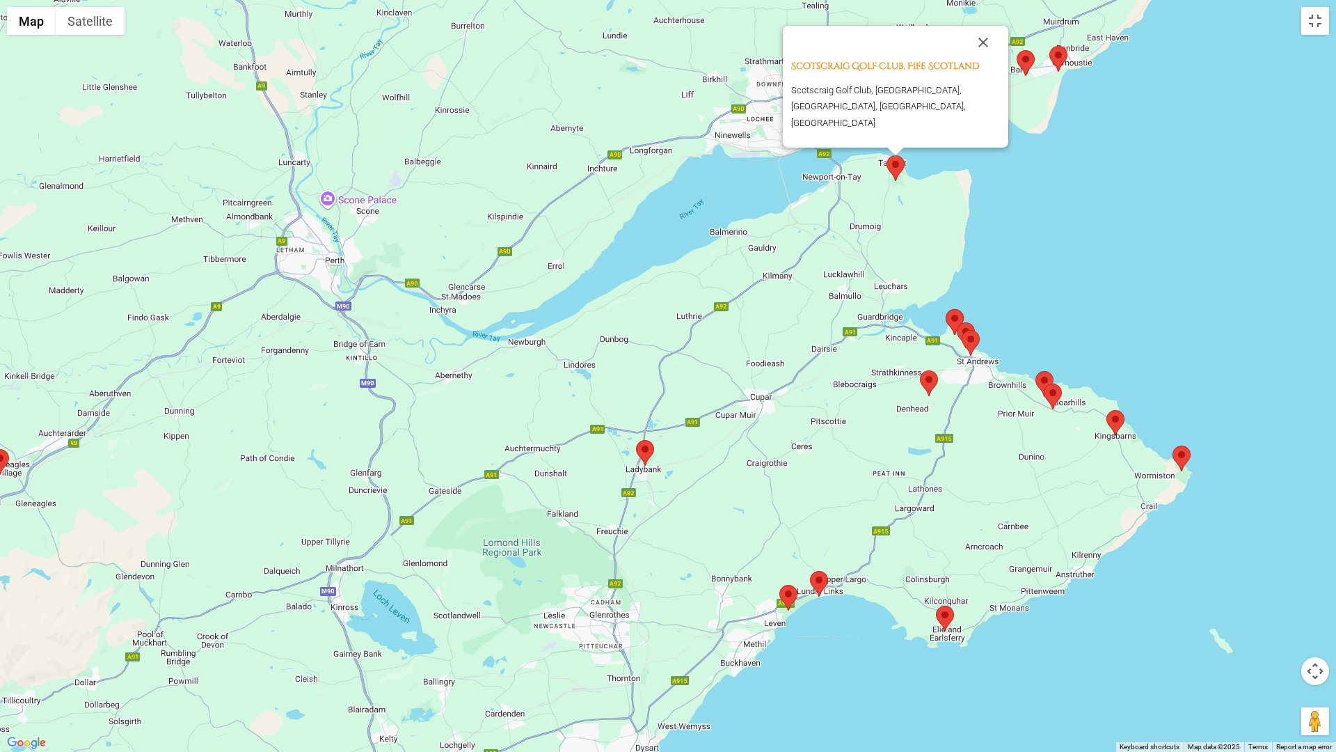
click at [981, 52] on button "Close" at bounding box center [983, 42] width 33 height 33
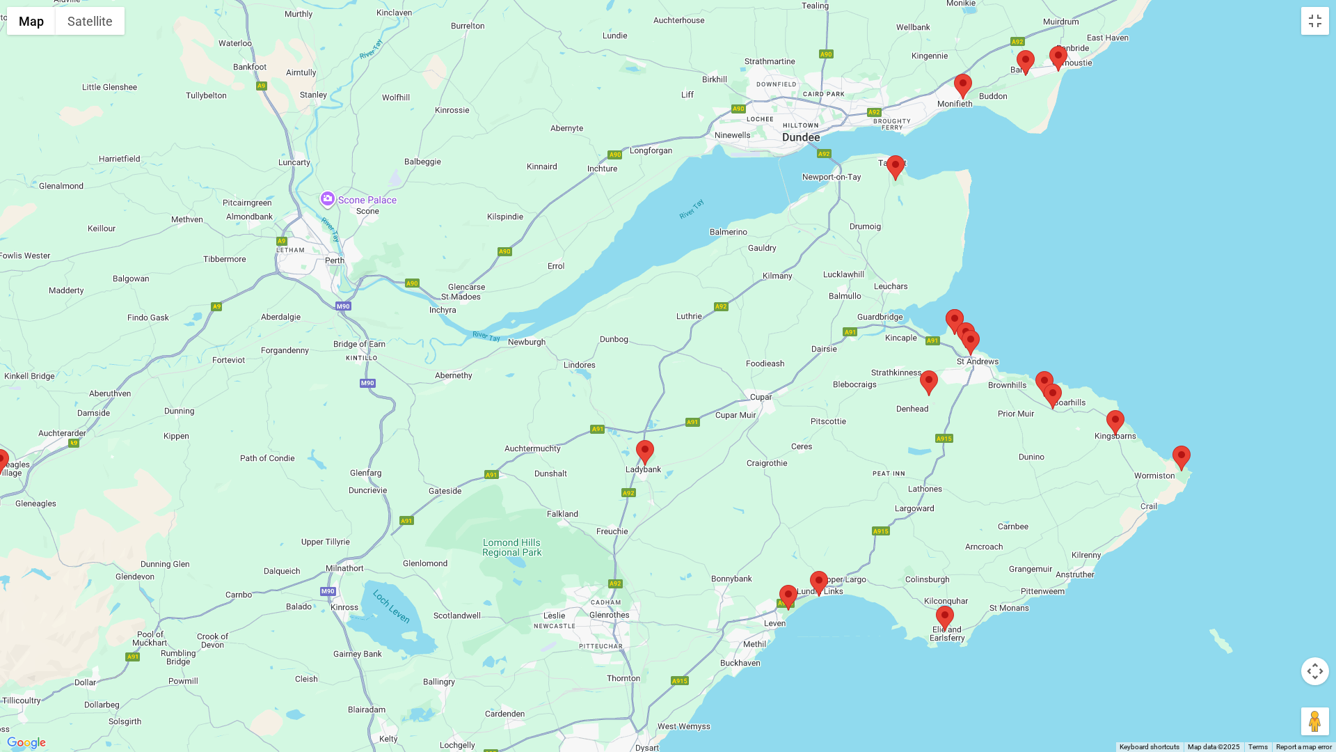
click at [964, 85] on img at bounding box center [963, 87] width 18 height 26
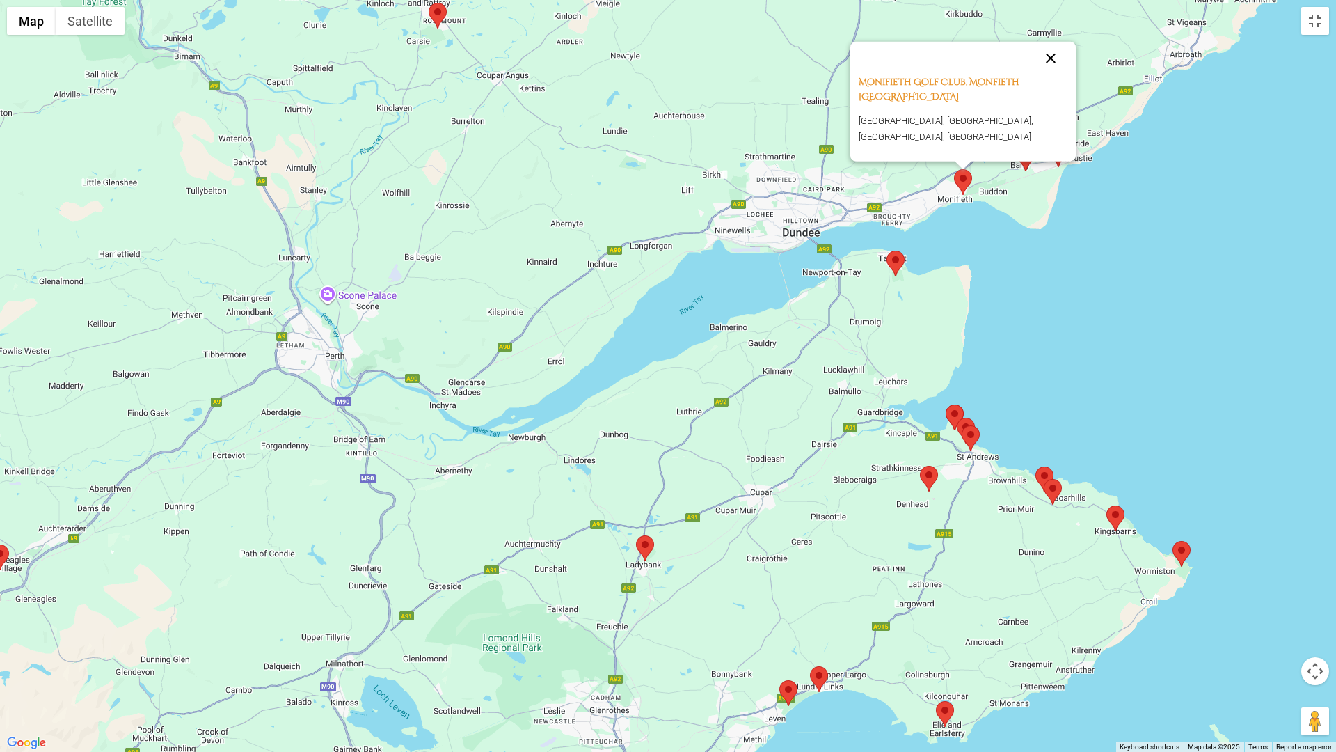
click at [1047, 53] on button "Close" at bounding box center [1050, 58] width 33 height 33
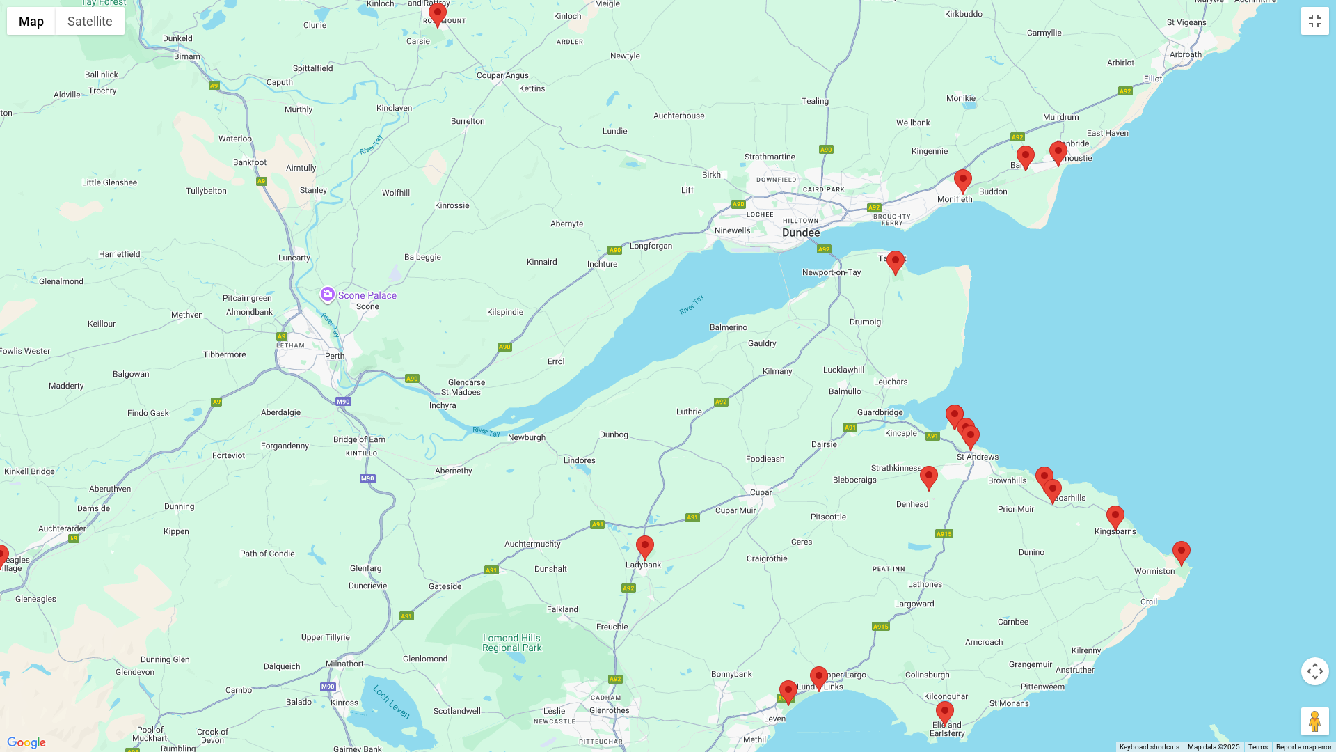
click at [1027, 154] on img at bounding box center [1026, 158] width 18 height 26
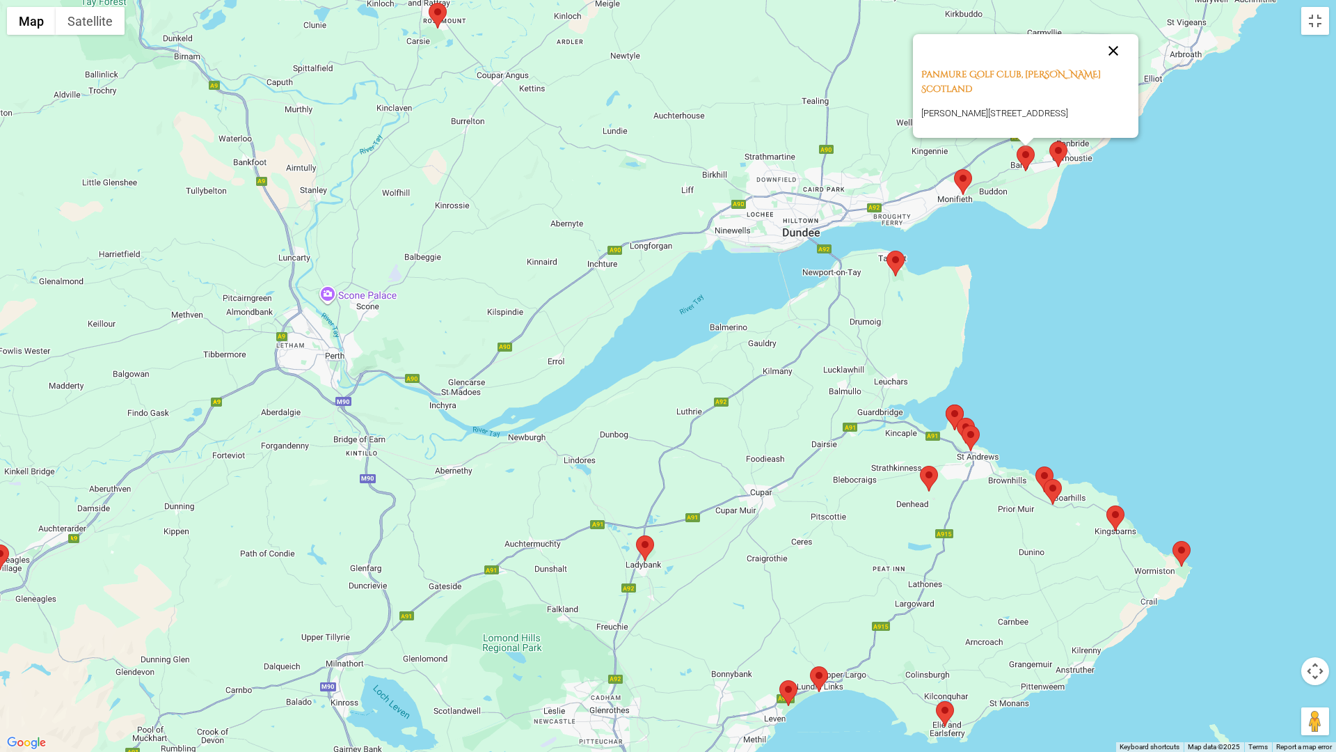
click at [1107, 56] on button "Close" at bounding box center [1113, 50] width 33 height 33
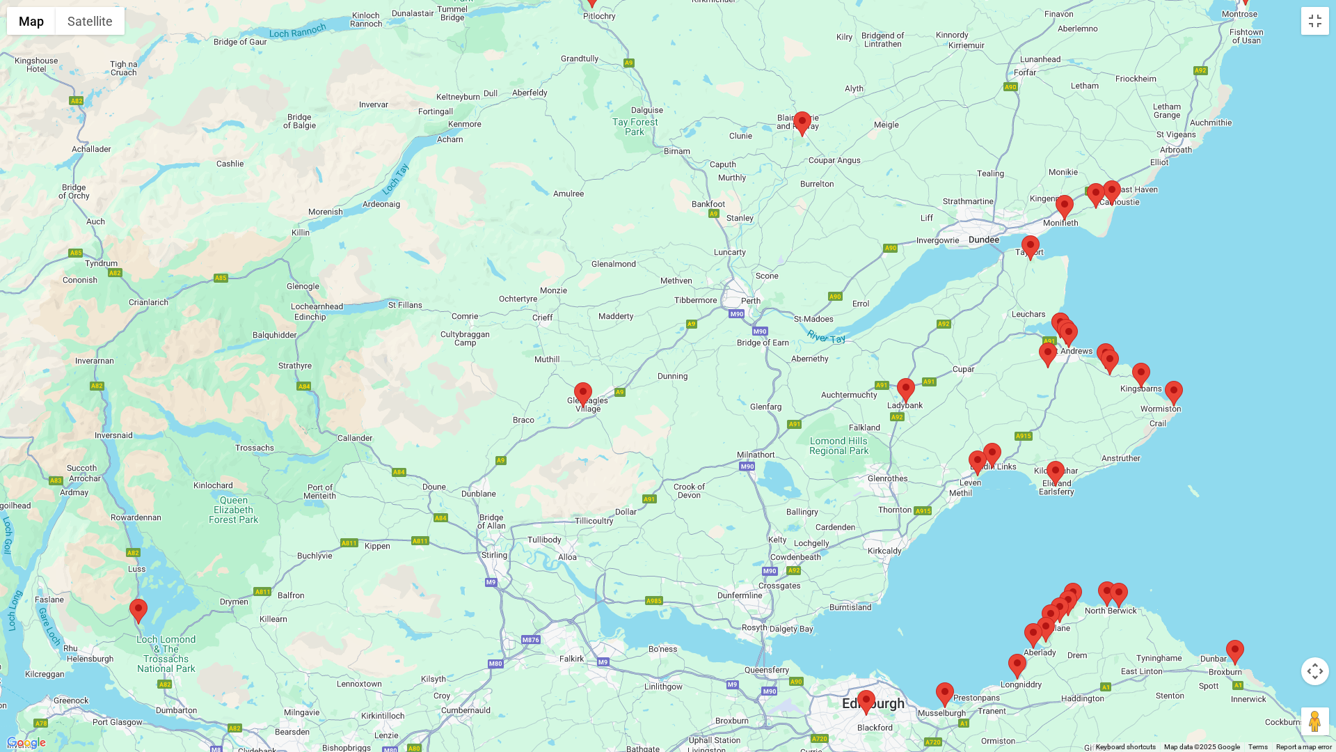
click at [587, 392] on img at bounding box center [583, 395] width 18 height 26
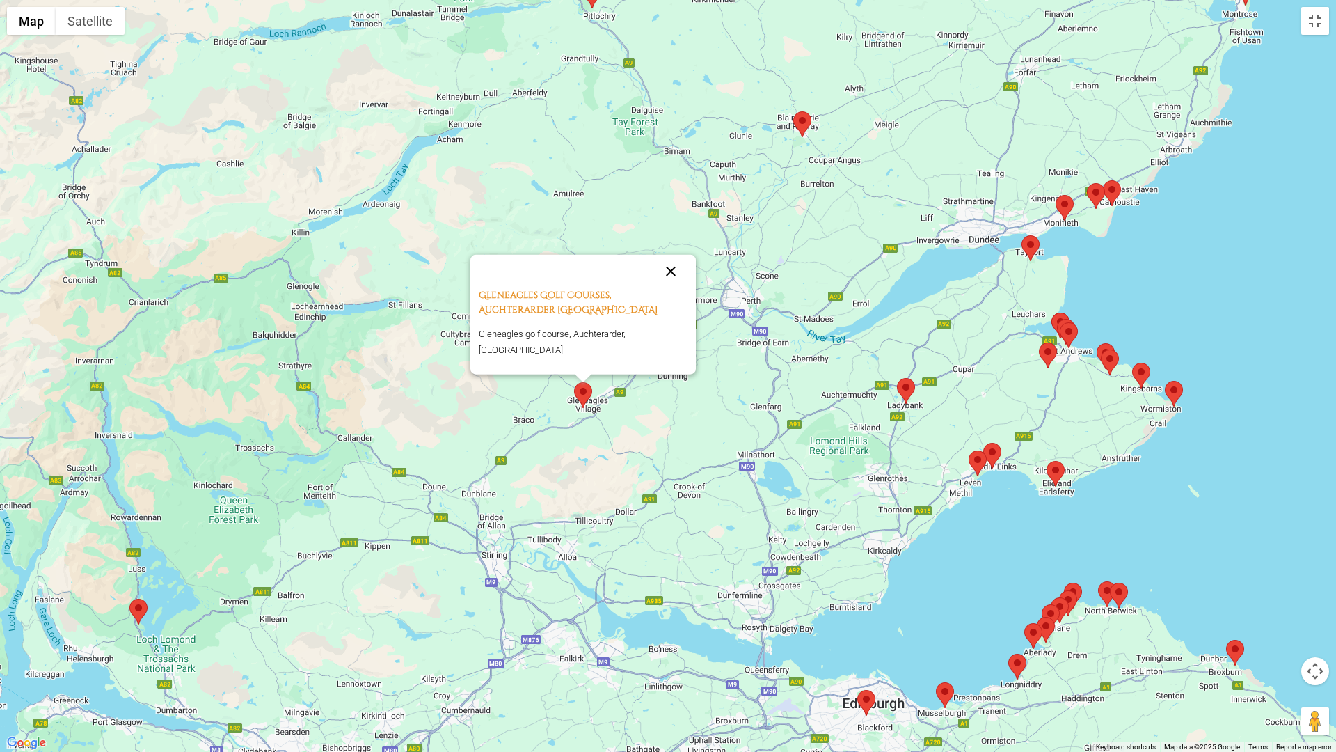
click at [673, 269] on button "Close" at bounding box center [670, 271] width 33 height 33
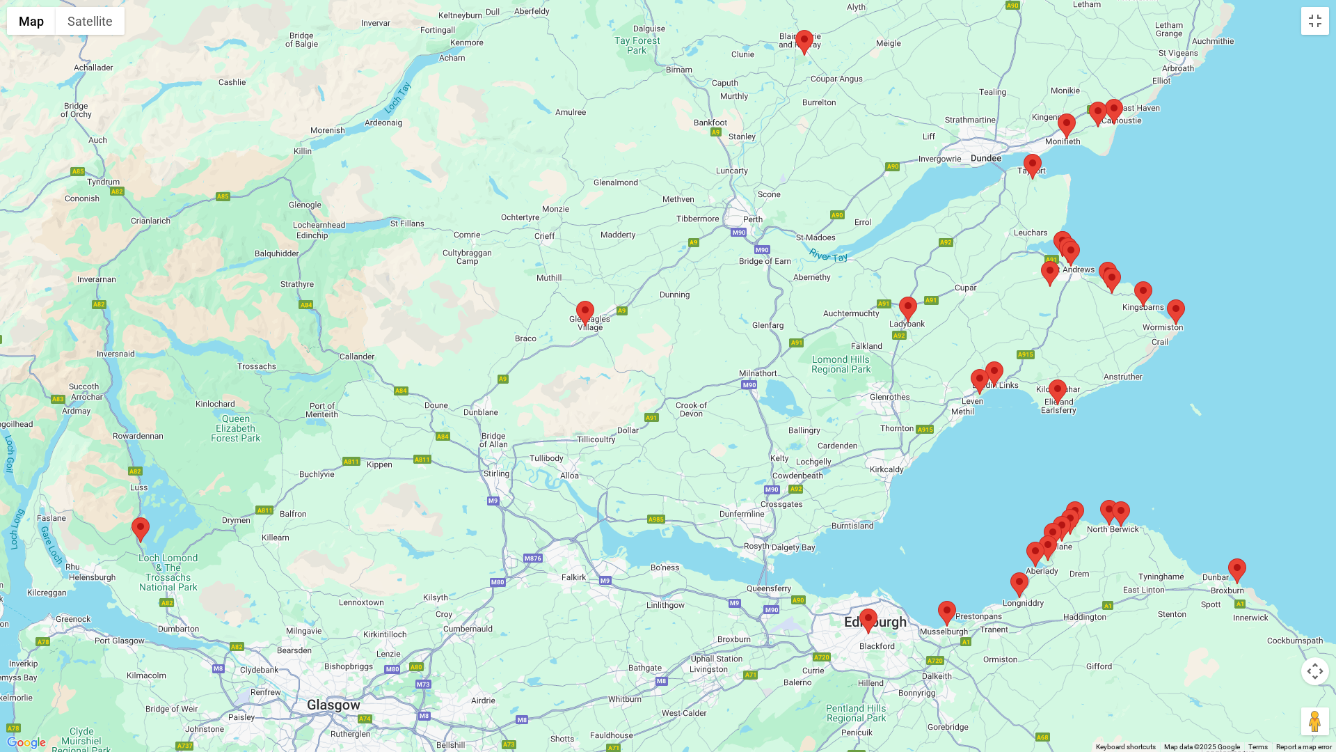
drag, startPoint x: 931, startPoint y: 563, endPoint x: 933, endPoint y: 480, distance: 82.8
click at [933, 480] on div at bounding box center [668, 376] width 1336 height 752
